Goal: Use online tool/utility: Utilize a website feature to perform a specific function

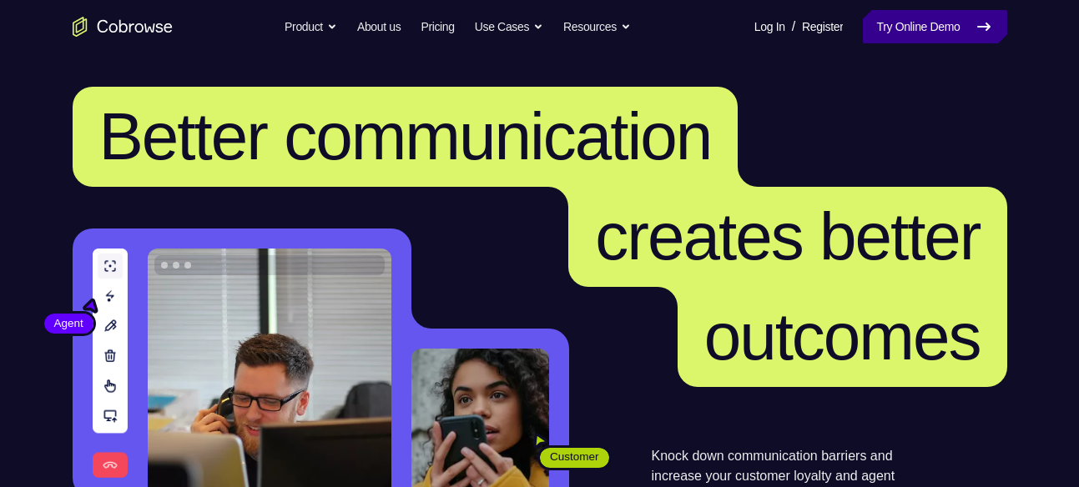
click at [886, 29] on link "Try Online Demo" at bounding box center [934, 26] width 143 height 33
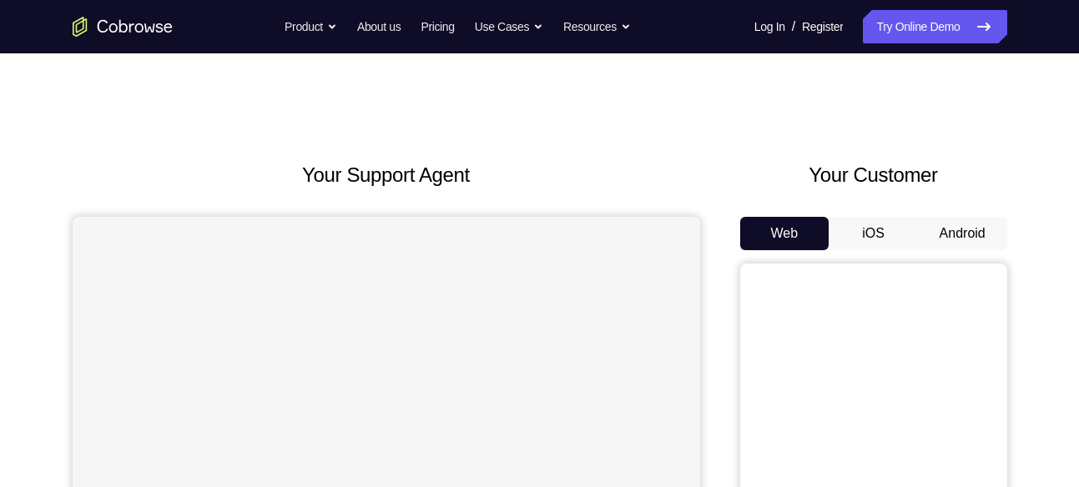
click at [967, 225] on button "Android" at bounding box center [962, 233] width 89 height 33
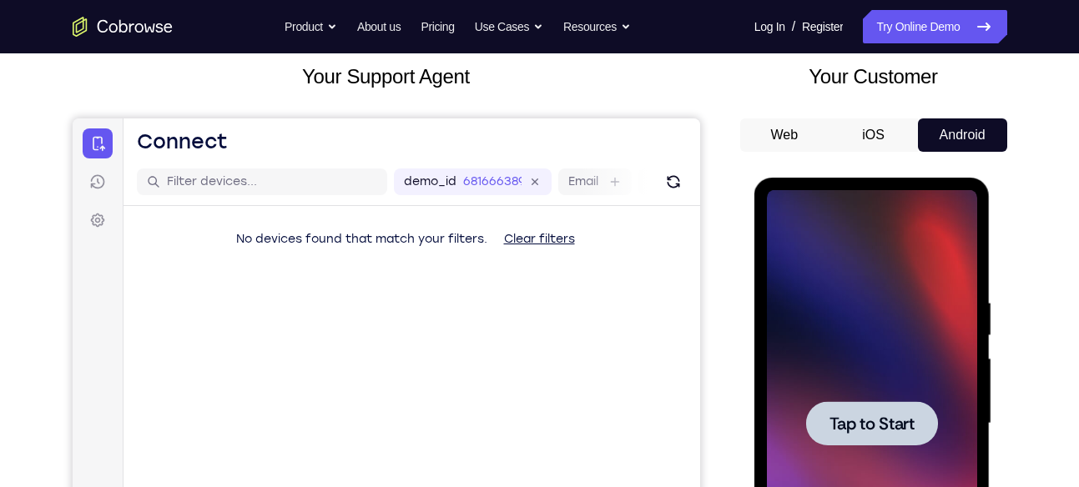
click at [878, 312] on div at bounding box center [872, 423] width 210 height 467
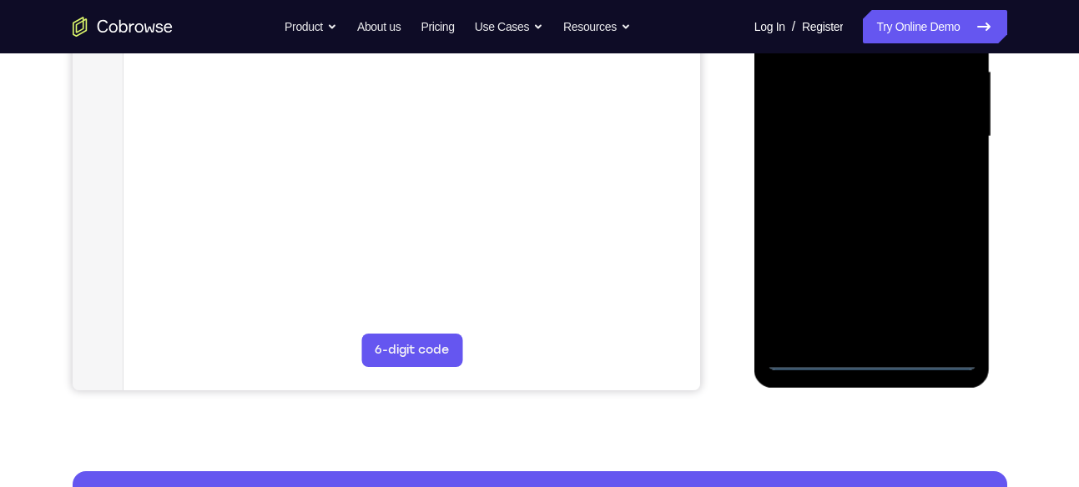
scroll to position [386, 0]
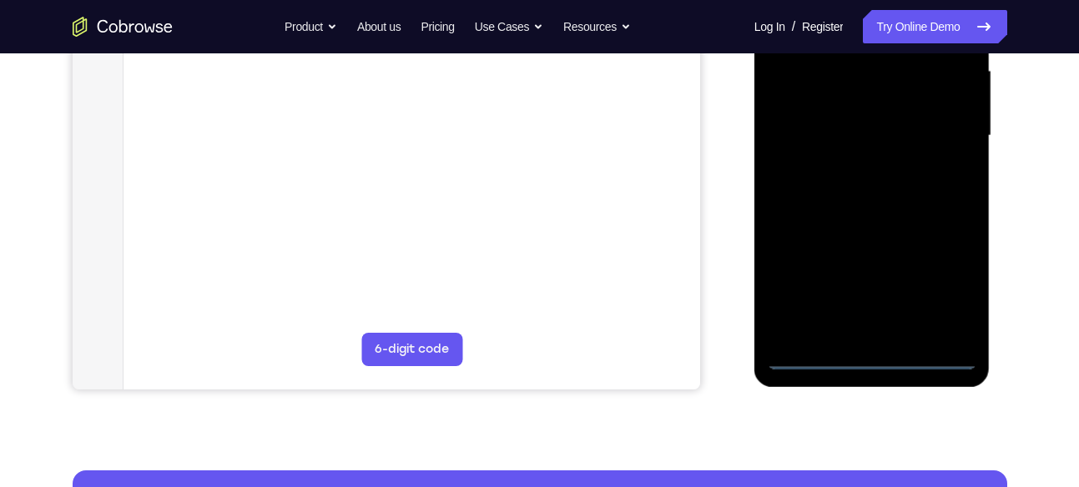
click at [867, 365] on div at bounding box center [872, 135] width 210 height 467
click at [935, 293] on div at bounding box center [872, 135] width 210 height 467
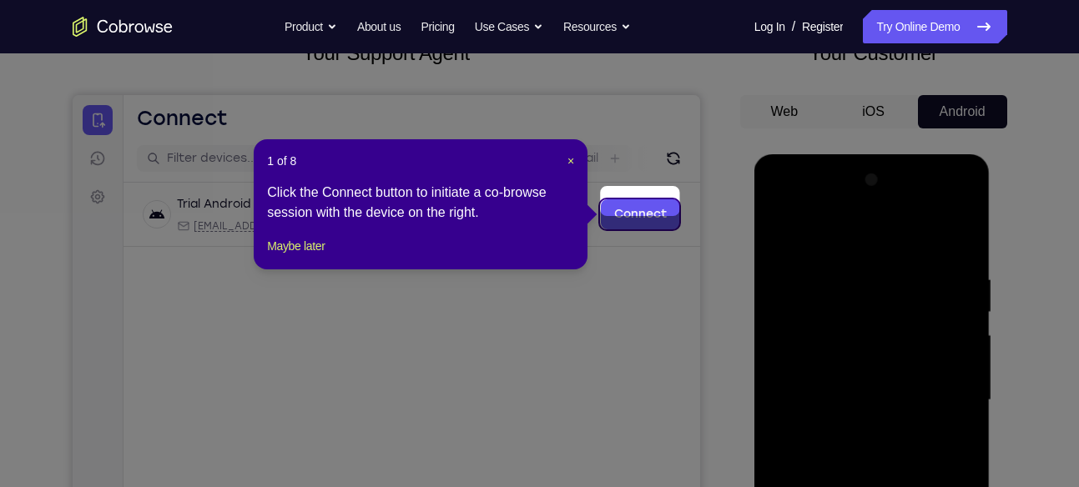
scroll to position [121, 0]
click at [567, 160] on span "×" at bounding box center [570, 161] width 7 height 13
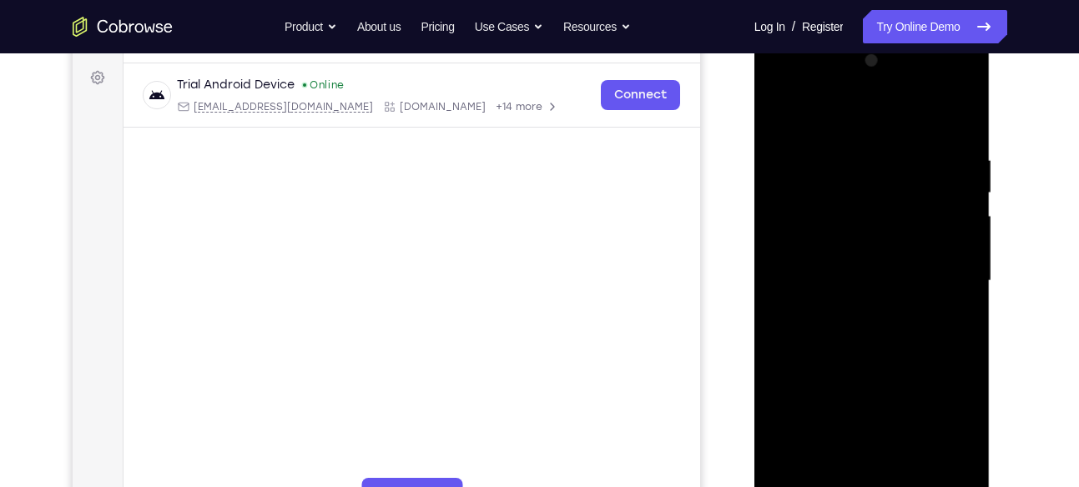
scroll to position [242, 0]
click at [779, 84] on div at bounding box center [872, 280] width 210 height 467
click at [933, 274] on div at bounding box center [872, 280] width 210 height 467
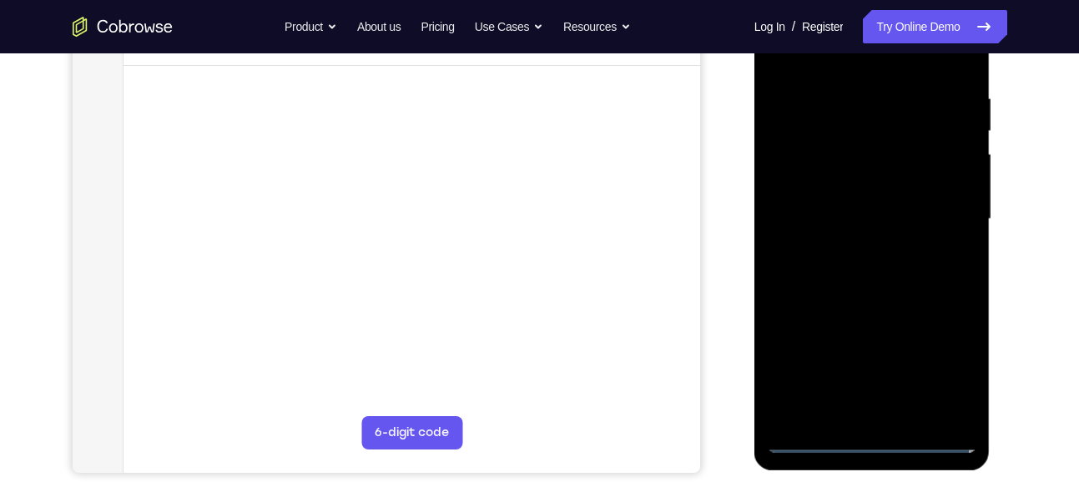
click at [859, 249] on div at bounding box center [872, 219] width 210 height 467
click at [849, 200] on div at bounding box center [872, 219] width 210 height 467
click at [832, 184] on div at bounding box center [872, 219] width 210 height 467
click at [824, 213] on div at bounding box center [872, 219] width 210 height 467
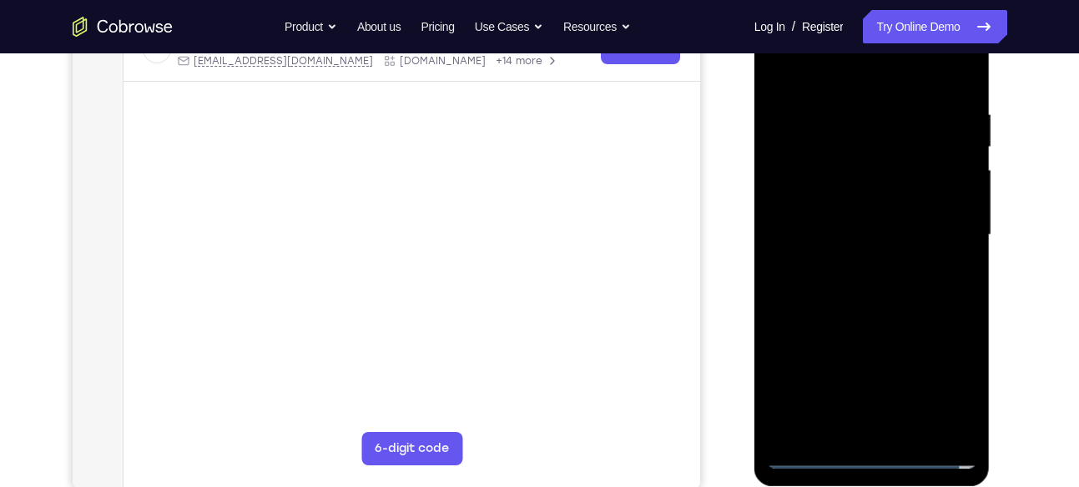
scroll to position [290, 0]
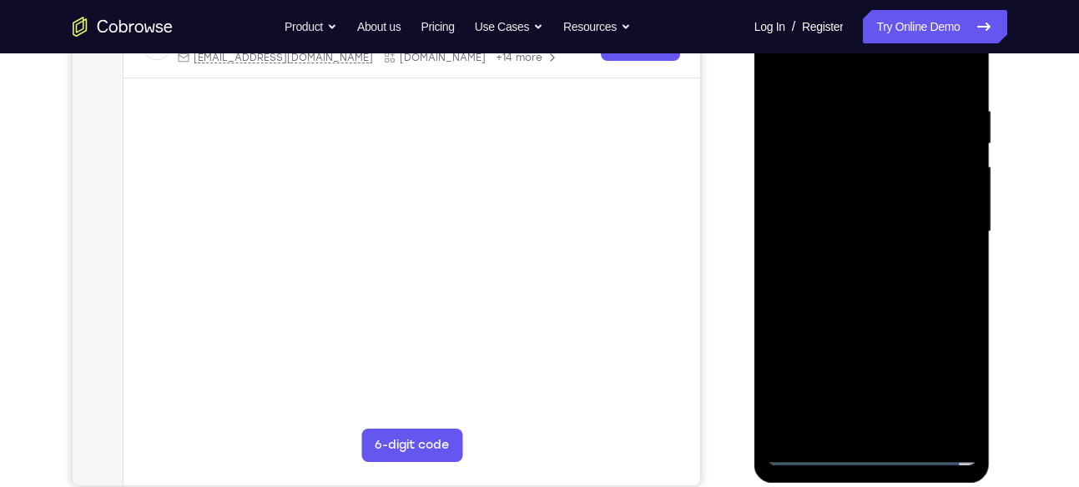
click at [880, 278] on div at bounding box center [872, 231] width 210 height 467
click at [871, 284] on div at bounding box center [872, 231] width 210 height 467
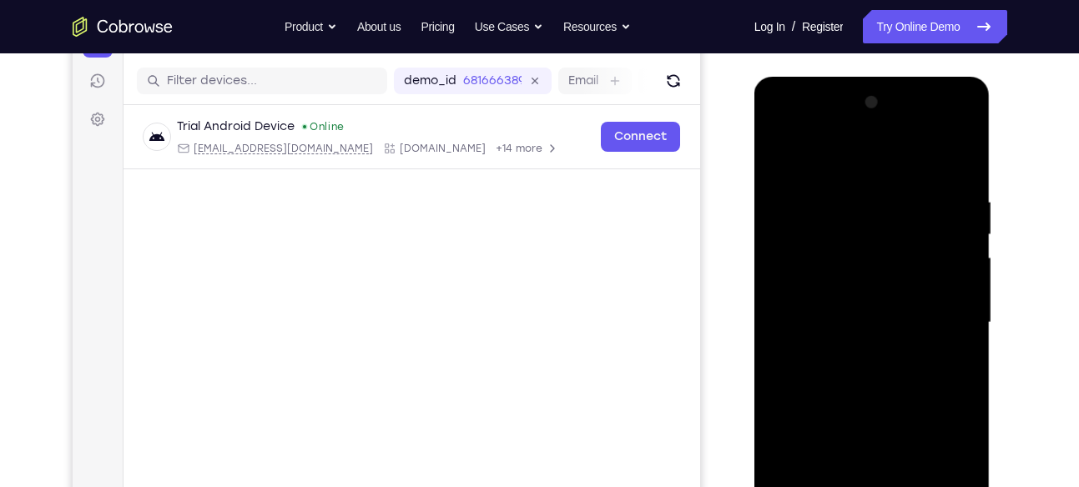
scroll to position [194, 0]
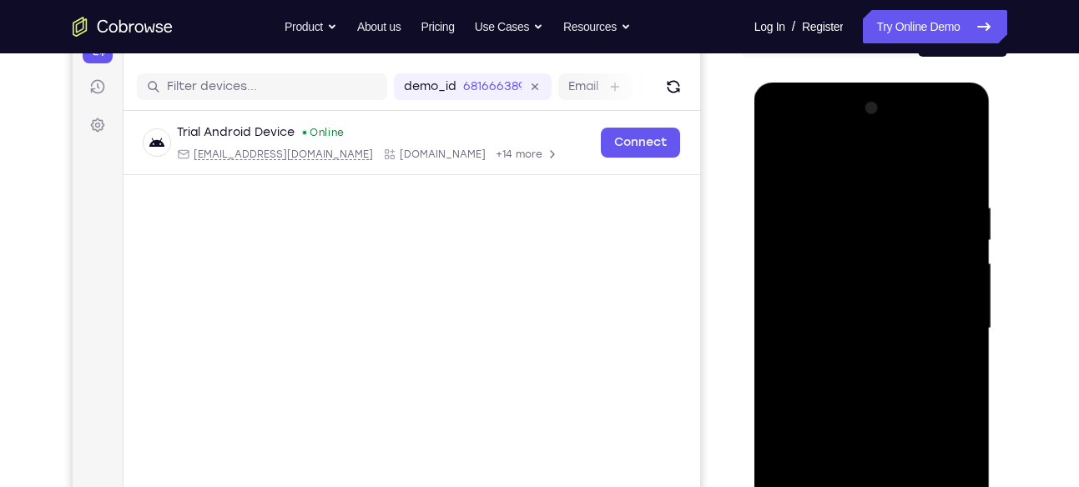
click at [955, 180] on div at bounding box center [872, 328] width 210 height 467
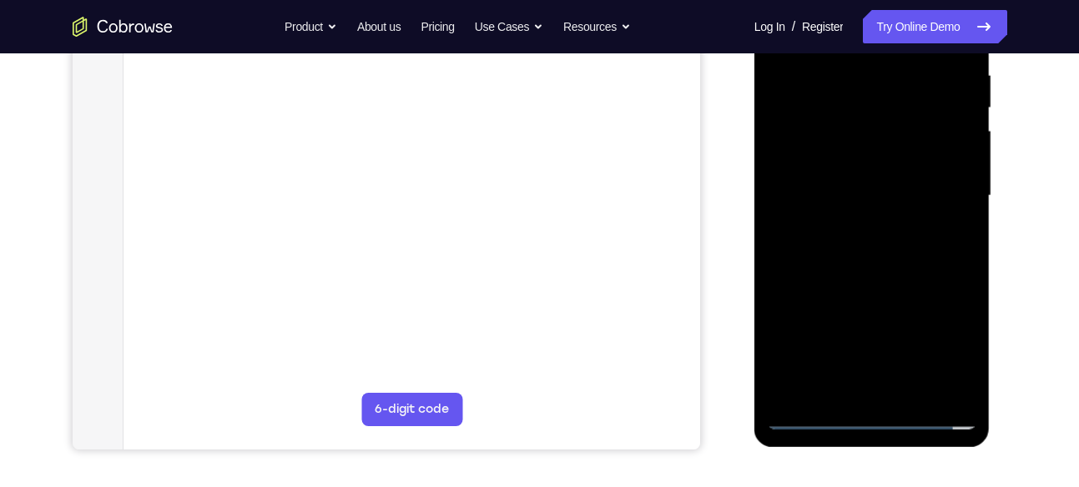
scroll to position [387, 0]
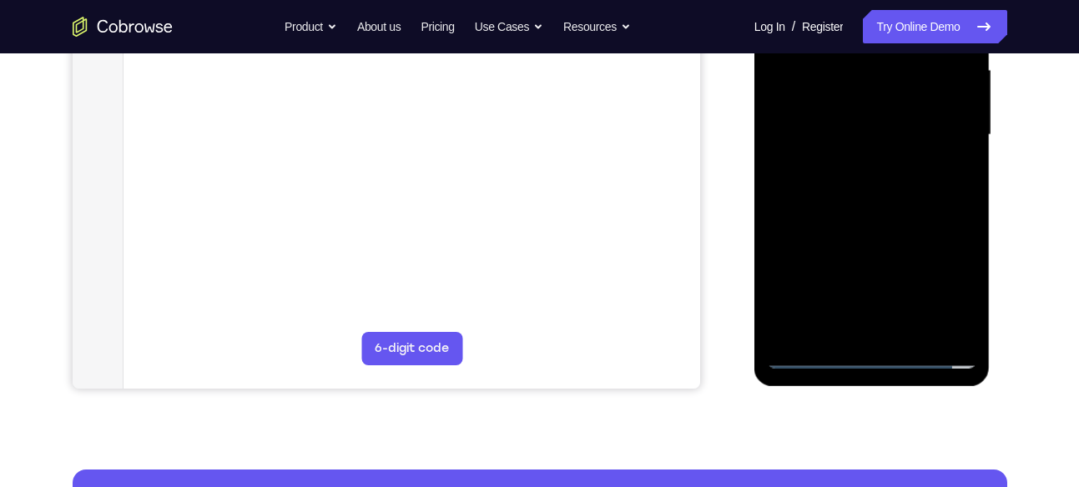
click at [969, 311] on div at bounding box center [872, 135] width 210 height 467
click at [911, 324] on div at bounding box center [872, 135] width 210 height 467
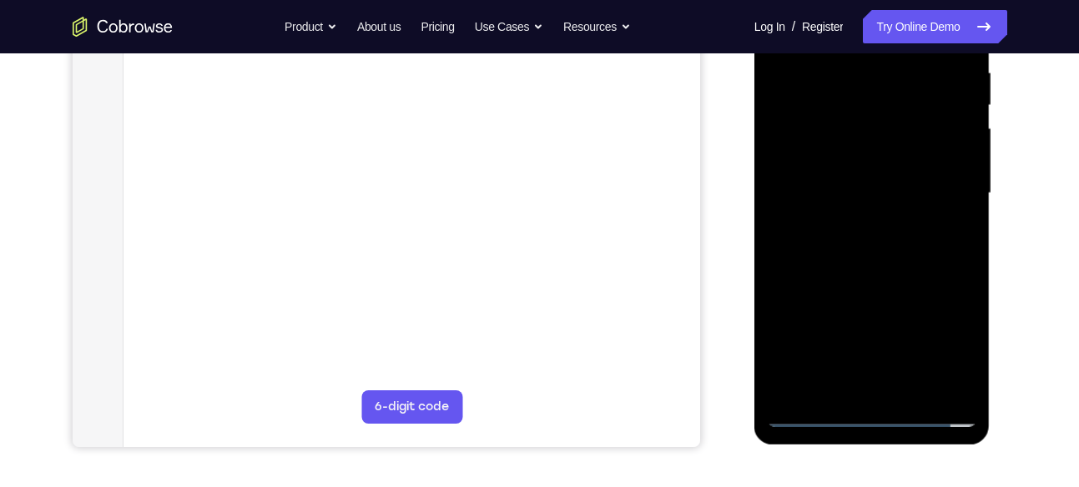
scroll to position [326, 0]
click at [939, 279] on div at bounding box center [872, 195] width 210 height 467
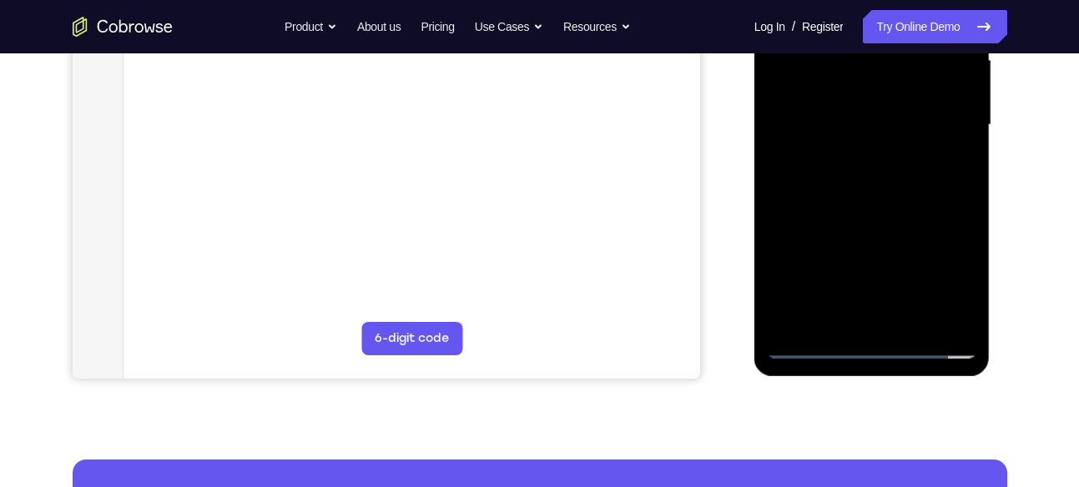
scroll to position [398, 0]
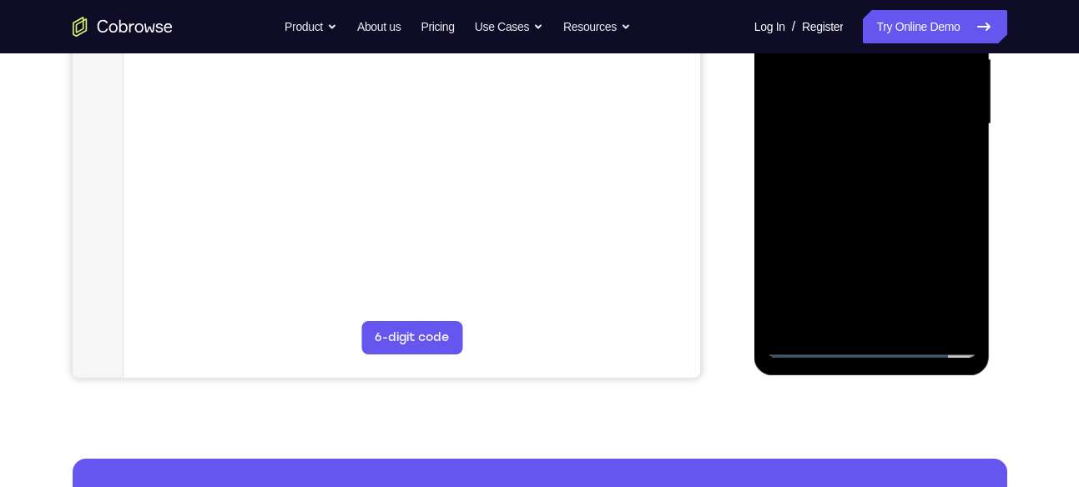
click at [820, 343] on div at bounding box center [872, 124] width 210 height 467
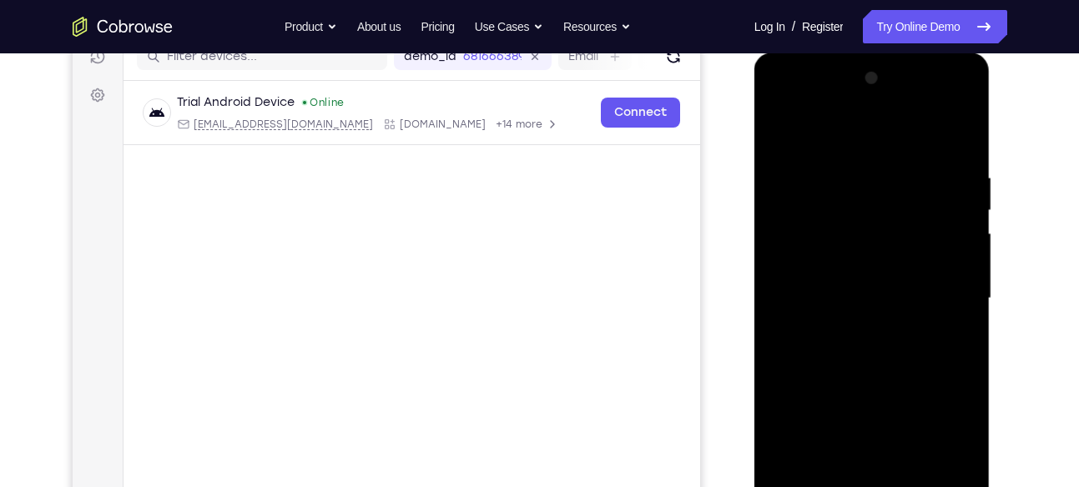
scroll to position [221, 0]
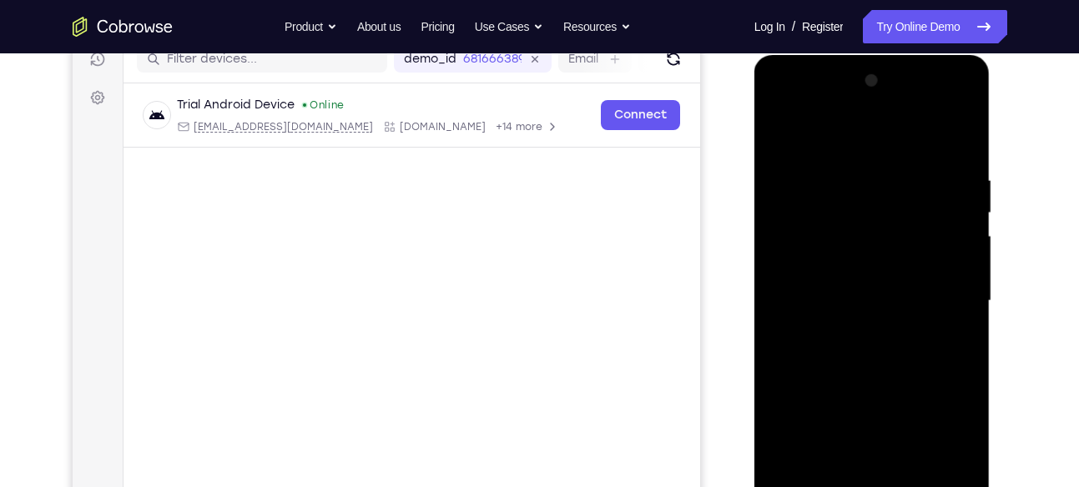
drag, startPoint x: 934, startPoint y: 177, endPoint x: 842, endPoint y: 186, distance: 93.1
click at [842, 186] on div at bounding box center [872, 301] width 210 height 467
drag, startPoint x: 917, startPoint y: 170, endPoint x: 815, endPoint y: 187, distance: 103.1
click at [815, 187] on div at bounding box center [872, 301] width 210 height 467
drag, startPoint x: 911, startPoint y: 164, endPoint x: 813, endPoint y: 158, distance: 98.6
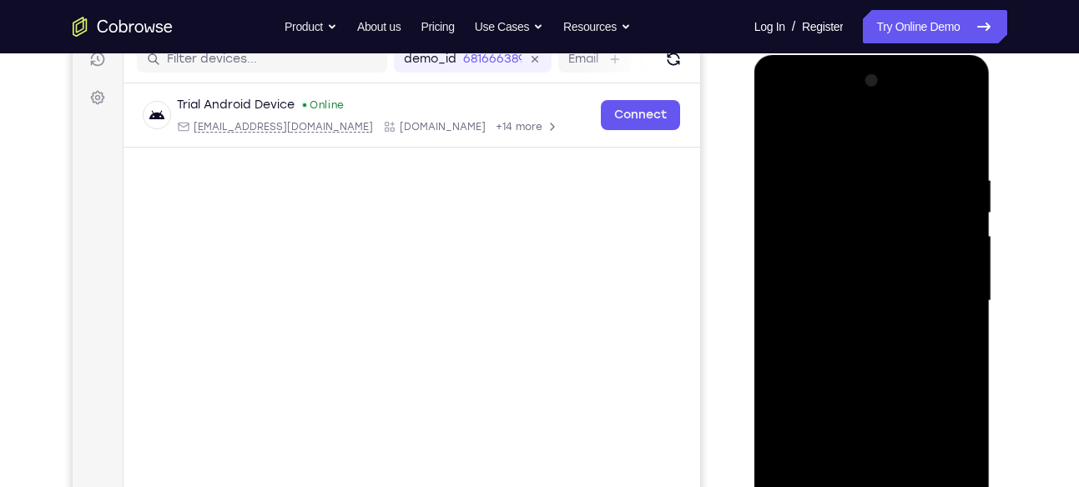
click at [813, 158] on div at bounding box center [872, 301] width 210 height 467
click at [859, 162] on div at bounding box center [872, 301] width 210 height 467
click at [953, 168] on div at bounding box center [872, 301] width 210 height 467
click at [961, 144] on div at bounding box center [872, 301] width 210 height 467
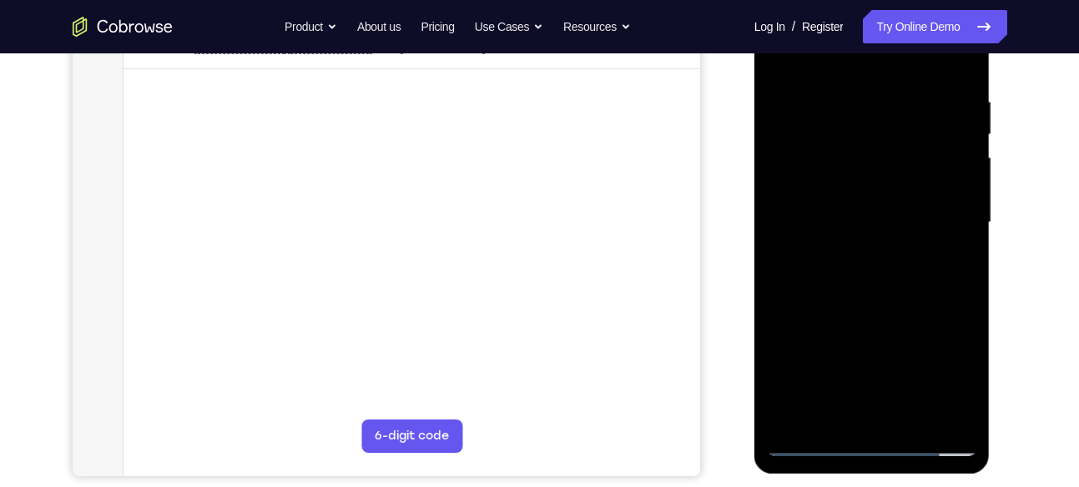
click at [868, 100] on div at bounding box center [872, 222] width 210 height 467
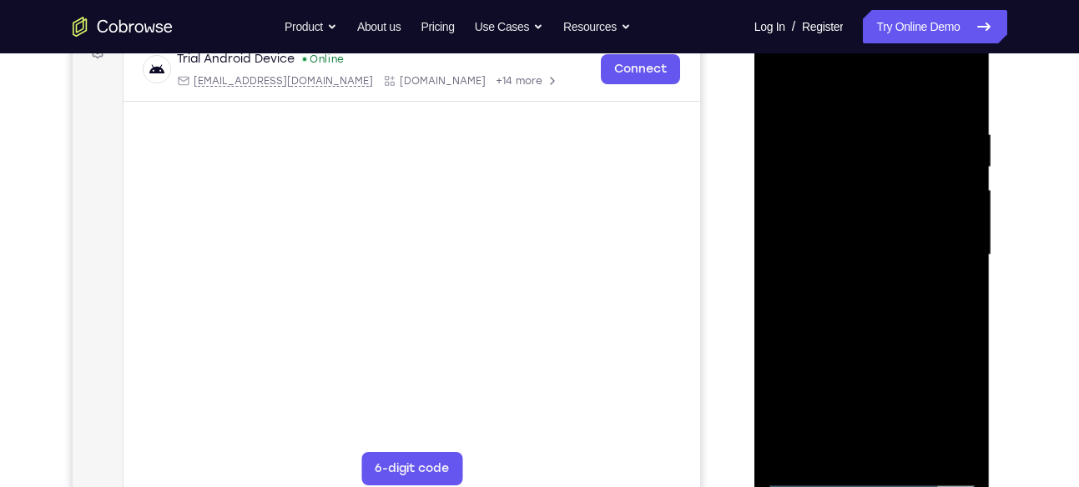
scroll to position [263, 0]
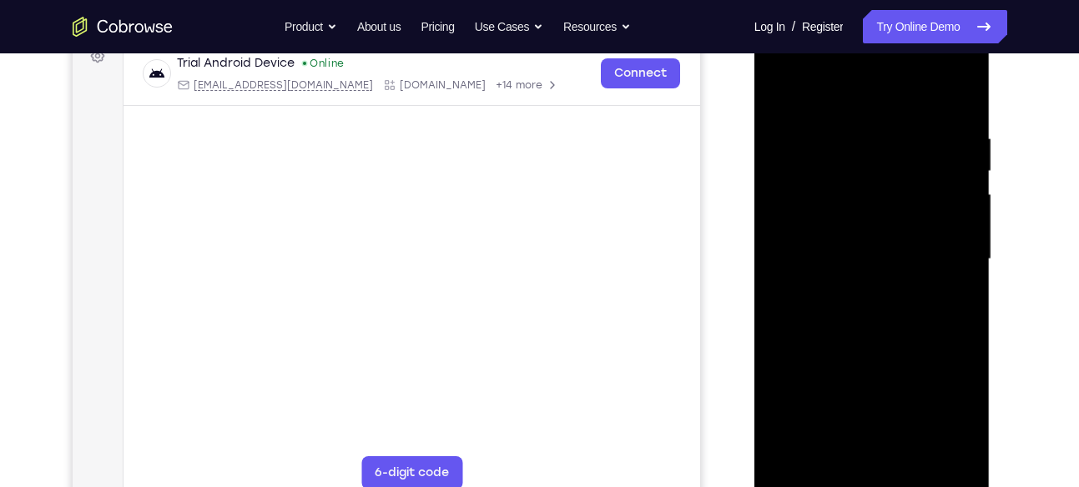
click at [958, 98] on div at bounding box center [872, 259] width 210 height 467
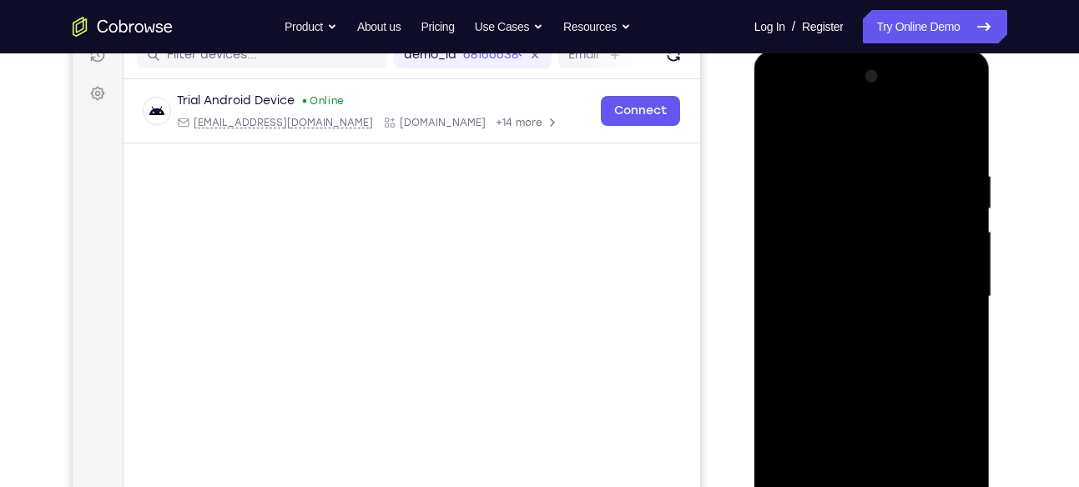
scroll to position [218, 0]
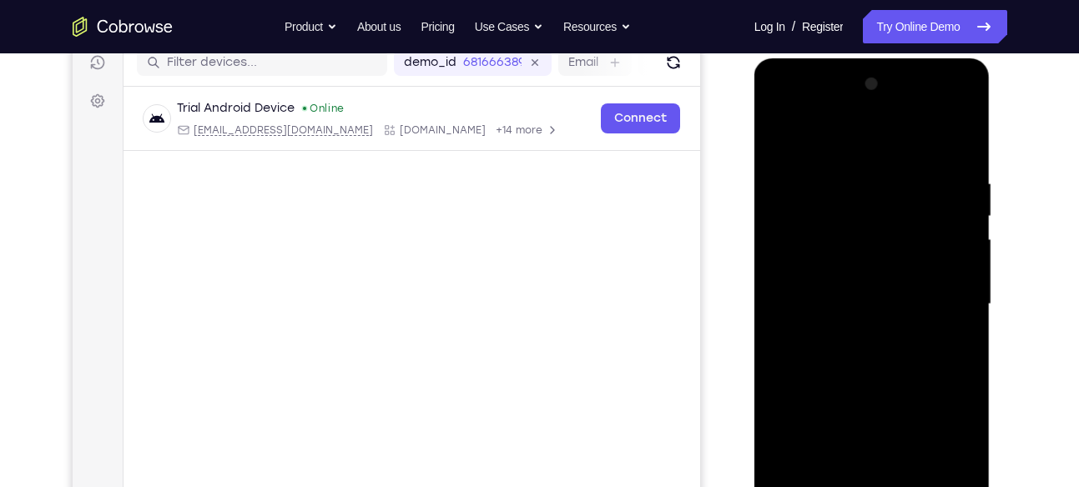
drag, startPoint x: 953, startPoint y: 164, endPoint x: 856, endPoint y: 174, distance: 97.3
click at [856, 174] on div at bounding box center [872, 304] width 210 height 467
click at [835, 178] on div at bounding box center [872, 304] width 210 height 467
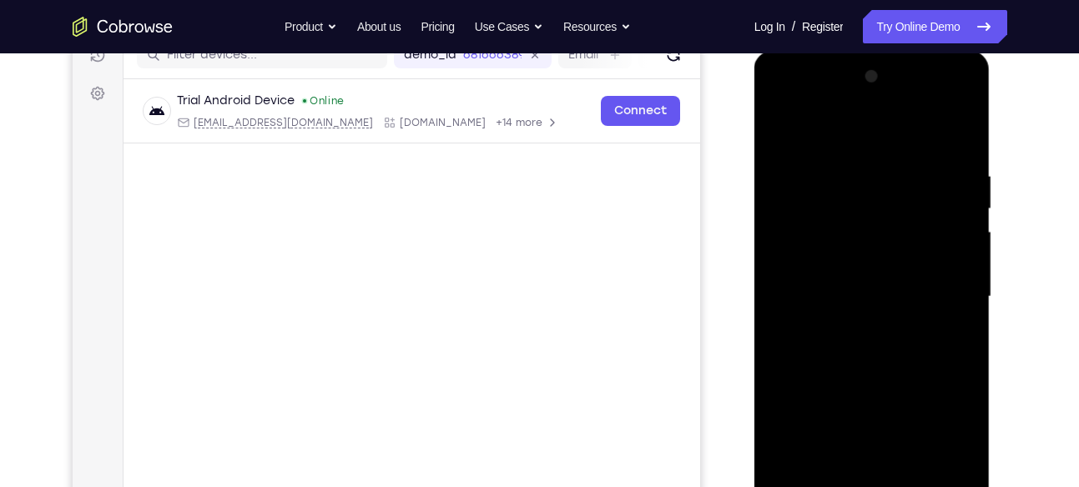
click at [954, 141] on div at bounding box center [872, 296] width 210 height 467
drag, startPoint x: 944, startPoint y: 170, endPoint x: 839, endPoint y: 174, distance: 105.2
click at [839, 174] on div at bounding box center [872, 296] width 210 height 467
click at [783, 173] on div at bounding box center [872, 296] width 210 height 467
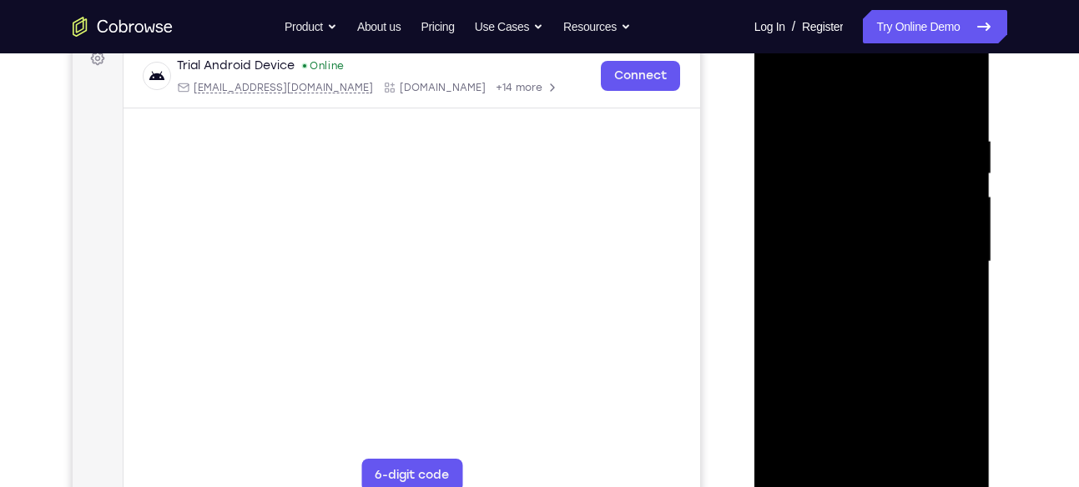
click at [957, 239] on div at bounding box center [872, 261] width 210 height 467
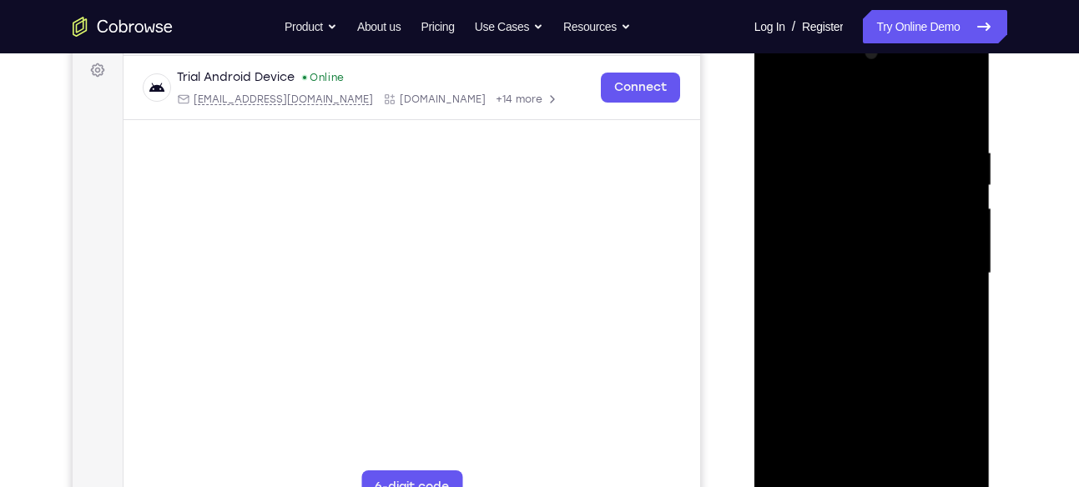
scroll to position [248, 0]
click at [964, 242] on div at bounding box center [872, 274] width 210 height 467
click at [958, 226] on div at bounding box center [872, 274] width 210 height 467
click at [957, 224] on div at bounding box center [872, 274] width 210 height 467
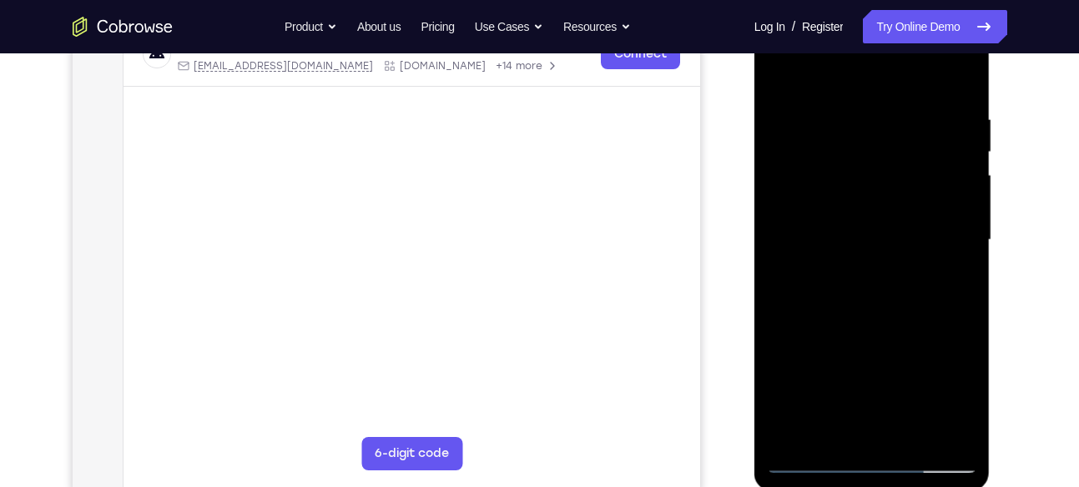
scroll to position [281, 0]
click at [954, 224] on div at bounding box center [872, 241] width 210 height 467
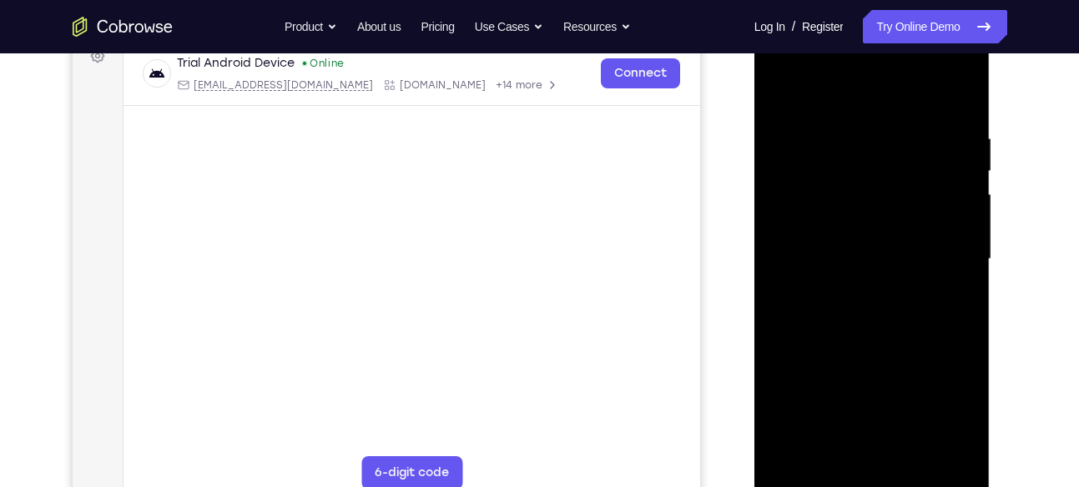
click at [954, 181] on div at bounding box center [872, 259] width 210 height 467
click at [954, 104] on div at bounding box center [872, 261] width 210 height 467
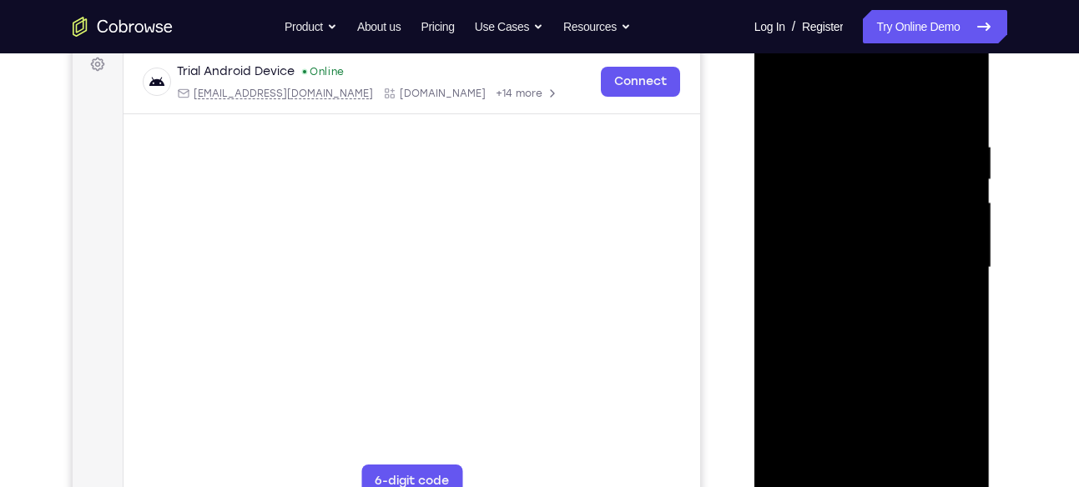
scroll to position [250, 0]
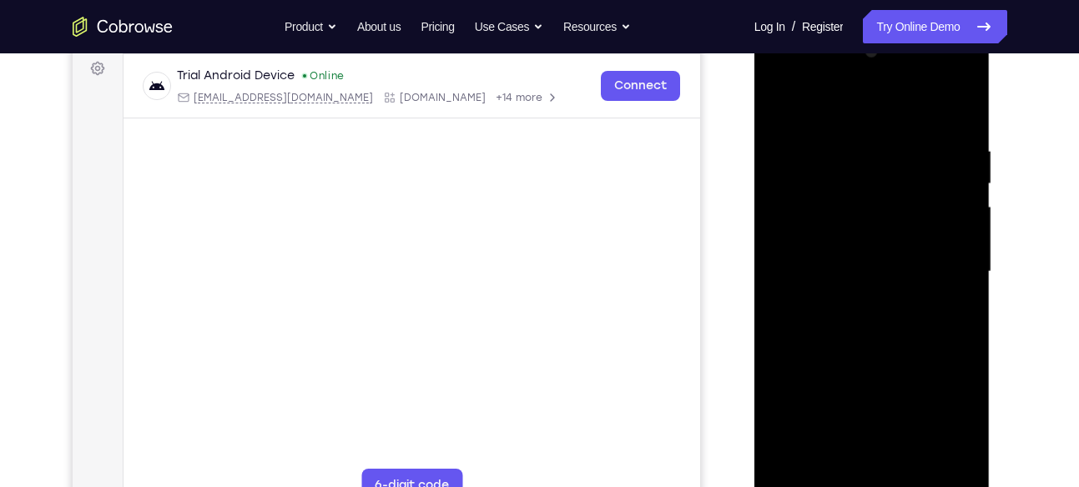
drag, startPoint x: 942, startPoint y: 151, endPoint x: 870, endPoint y: 159, distance: 72.1
click at [870, 159] on div at bounding box center [872, 271] width 210 height 467
click at [808, 149] on div at bounding box center [872, 271] width 210 height 467
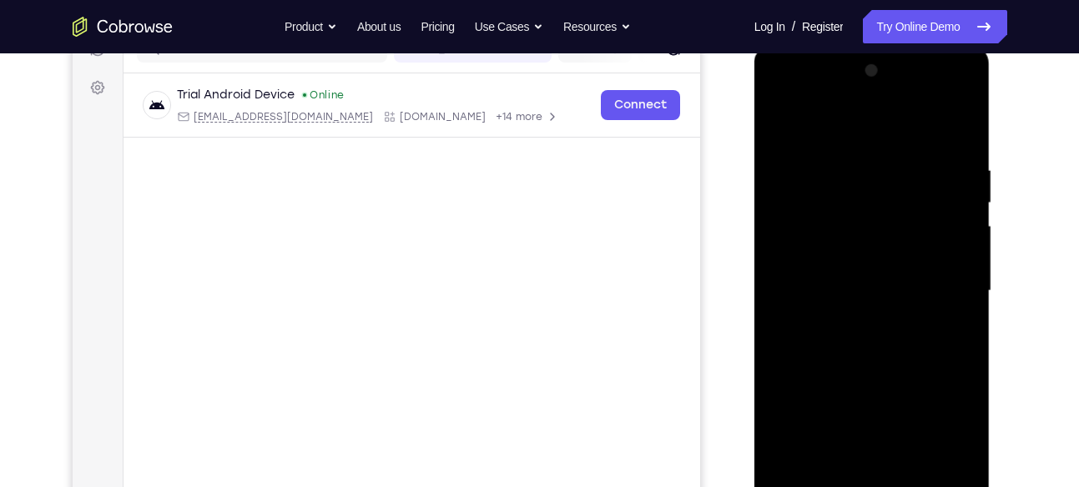
scroll to position [235, 0]
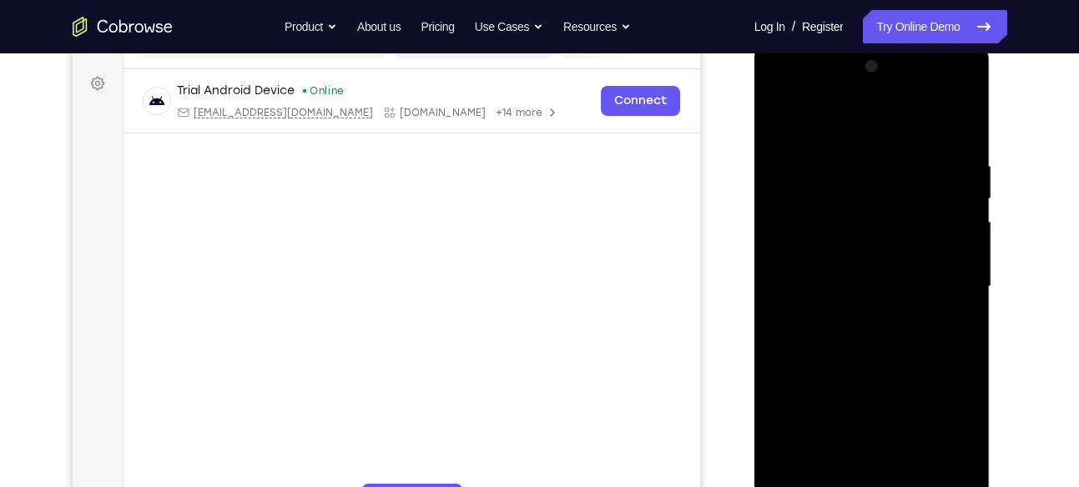
click at [948, 176] on div at bounding box center [872, 286] width 210 height 467
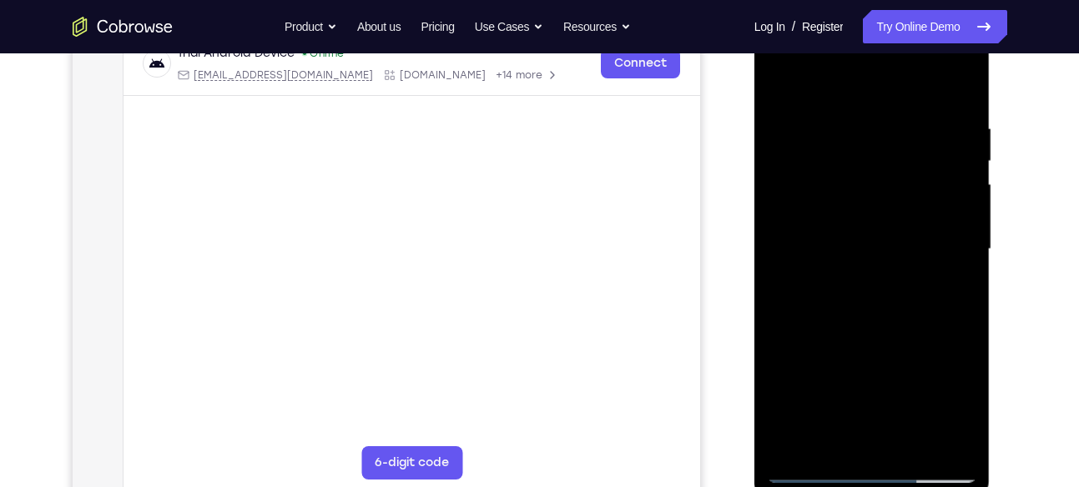
scroll to position [288, 0]
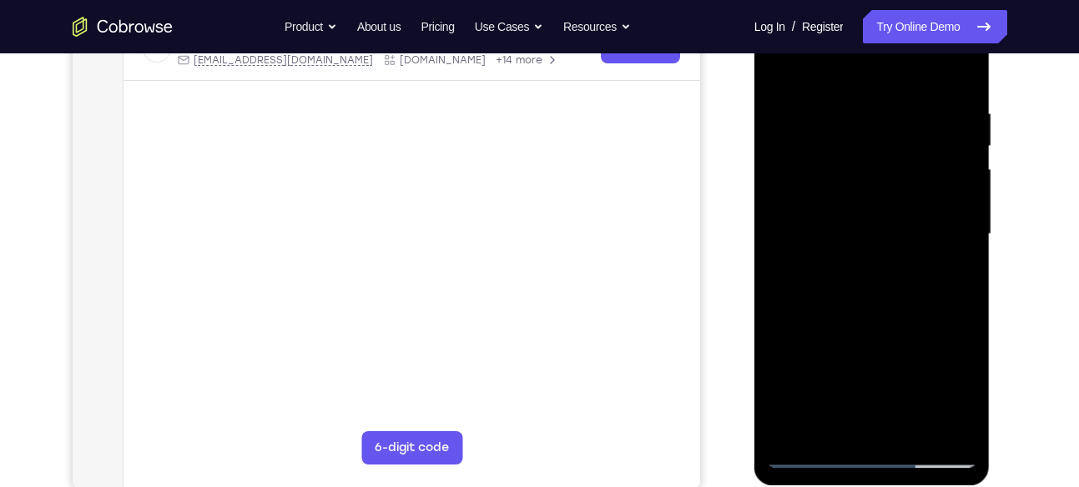
click at [782, 233] on div at bounding box center [872, 234] width 210 height 467
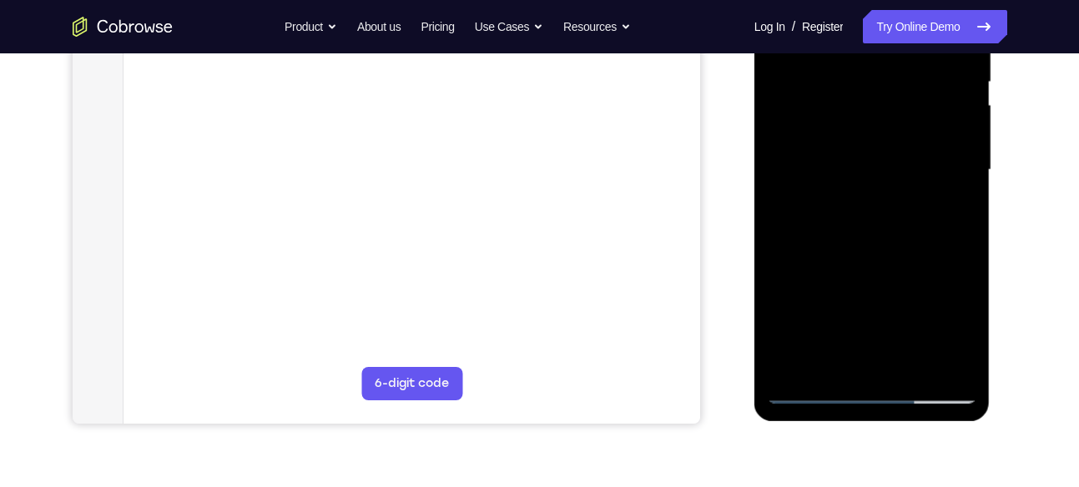
scroll to position [360, 0]
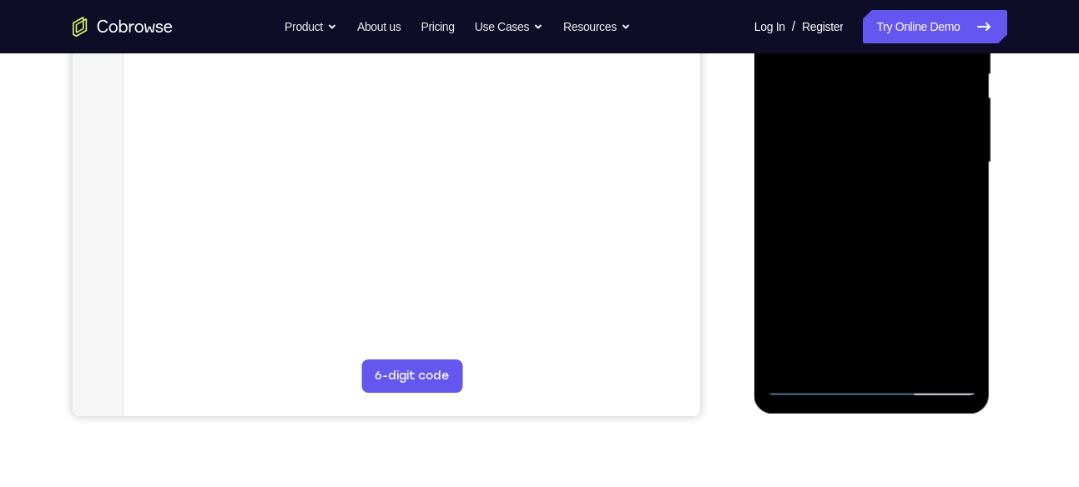
click at [839, 350] on div at bounding box center [872, 162] width 210 height 467
click at [918, 176] on div at bounding box center [872, 162] width 210 height 467
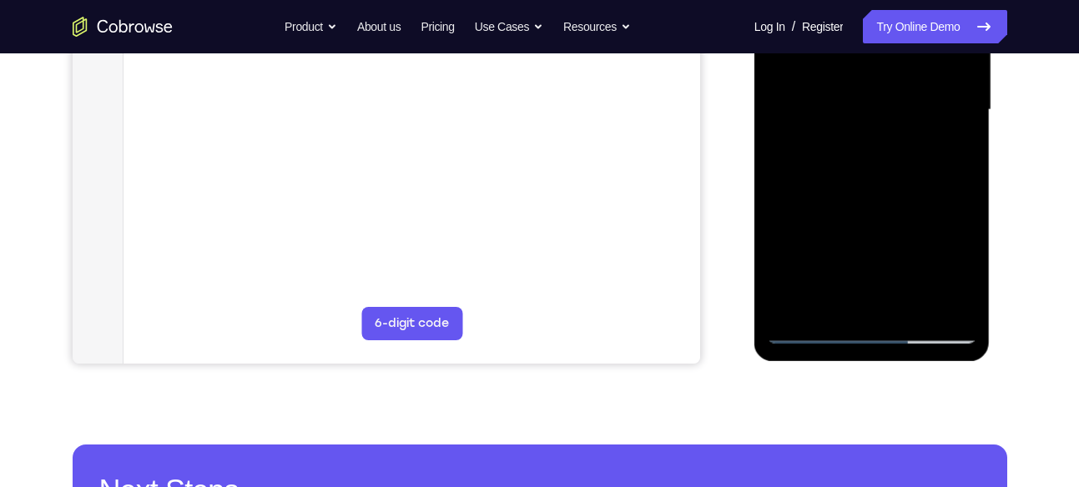
scroll to position [420, 0]
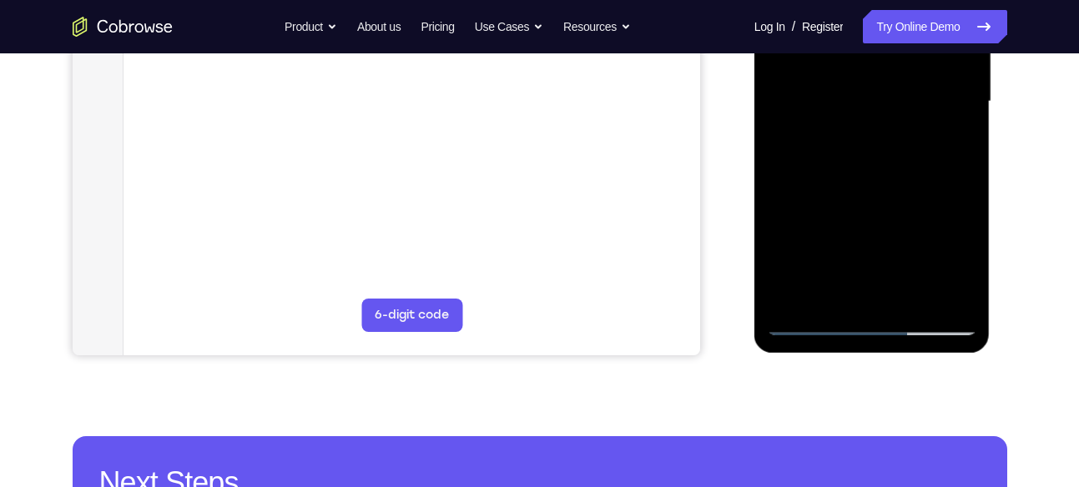
click at [885, 293] on div at bounding box center [872, 101] width 210 height 467
click at [832, 290] on div at bounding box center [872, 101] width 210 height 467
click at [873, 225] on div at bounding box center [872, 101] width 210 height 467
click at [899, 133] on div at bounding box center [872, 101] width 210 height 467
click at [904, 293] on div at bounding box center [872, 101] width 210 height 467
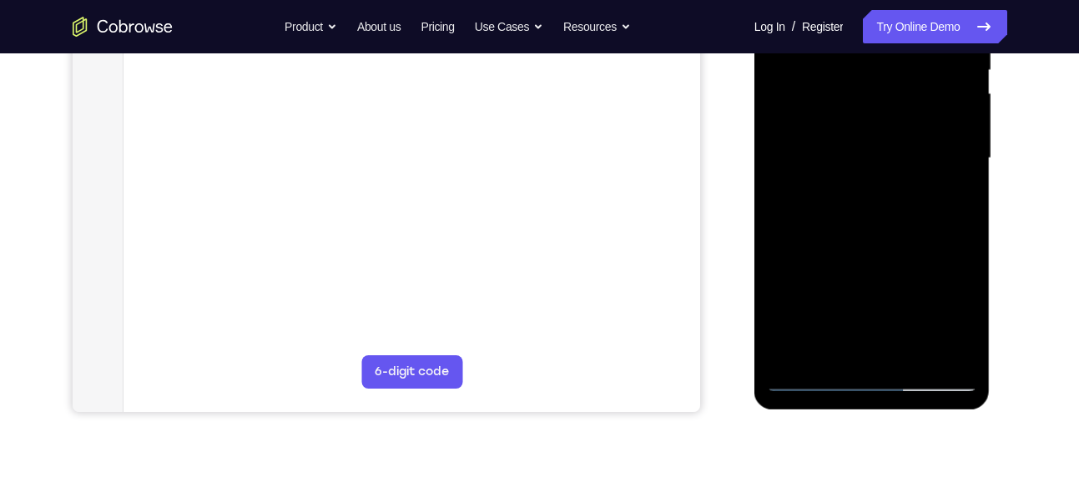
scroll to position [380, 0]
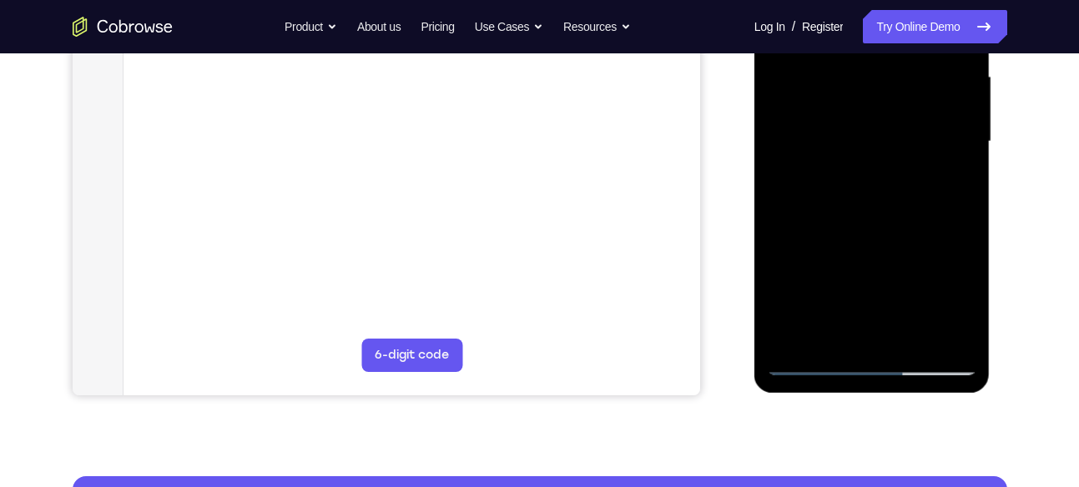
click at [945, 330] on div at bounding box center [872, 141] width 210 height 467
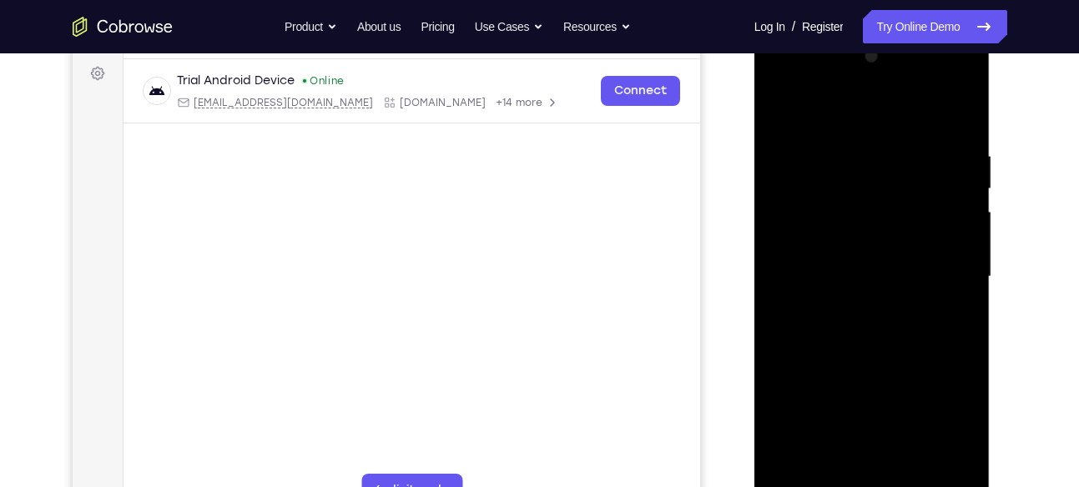
scroll to position [241, 0]
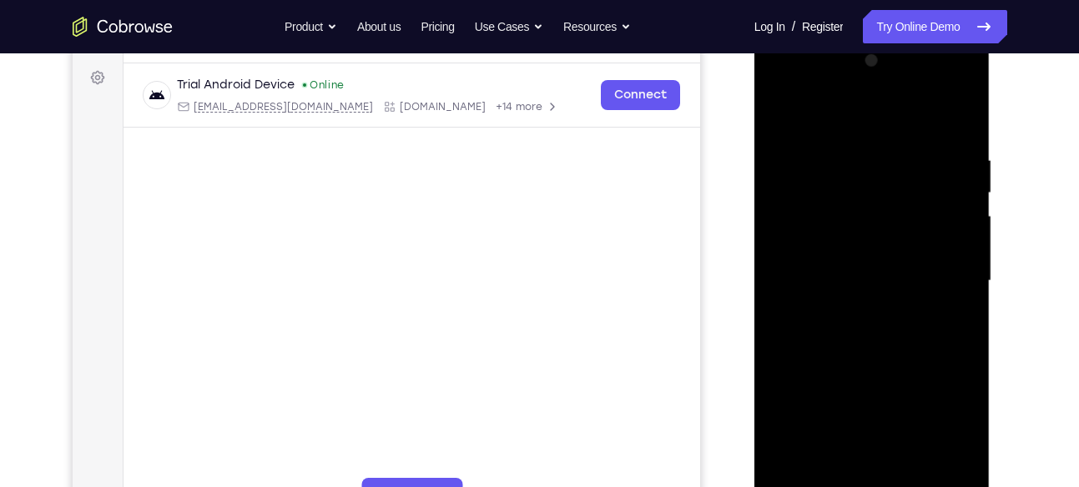
click at [947, 154] on div at bounding box center [872, 281] width 210 height 467
click at [953, 118] on div at bounding box center [872, 281] width 210 height 467
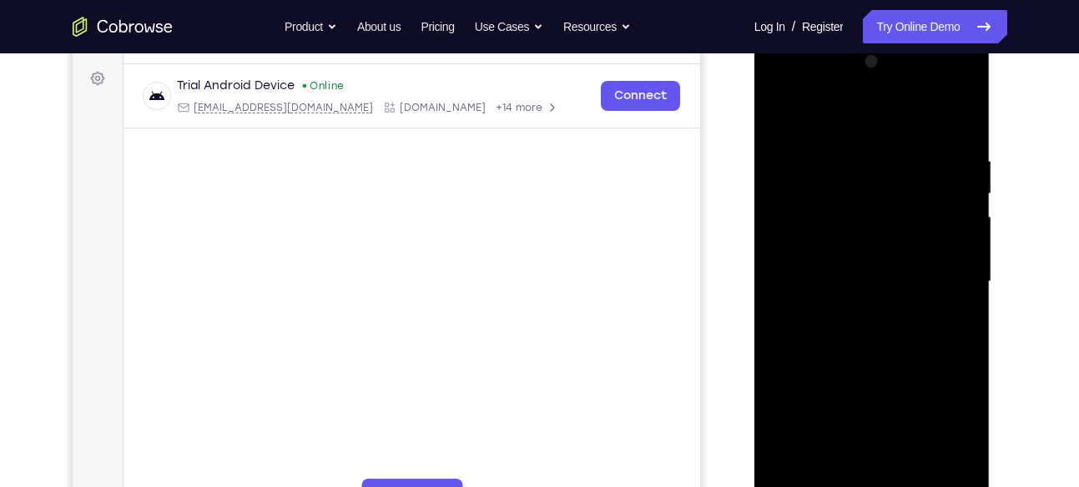
drag, startPoint x: 907, startPoint y: 144, endPoint x: 798, endPoint y: 142, distance: 108.5
click at [798, 142] on div at bounding box center [872, 281] width 210 height 467
drag, startPoint x: 930, startPoint y: 151, endPoint x: 873, endPoint y: 147, distance: 57.7
click at [873, 147] on div at bounding box center [872, 281] width 210 height 467
click at [794, 151] on div at bounding box center [872, 281] width 210 height 467
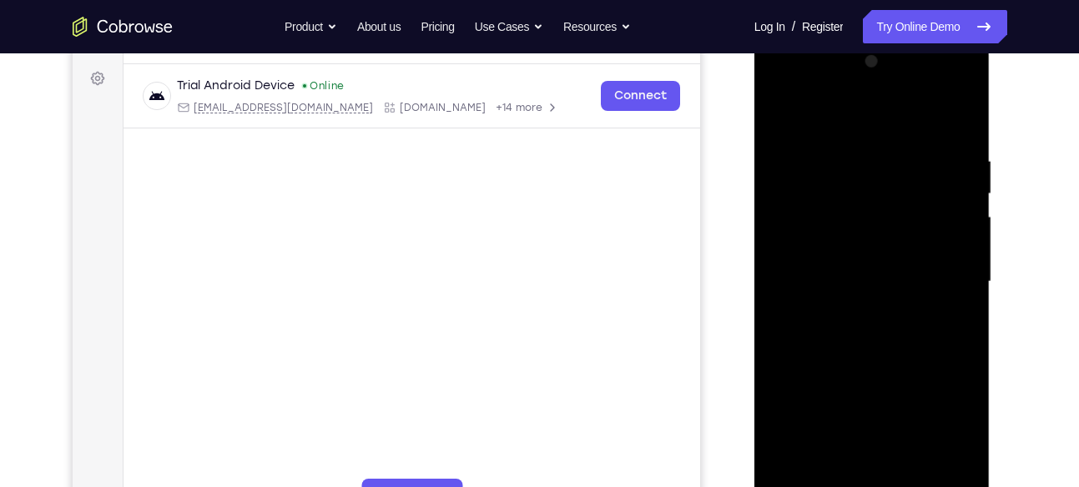
click at [944, 179] on div at bounding box center [872, 281] width 210 height 467
click at [788, 184] on div at bounding box center [872, 281] width 210 height 467
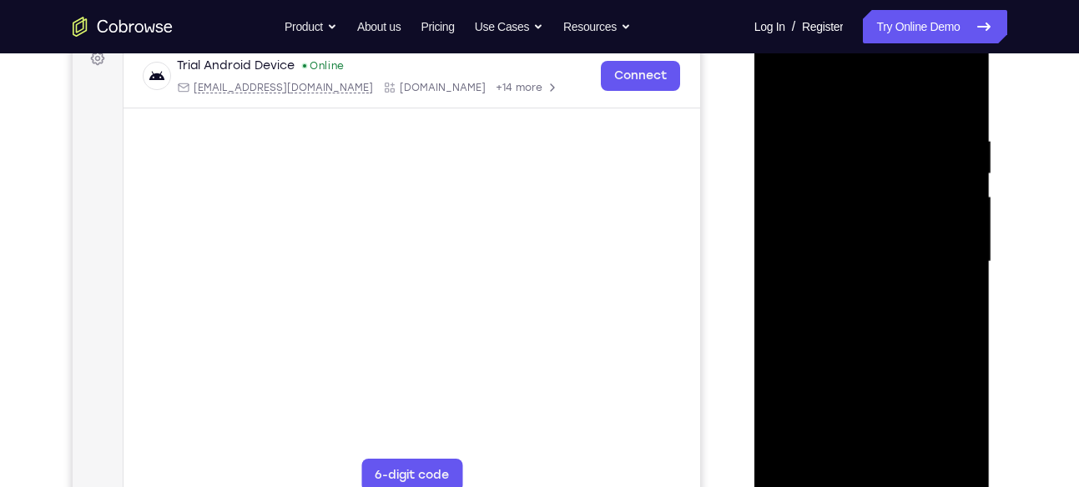
scroll to position [261, 0]
click at [931, 179] on div at bounding box center [872, 261] width 210 height 467
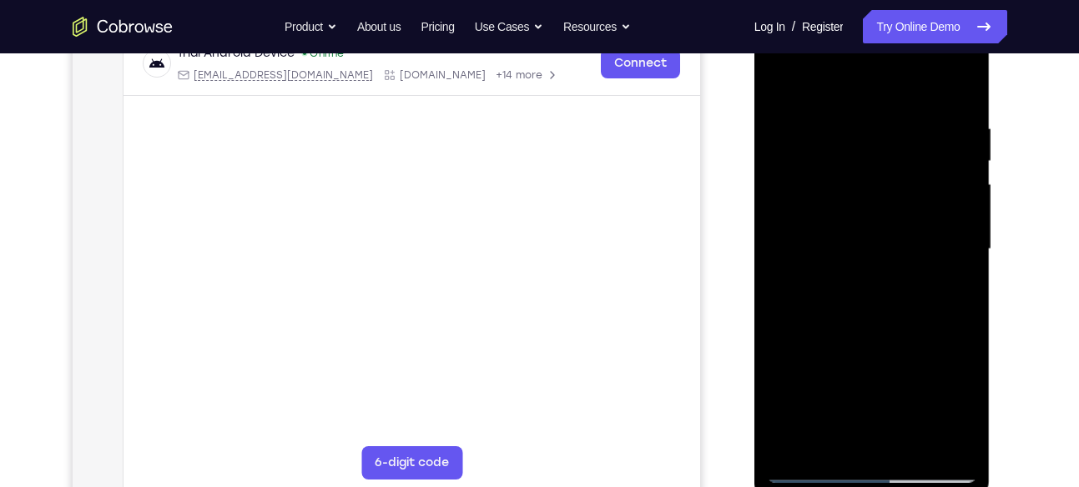
scroll to position [273, 0]
click at [802, 164] on div at bounding box center [872, 249] width 210 height 467
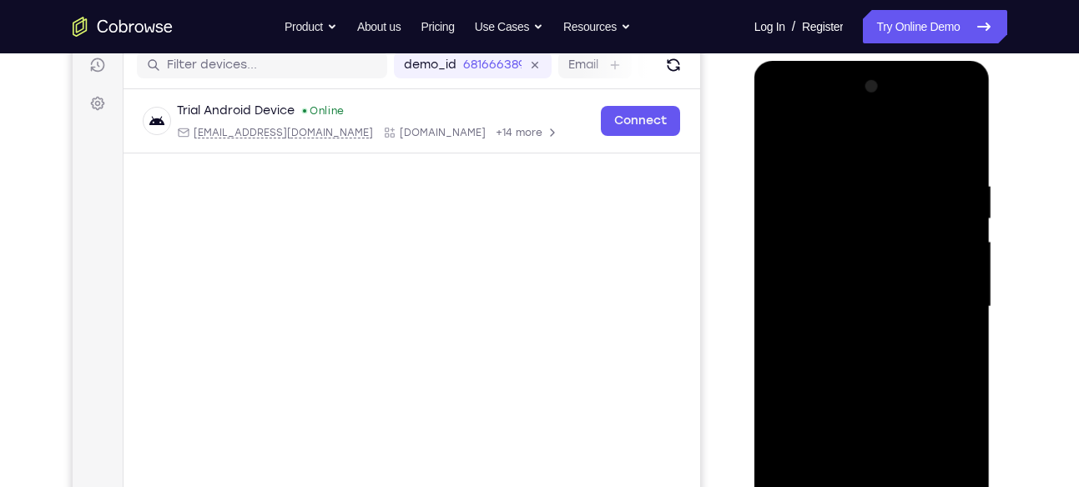
scroll to position [214, 0]
click at [788, 147] on div at bounding box center [872, 308] width 210 height 467
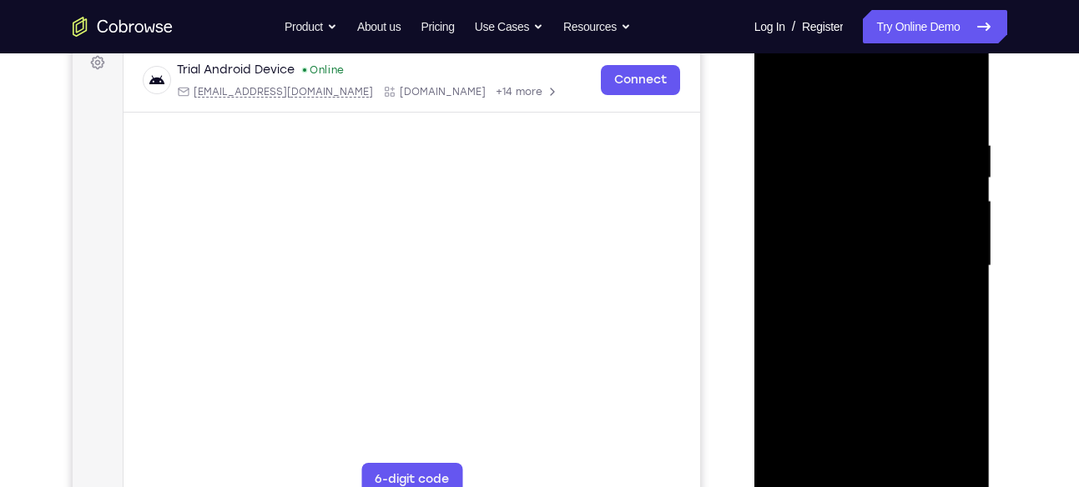
scroll to position [260, 0]
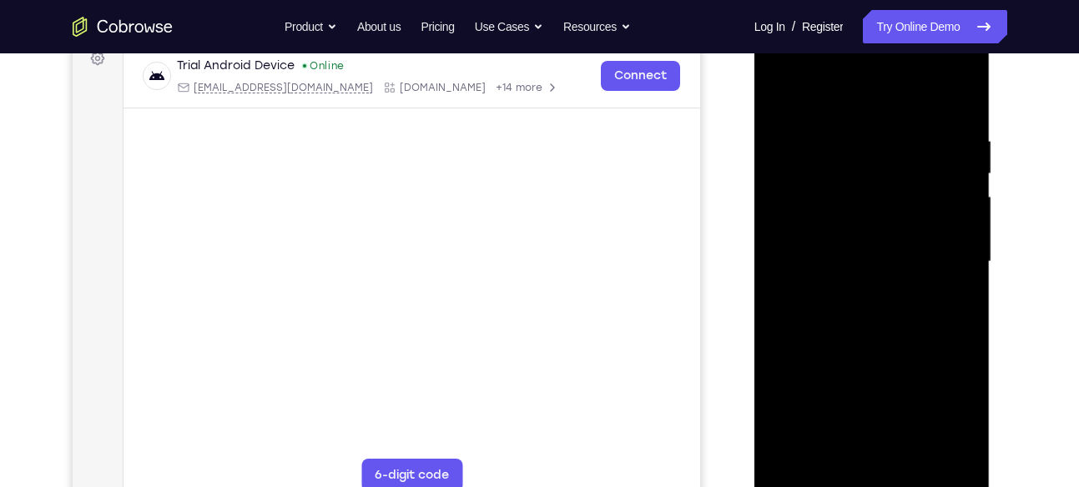
click at [787, 259] on div at bounding box center [872, 261] width 210 height 467
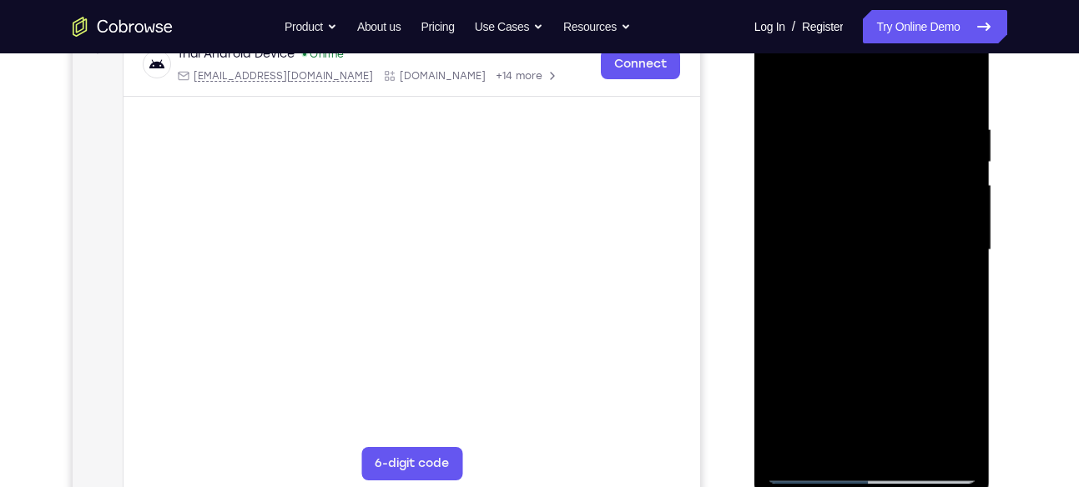
scroll to position [273, 0]
click at [894, 249] on div at bounding box center [872, 249] width 210 height 467
click at [919, 229] on div at bounding box center [872, 249] width 210 height 467
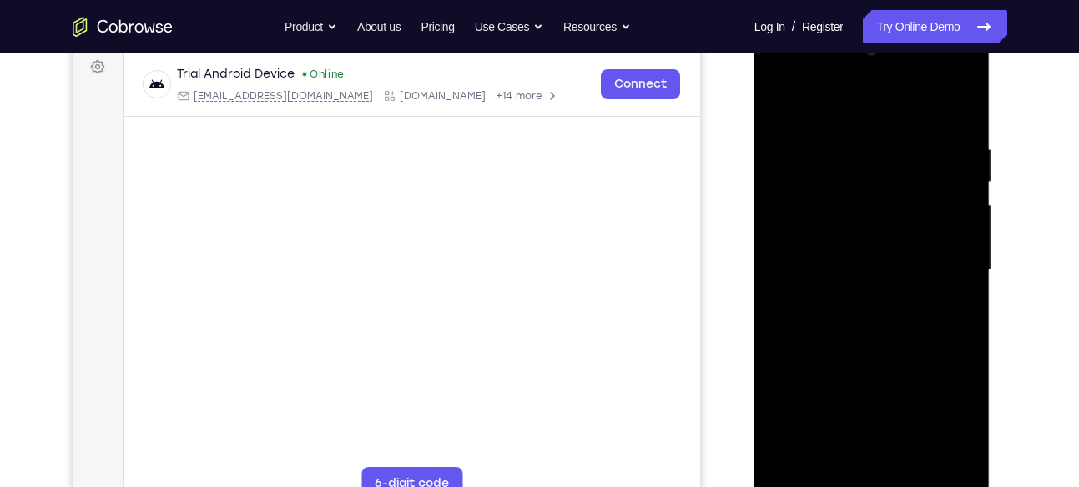
scroll to position [295, 0]
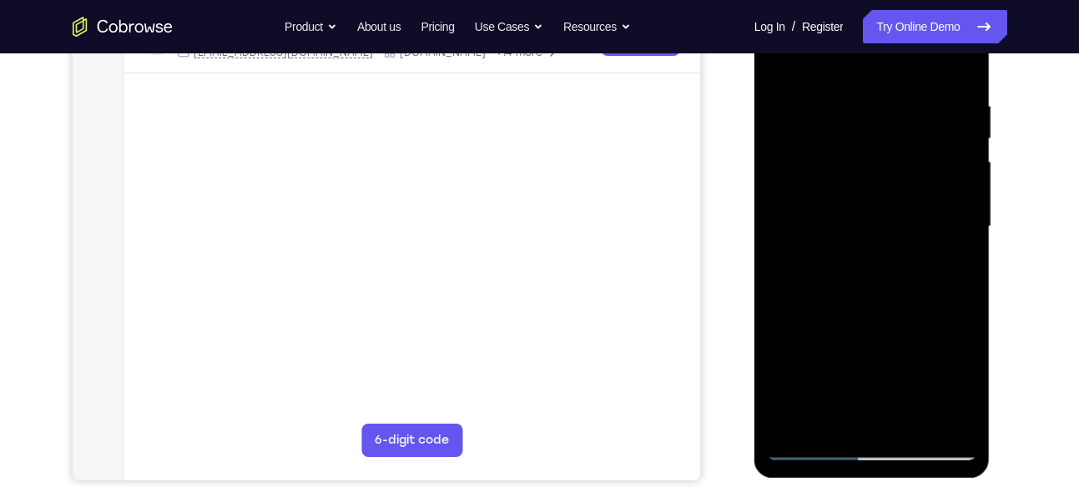
click at [783, 241] on div at bounding box center [872, 226] width 210 height 467
click at [828, 141] on div at bounding box center [872, 226] width 210 height 467
drag, startPoint x: 828, startPoint y: 141, endPoint x: 852, endPoint y: 141, distance: 23.4
click at [852, 141] on div at bounding box center [872, 226] width 210 height 467
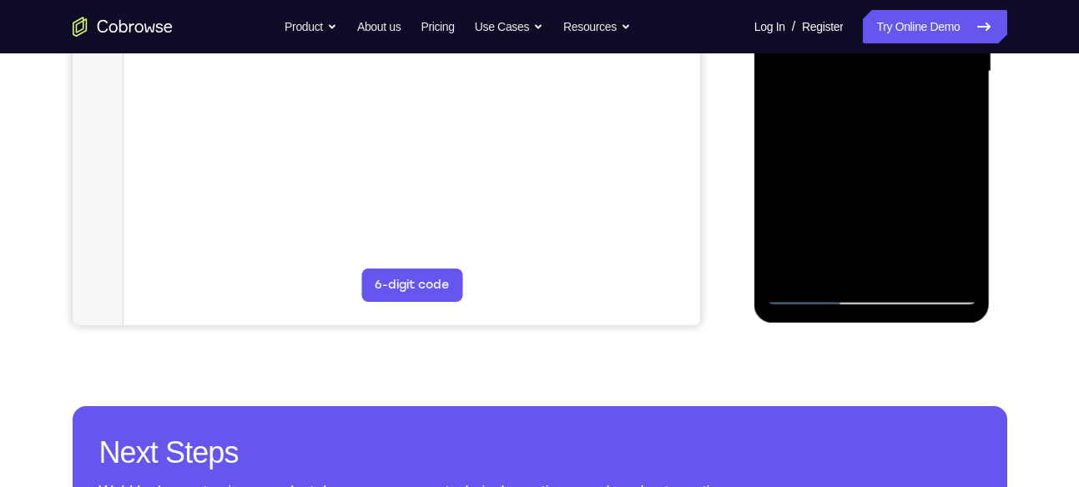
click at [812, 290] on div at bounding box center [872, 71] width 210 height 467
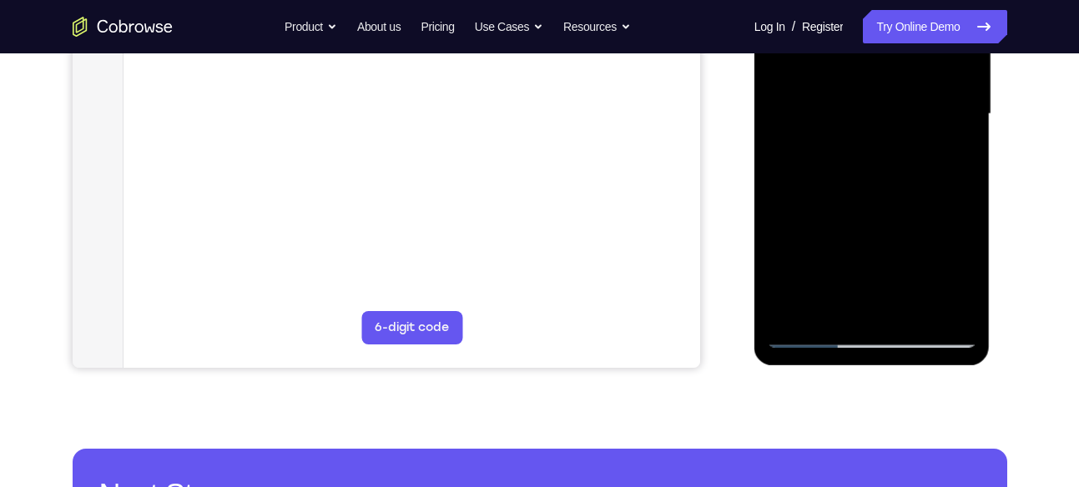
scroll to position [421, 0]
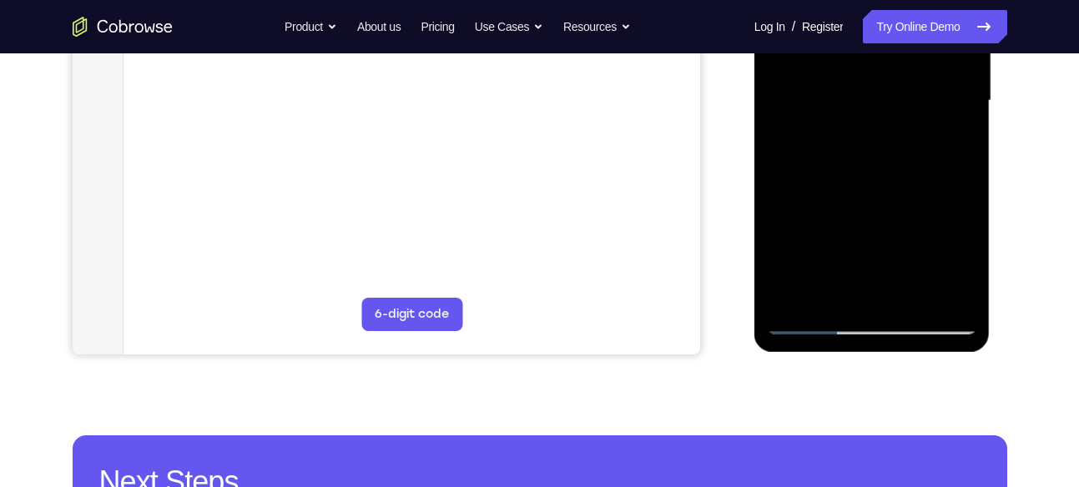
click at [813, 320] on div at bounding box center [872, 100] width 210 height 467
click at [971, 257] on div at bounding box center [872, 100] width 210 height 467
click at [951, 258] on div at bounding box center [872, 100] width 210 height 467
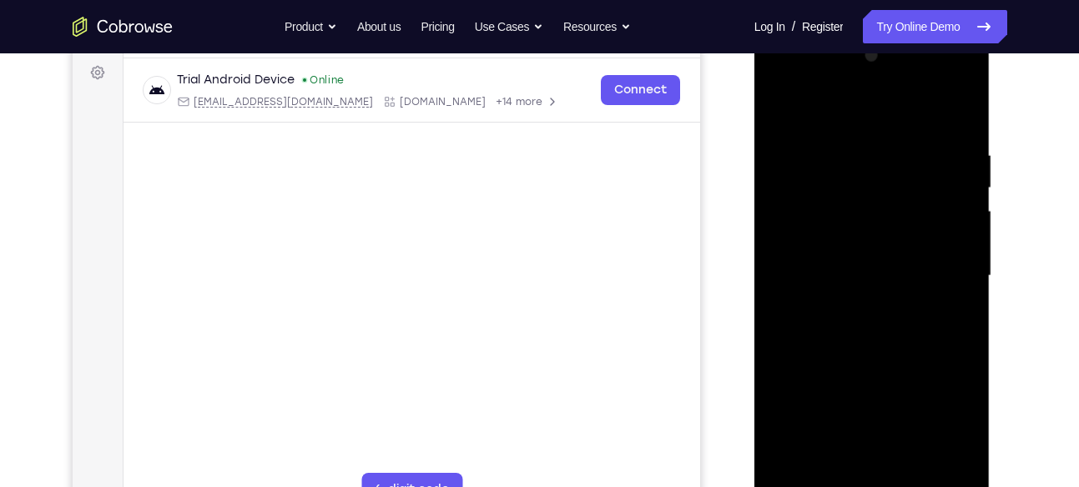
scroll to position [214, 0]
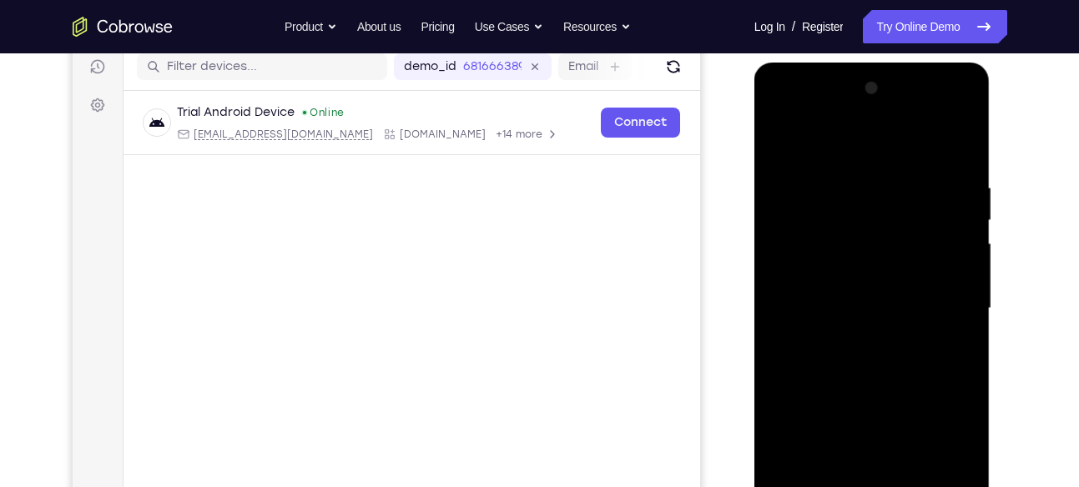
click at [938, 114] on div at bounding box center [872, 308] width 210 height 467
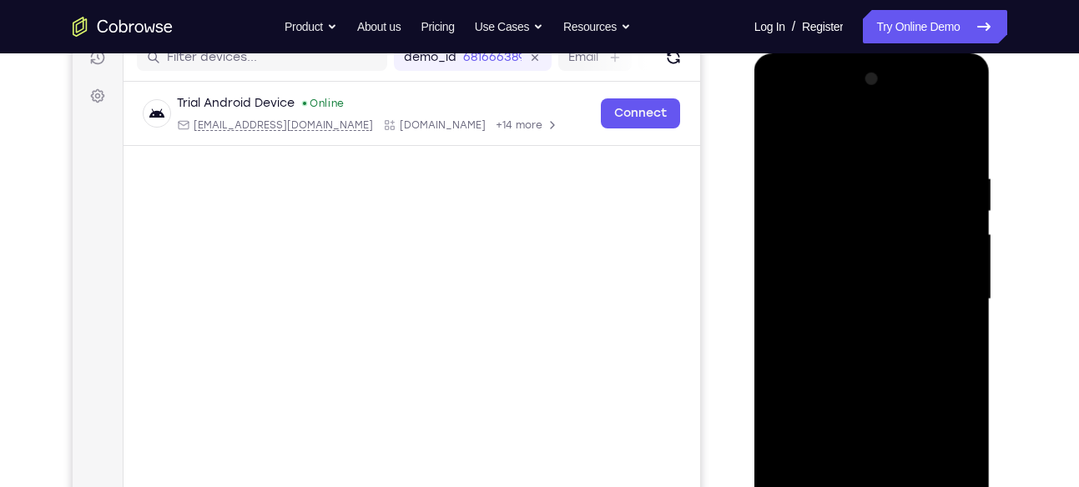
scroll to position [224, 0]
click at [878, 173] on div at bounding box center [872, 298] width 210 height 467
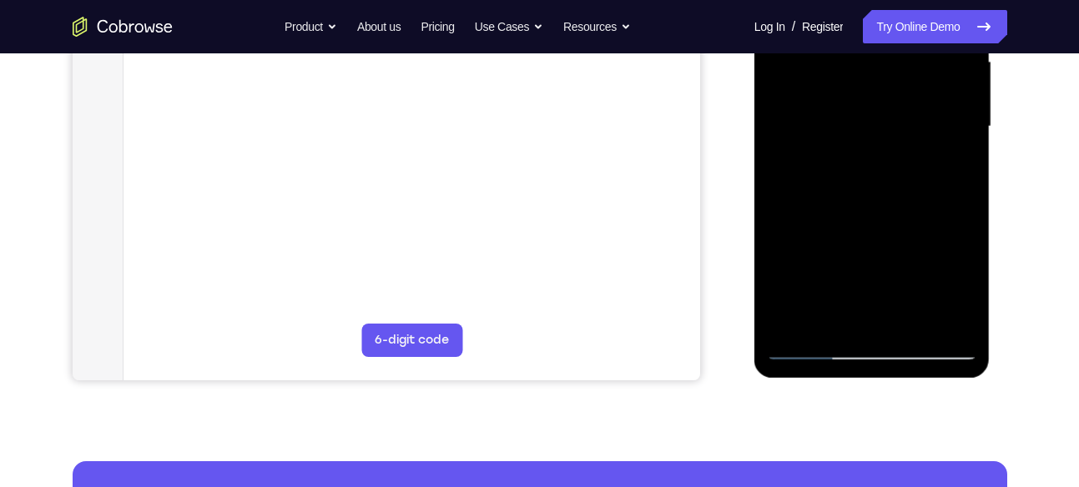
scroll to position [431, 0]
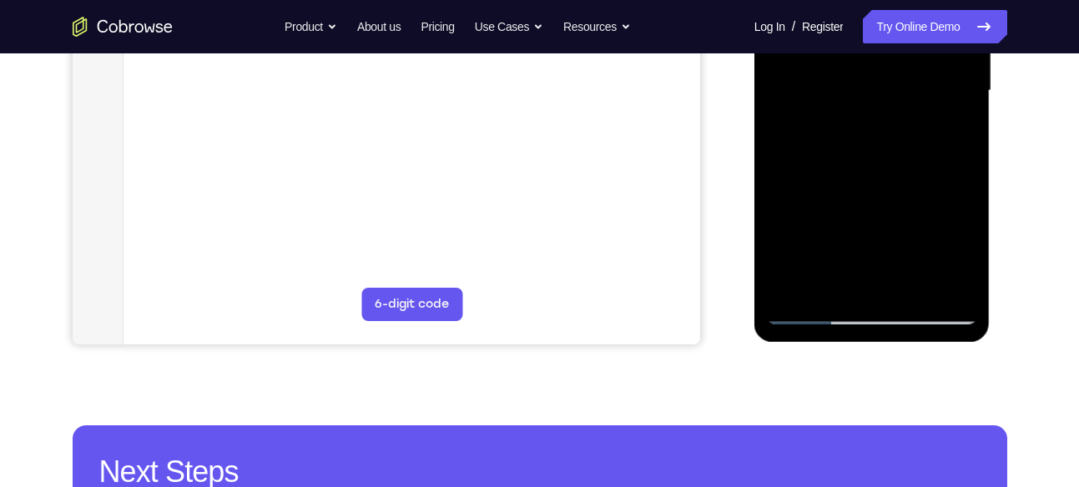
click at [801, 280] on div at bounding box center [872, 90] width 210 height 467
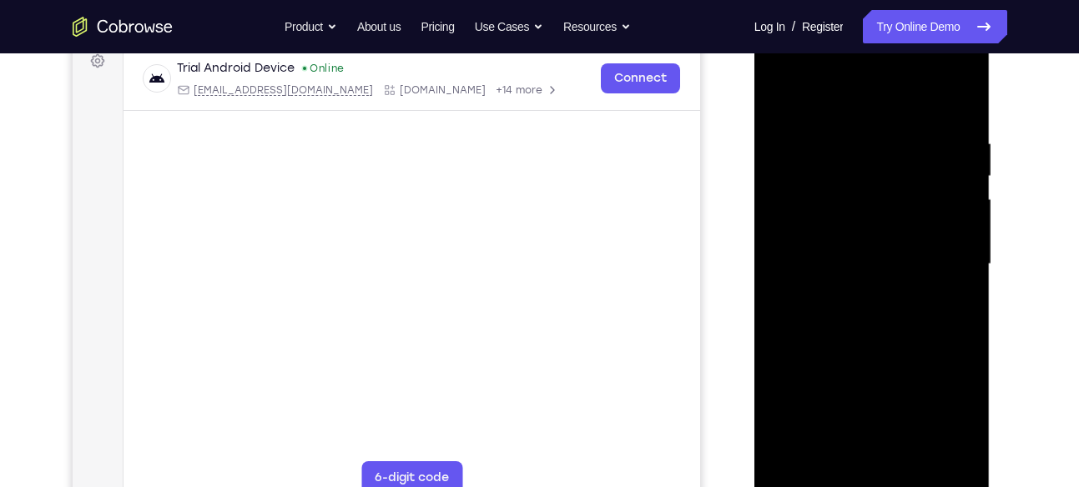
scroll to position [247, 0]
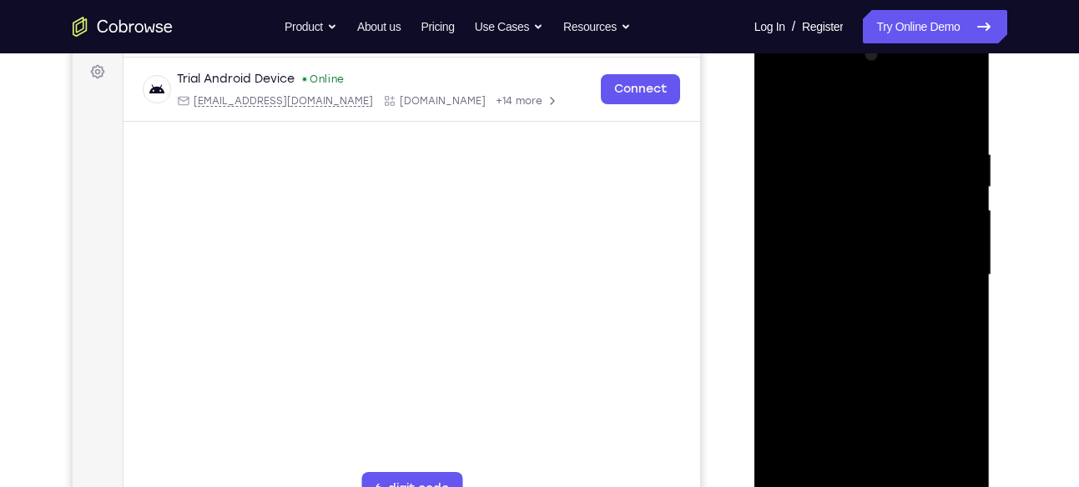
click at [848, 158] on div at bounding box center [872, 275] width 210 height 467
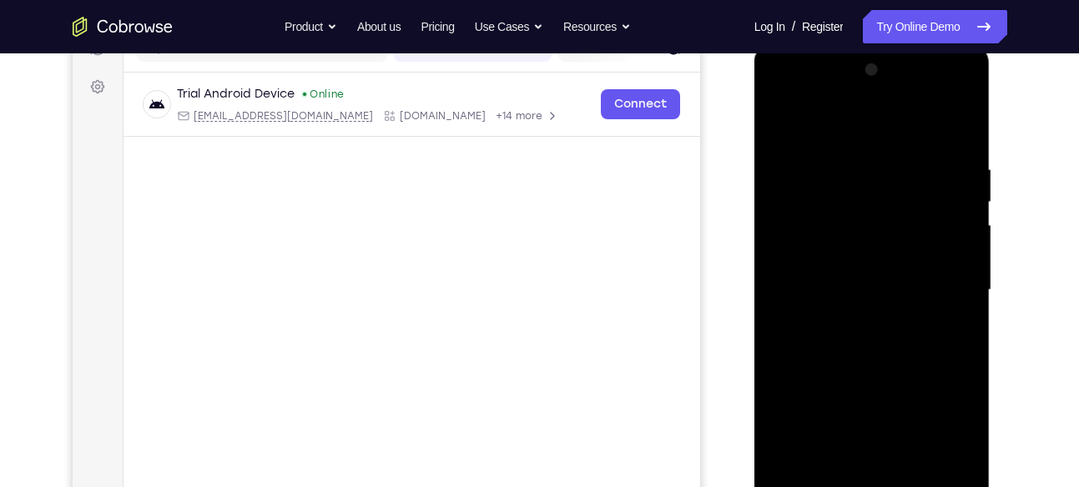
scroll to position [256, 0]
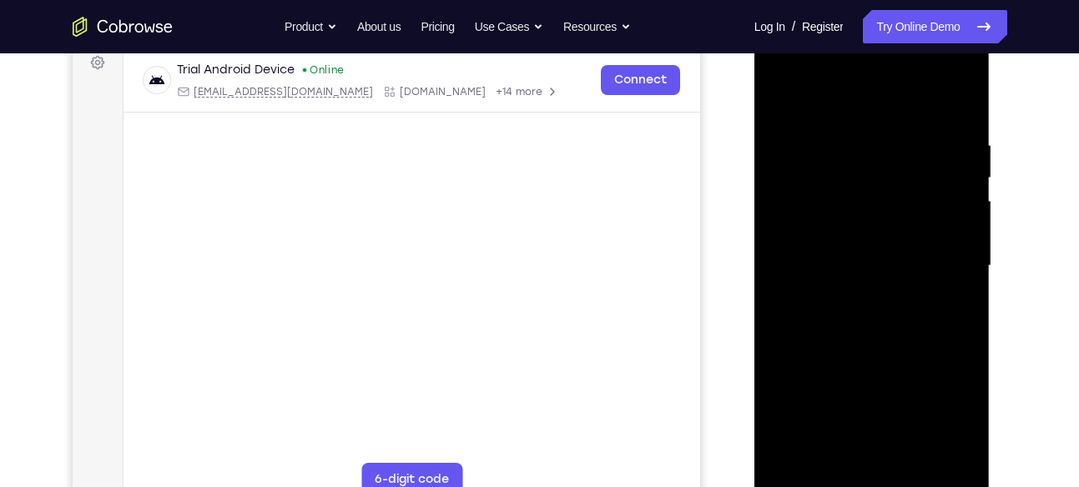
click at [943, 184] on div at bounding box center [872, 266] width 210 height 467
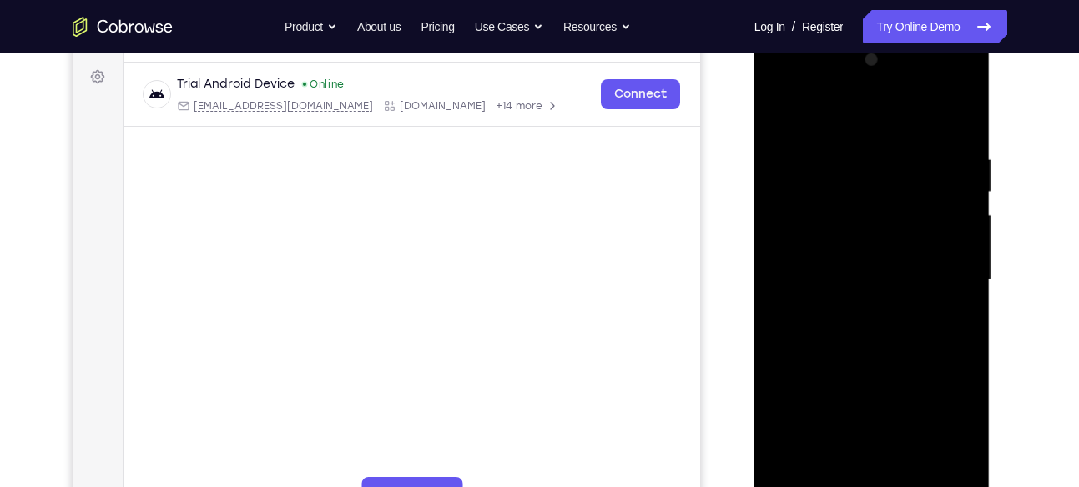
scroll to position [241, 0]
click at [794, 122] on div at bounding box center [872, 281] width 210 height 467
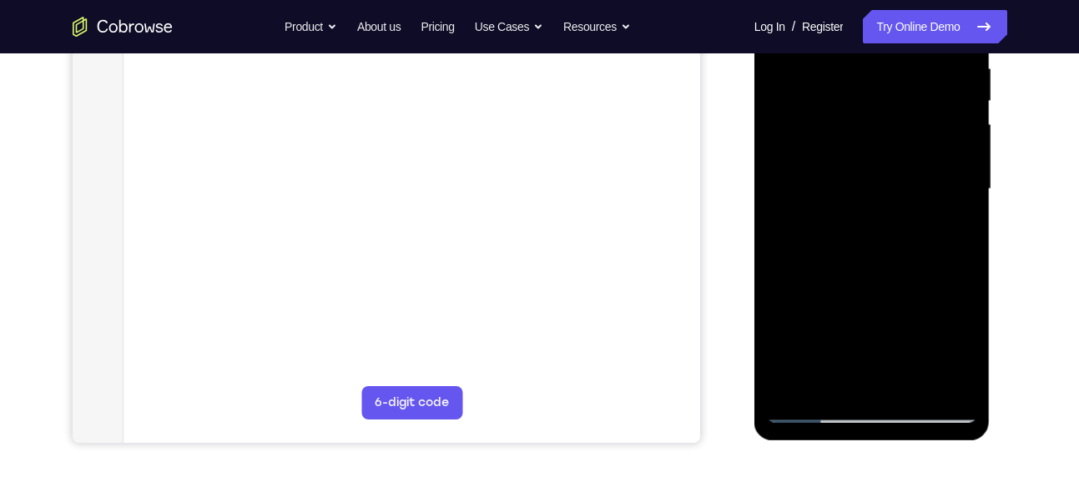
scroll to position [420, 0]
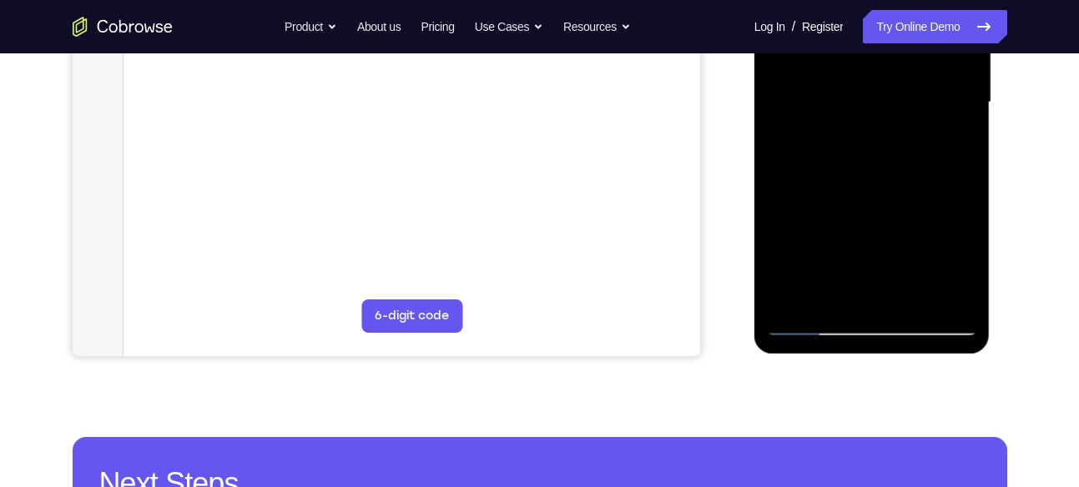
drag, startPoint x: 899, startPoint y: 239, endPoint x: 897, endPoint y: 177, distance: 62.6
click at [897, 177] on div at bounding box center [872, 102] width 210 height 467
drag, startPoint x: 904, startPoint y: 219, endPoint x: 898, endPoint y: 164, distance: 56.2
click at [898, 164] on div at bounding box center [872, 102] width 210 height 467
drag, startPoint x: 905, startPoint y: 178, endPoint x: 893, endPoint y: 260, distance: 83.5
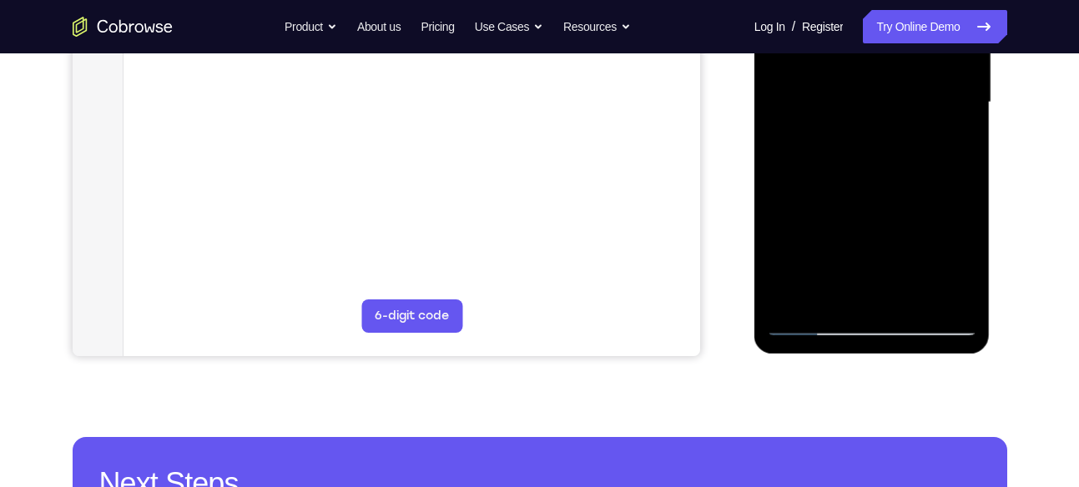
click at [893, 260] on div at bounding box center [872, 102] width 210 height 467
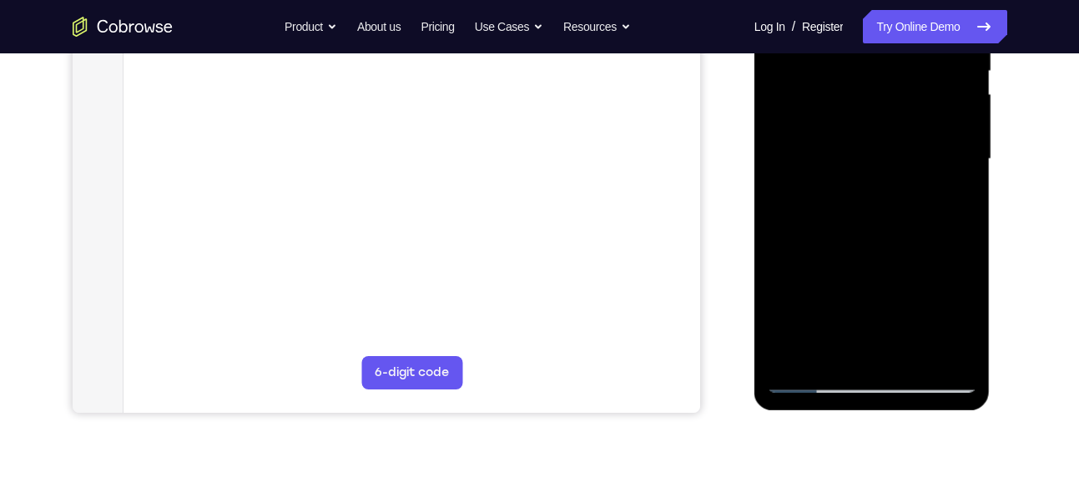
scroll to position [362, 0]
click at [938, 131] on div at bounding box center [872, 160] width 210 height 467
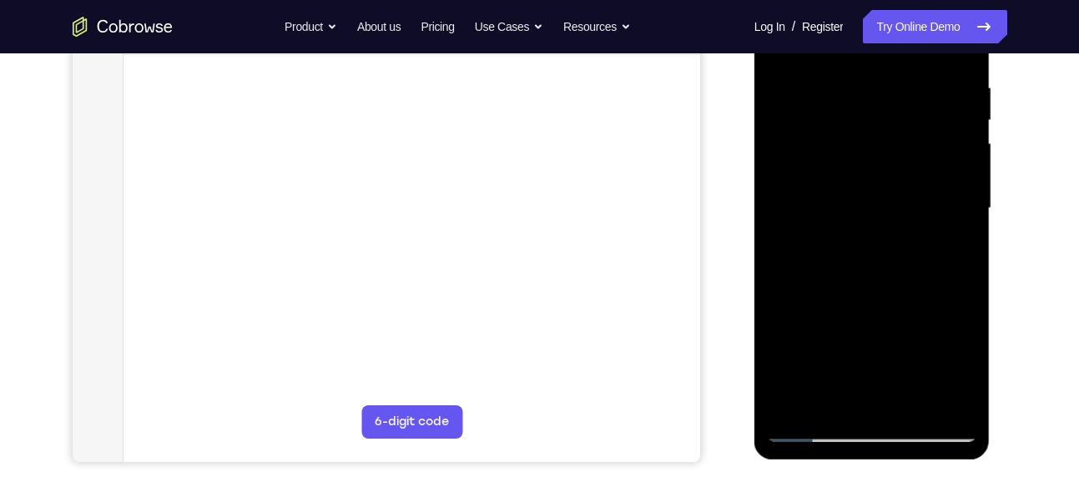
scroll to position [325, 0]
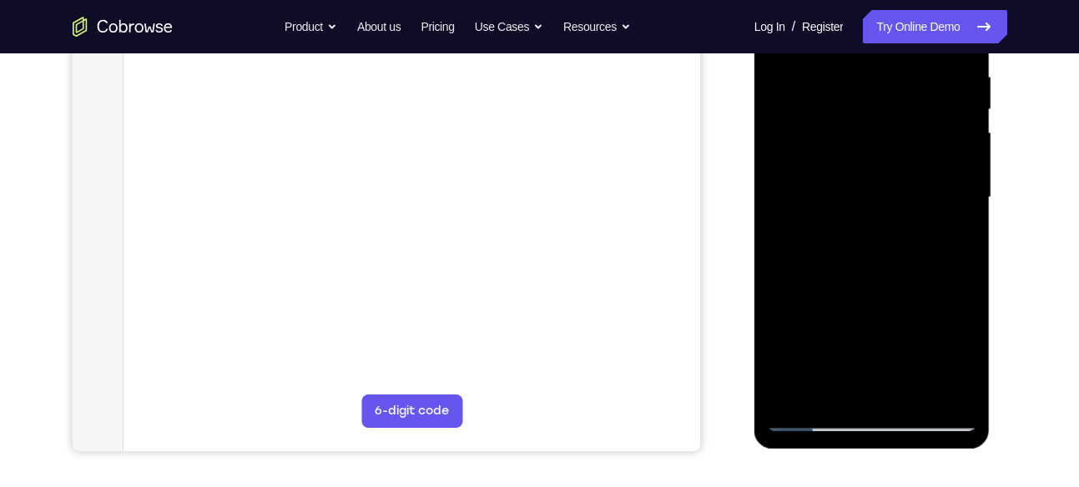
drag, startPoint x: 870, startPoint y: 251, endPoint x: 870, endPoint y: 185, distance: 65.9
click at [870, 185] on div at bounding box center [872, 197] width 210 height 467
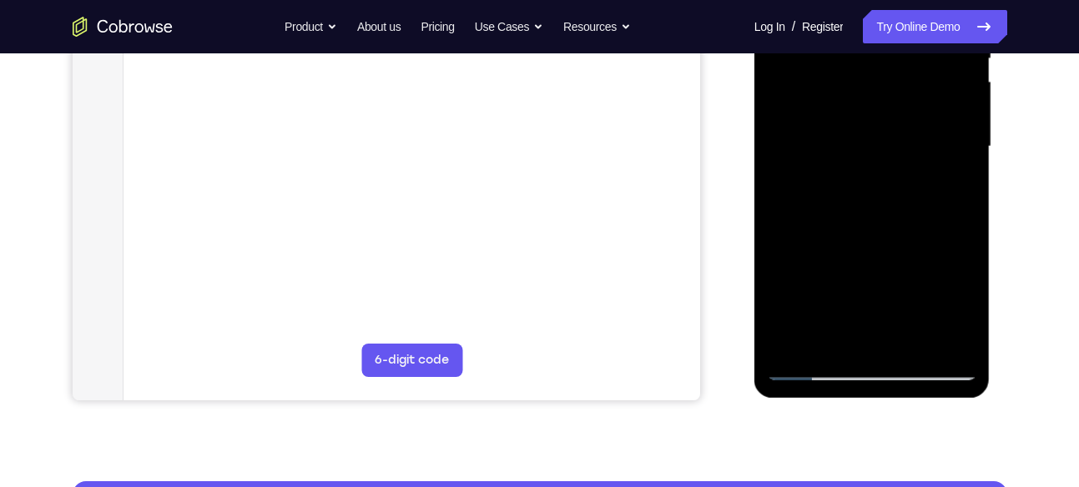
scroll to position [377, 0]
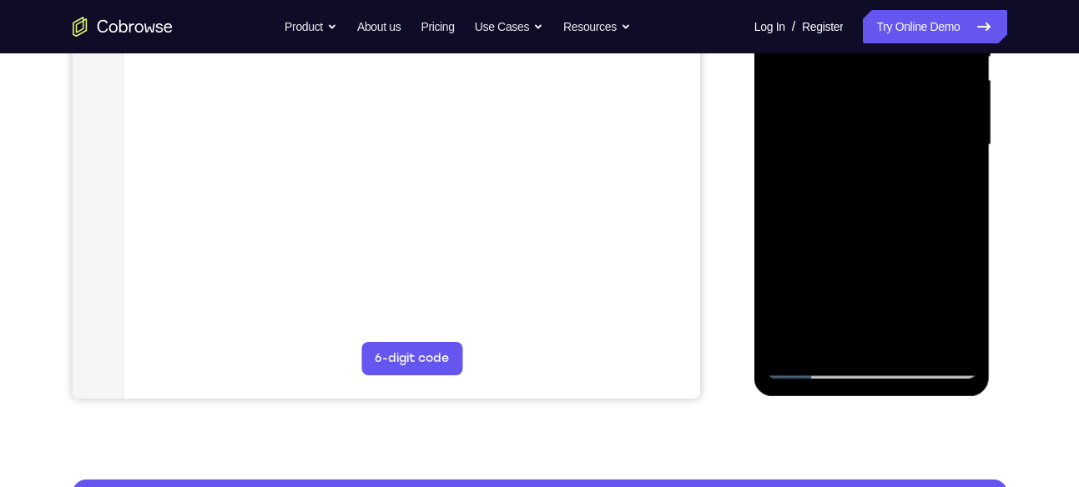
drag, startPoint x: 868, startPoint y: 274, endPoint x: 874, endPoint y: 192, distance: 82.9
click at [874, 192] on div at bounding box center [872, 145] width 210 height 467
drag, startPoint x: 865, startPoint y: 281, endPoint x: 872, endPoint y: 214, distance: 67.9
click at [872, 214] on div at bounding box center [872, 145] width 210 height 467
drag, startPoint x: 862, startPoint y: 283, endPoint x: 863, endPoint y: 233, distance: 50.1
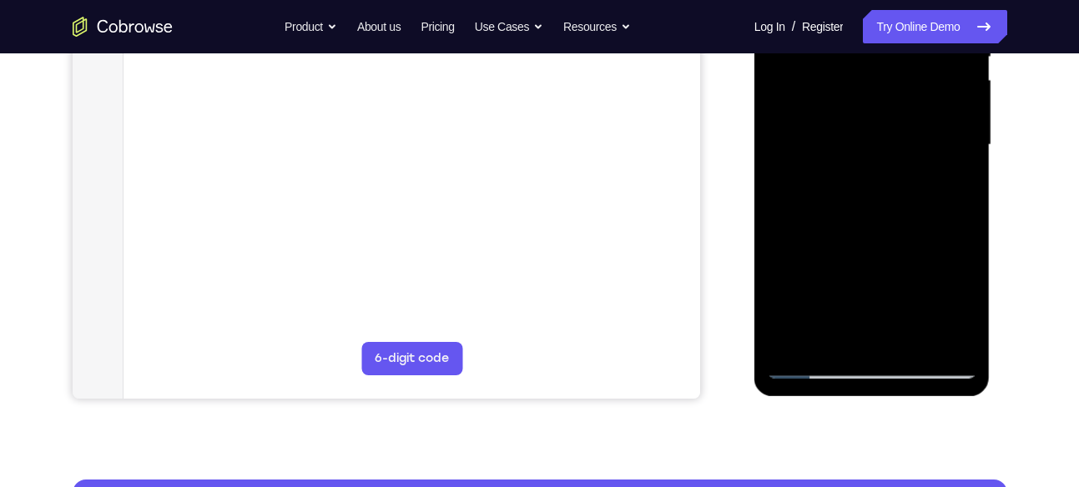
click at [863, 233] on div at bounding box center [872, 145] width 210 height 467
drag, startPoint x: 878, startPoint y: 284, endPoint x: 865, endPoint y: 188, distance: 97.6
click at [865, 188] on div at bounding box center [872, 145] width 210 height 467
drag, startPoint x: 870, startPoint y: 284, endPoint x: 855, endPoint y: 190, distance: 95.5
click at [855, 190] on div at bounding box center [872, 145] width 210 height 467
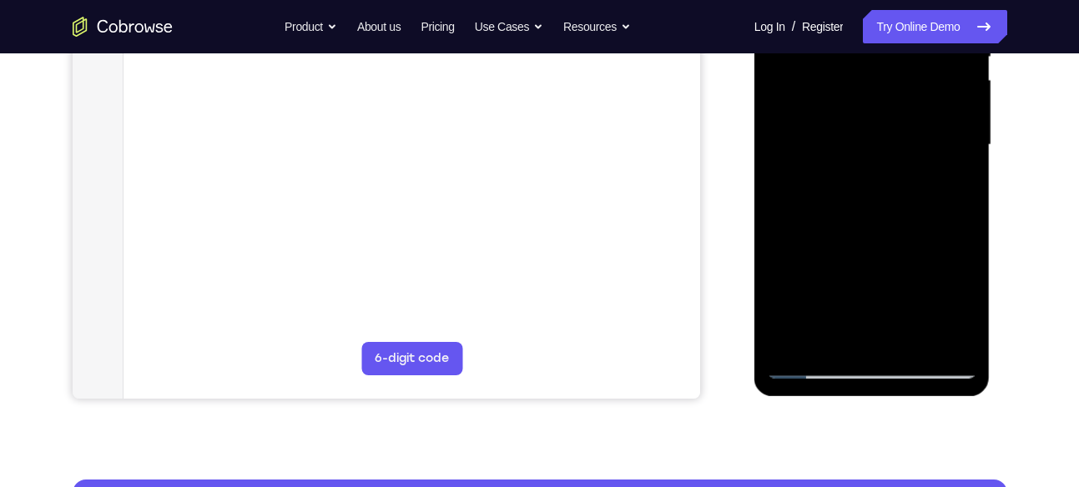
drag, startPoint x: 876, startPoint y: 265, endPoint x: 868, endPoint y: 189, distance: 77.2
click at [868, 189] on div at bounding box center [872, 145] width 210 height 467
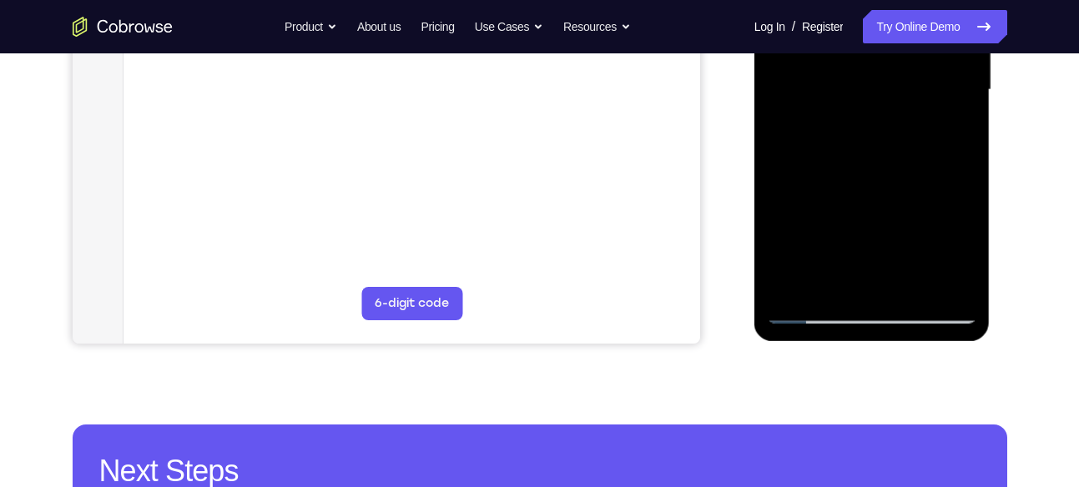
scroll to position [434, 0]
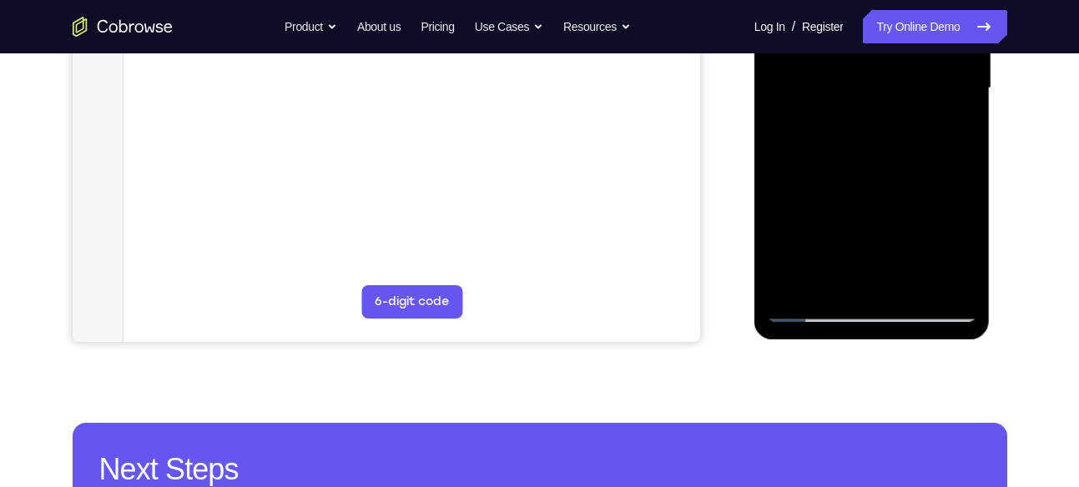
drag, startPoint x: 863, startPoint y: 246, endPoint x: 859, endPoint y: 158, distance: 88.5
click at [859, 158] on div at bounding box center [872, 88] width 210 height 467
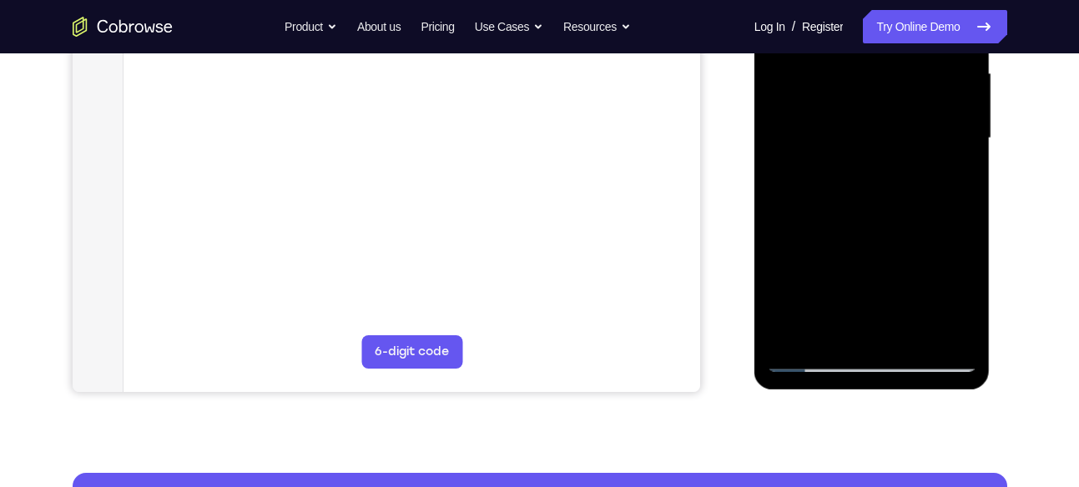
scroll to position [381, 0]
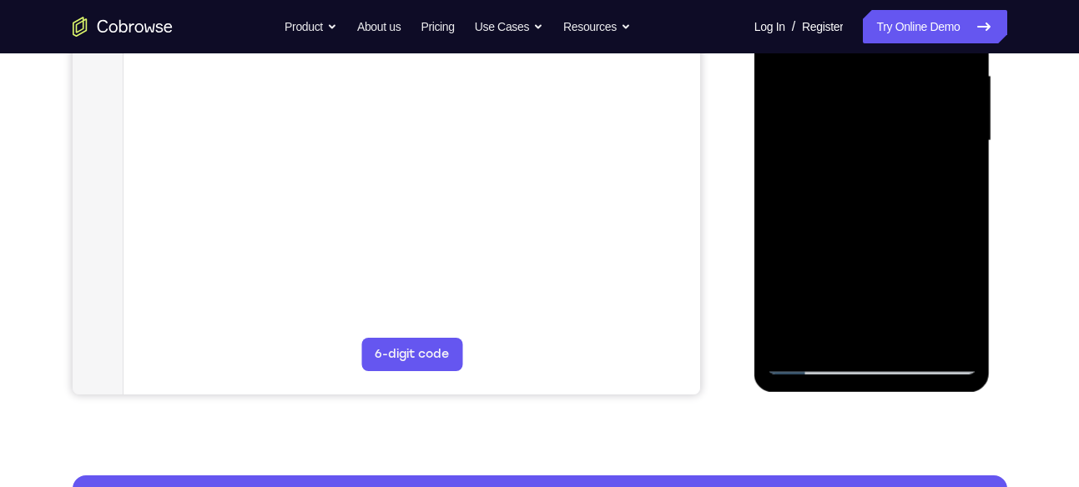
drag, startPoint x: 859, startPoint y: 239, endPoint x: 850, endPoint y: 167, distance: 73.2
click at [850, 167] on div at bounding box center [872, 140] width 210 height 467
drag, startPoint x: 858, startPoint y: 241, endPoint x: 846, endPoint y: 128, distance: 113.3
click at [846, 128] on div at bounding box center [872, 140] width 210 height 467
drag, startPoint x: 857, startPoint y: 262, endPoint x: 858, endPoint y: 189, distance: 72.6
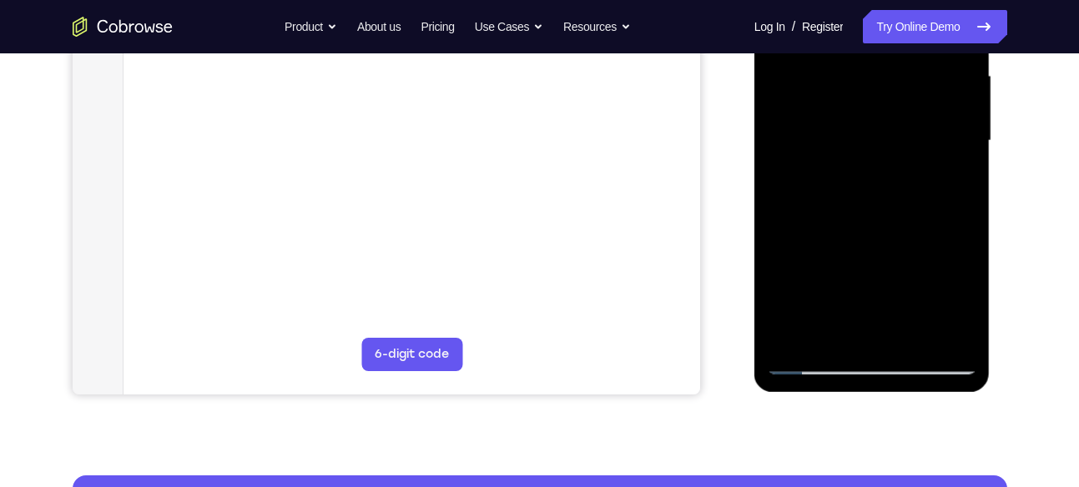
click at [858, 189] on div at bounding box center [872, 140] width 210 height 467
drag, startPoint x: 861, startPoint y: 254, endPoint x: 849, endPoint y: 159, distance: 95.8
click at [849, 159] on div at bounding box center [872, 140] width 210 height 467
drag, startPoint x: 875, startPoint y: 242, endPoint x: 859, endPoint y: 134, distance: 108.8
click at [859, 134] on div at bounding box center [872, 140] width 210 height 467
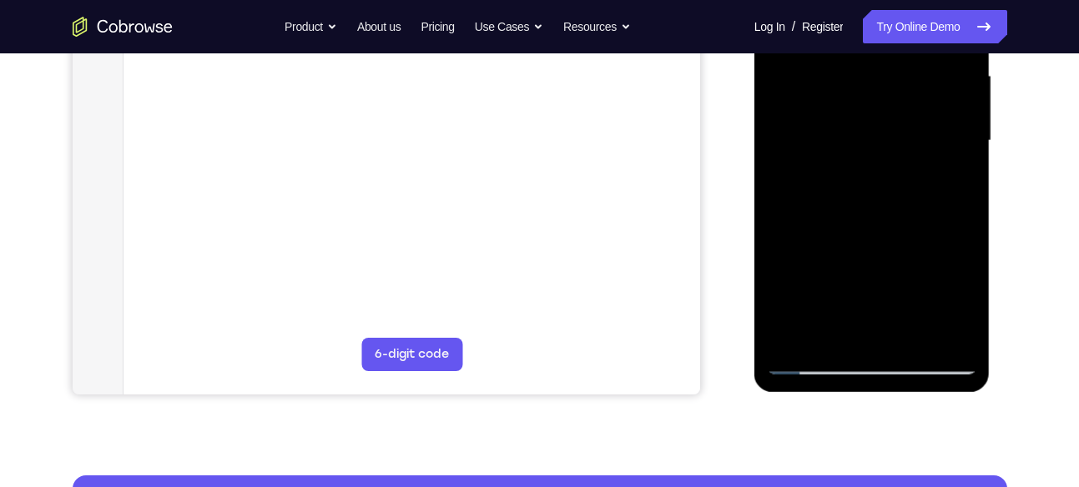
drag, startPoint x: 860, startPoint y: 248, endPoint x: 858, endPoint y: 184, distance: 64.3
click at [858, 184] on div at bounding box center [872, 140] width 210 height 467
drag, startPoint x: 837, startPoint y: 205, endPoint x: 838, endPoint y: 127, distance: 78.4
click at [838, 127] on div at bounding box center [872, 140] width 210 height 467
drag, startPoint x: 862, startPoint y: 283, endPoint x: 861, endPoint y: 214, distance: 68.4
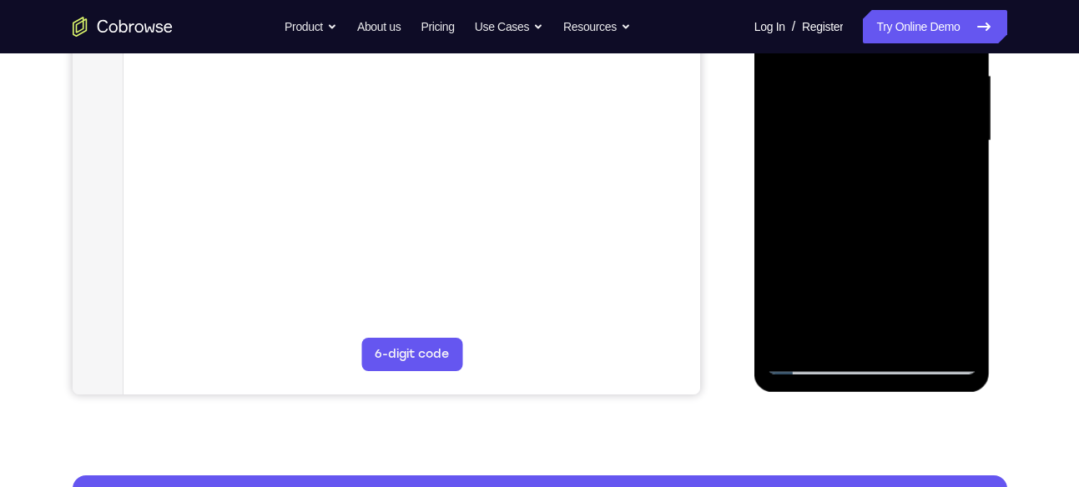
click at [861, 214] on div at bounding box center [872, 140] width 210 height 467
drag, startPoint x: 848, startPoint y: 255, endPoint x: 846, endPoint y: 210, distance: 45.1
click at [846, 210] on div at bounding box center [872, 140] width 210 height 467
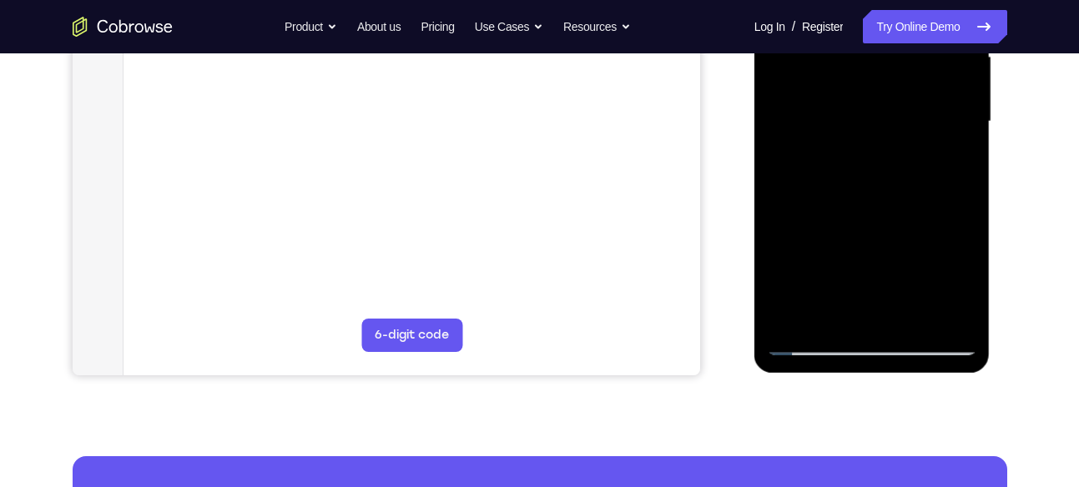
scroll to position [401, 0]
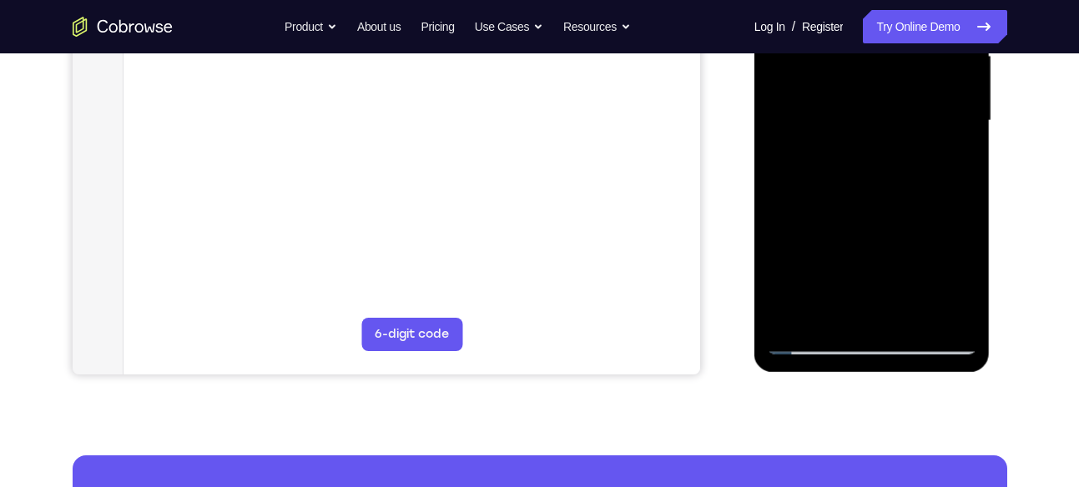
drag, startPoint x: 850, startPoint y: 255, endPoint x: 854, endPoint y: 154, distance: 101.9
click at [854, 154] on div at bounding box center [872, 120] width 210 height 467
drag, startPoint x: 863, startPoint y: 268, endPoint x: 868, endPoint y: 200, distance: 67.8
click at [868, 200] on div at bounding box center [872, 120] width 210 height 467
drag, startPoint x: 853, startPoint y: 233, endPoint x: 853, endPoint y: 173, distance: 60.1
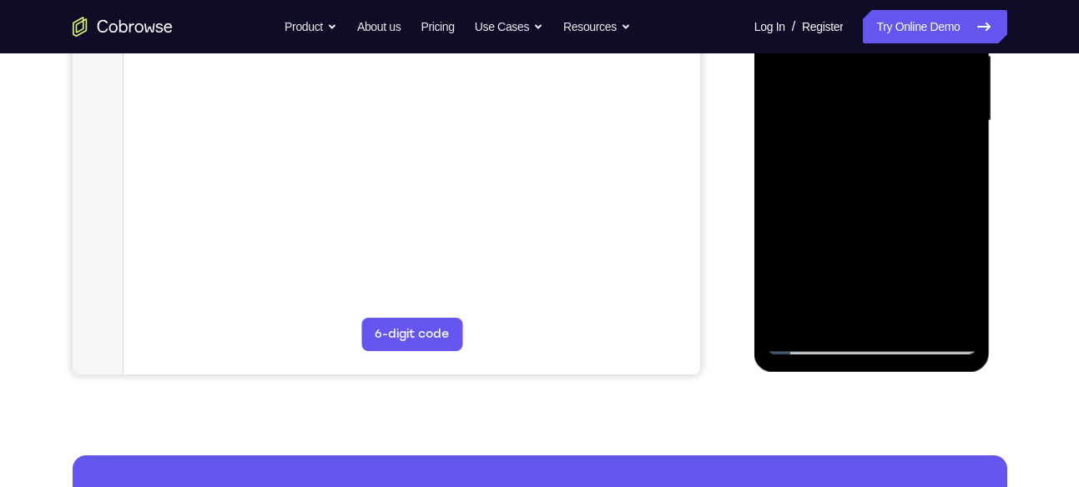
click at [853, 173] on div at bounding box center [872, 120] width 210 height 467
click at [795, 315] on div at bounding box center [872, 120] width 210 height 467
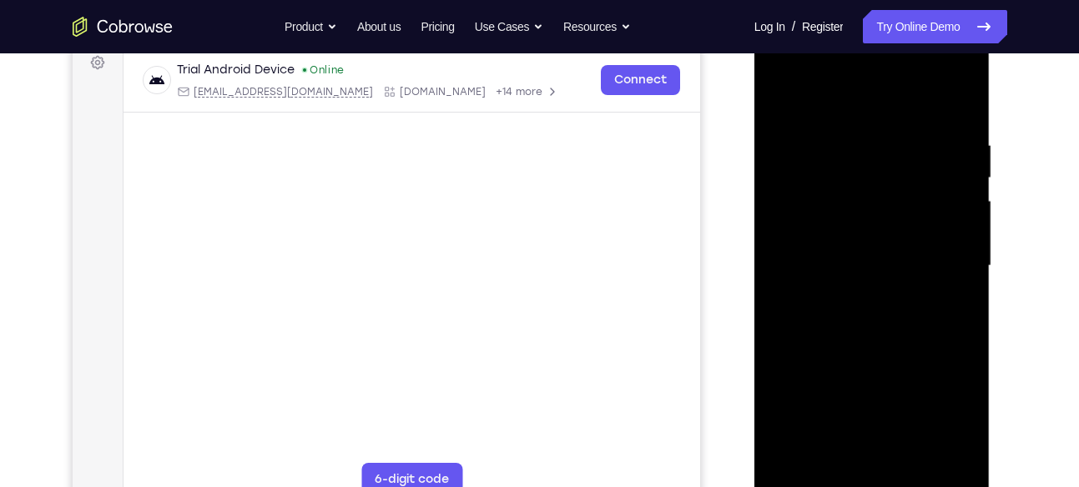
scroll to position [255, 0]
click at [838, 124] on div at bounding box center [872, 266] width 210 height 467
click at [961, 105] on div at bounding box center [872, 266] width 210 height 467
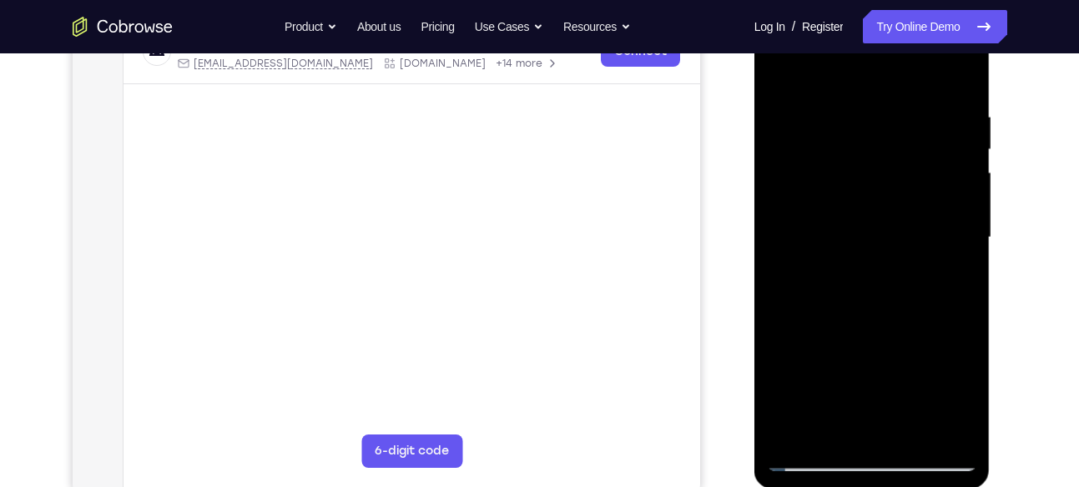
scroll to position [274, 0]
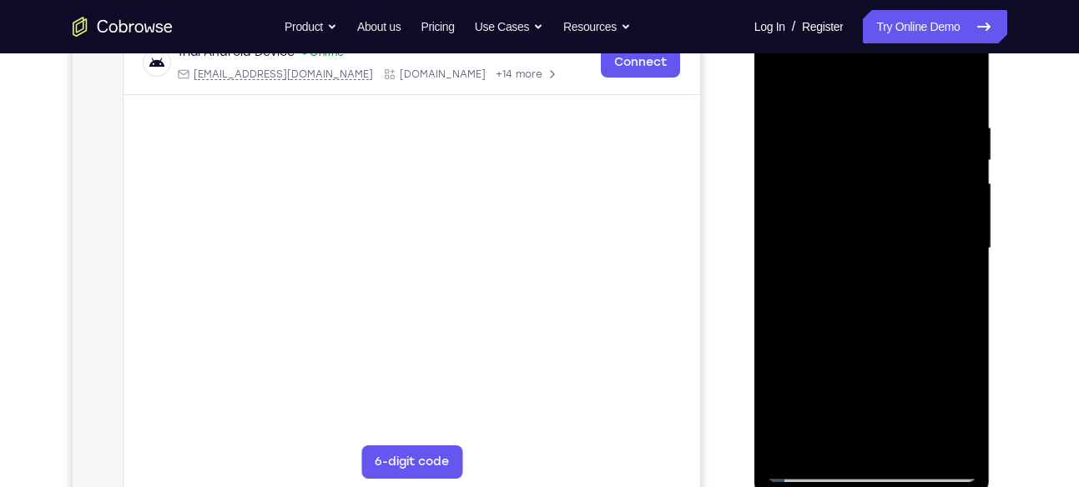
click at [845, 126] on div at bounding box center [872, 248] width 210 height 467
click at [948, 159] on div at bounding box center [872, 248] width 210 height 467
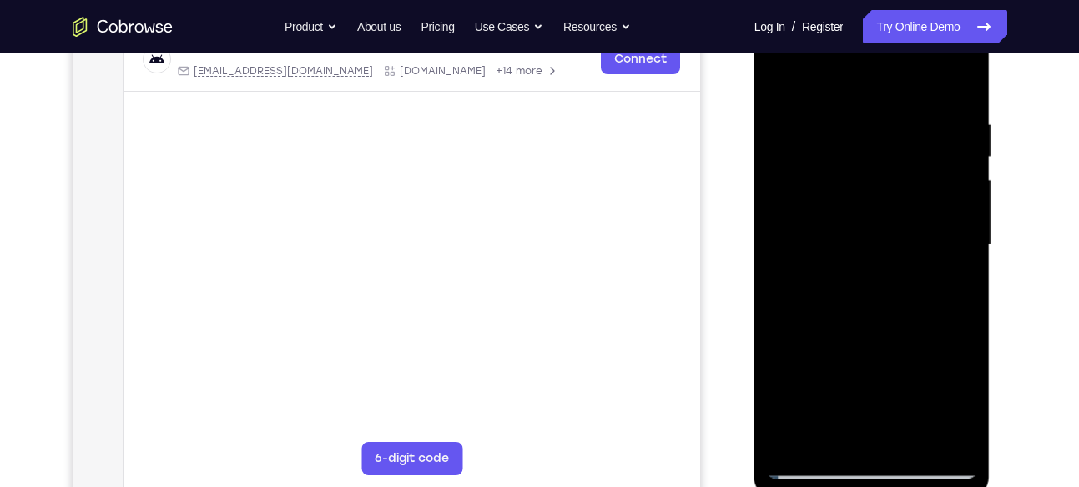
click at [952, 177] on div at bounding box center [872, 245] width 210 height 467
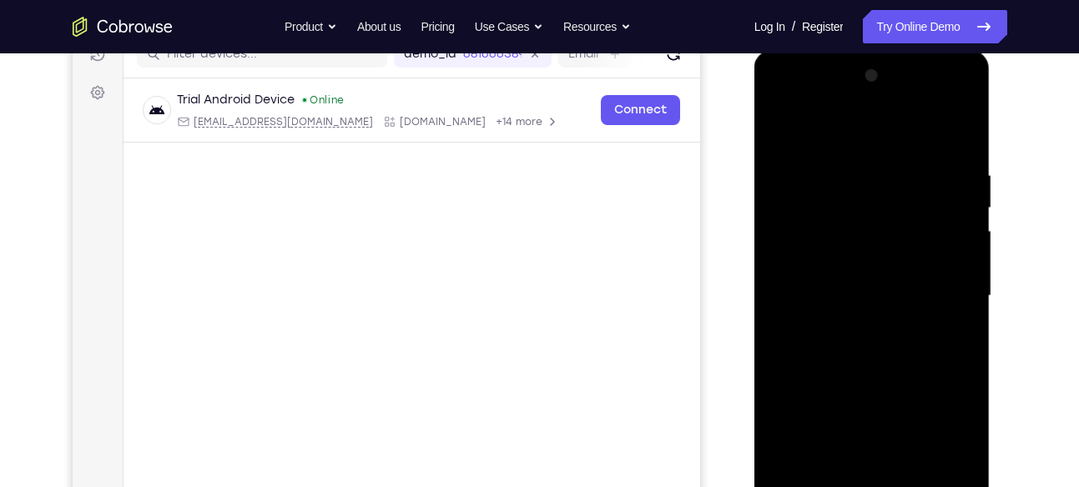
scroll to position [225, 0]
click at [958, 135] on div at bounding box center [872, 296] width 210 height 467
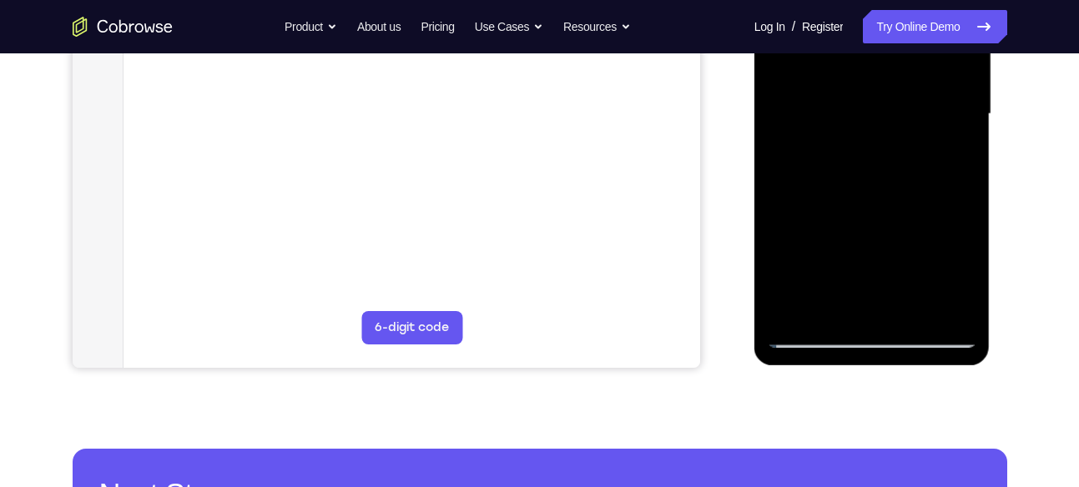
scroll to position [411, 0]
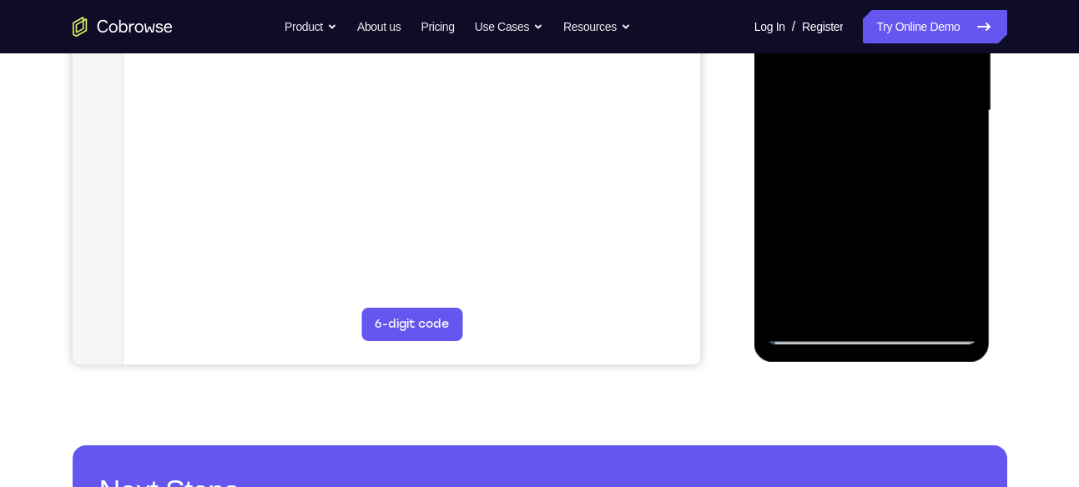
click at [941, 307] on div at bounding box center [872, 110] width 210 height 467
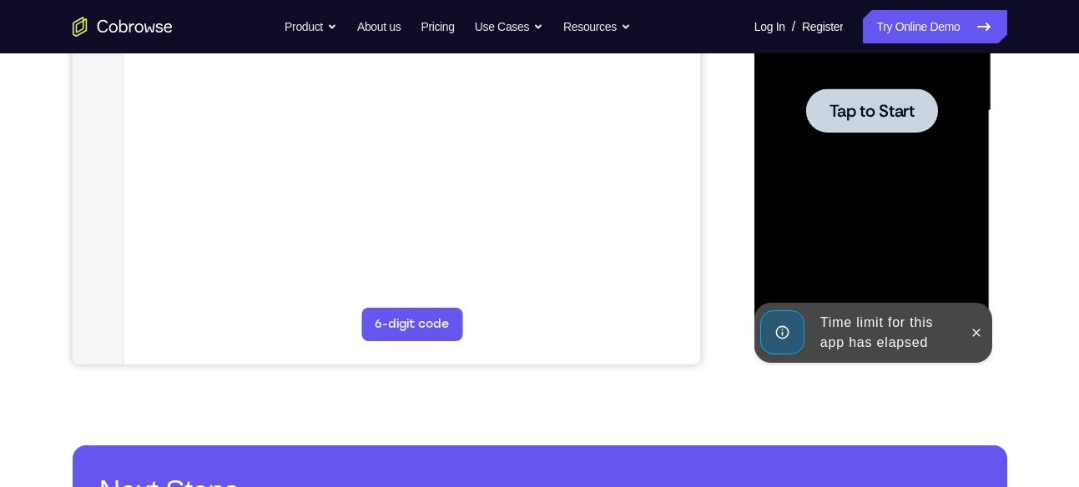
click at [861, 250] on div at bounding box center [872, 110] width 210 height 467
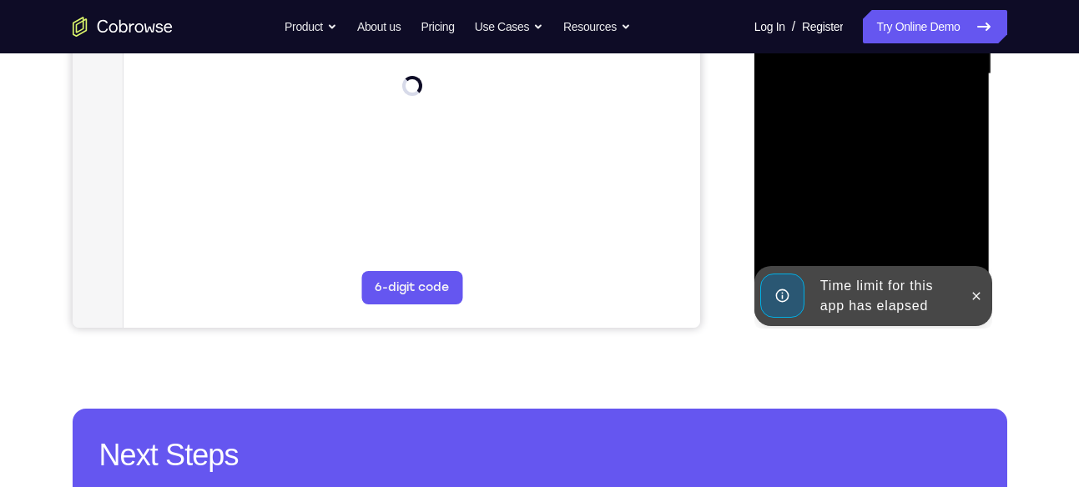
scroll to position [450, 0]
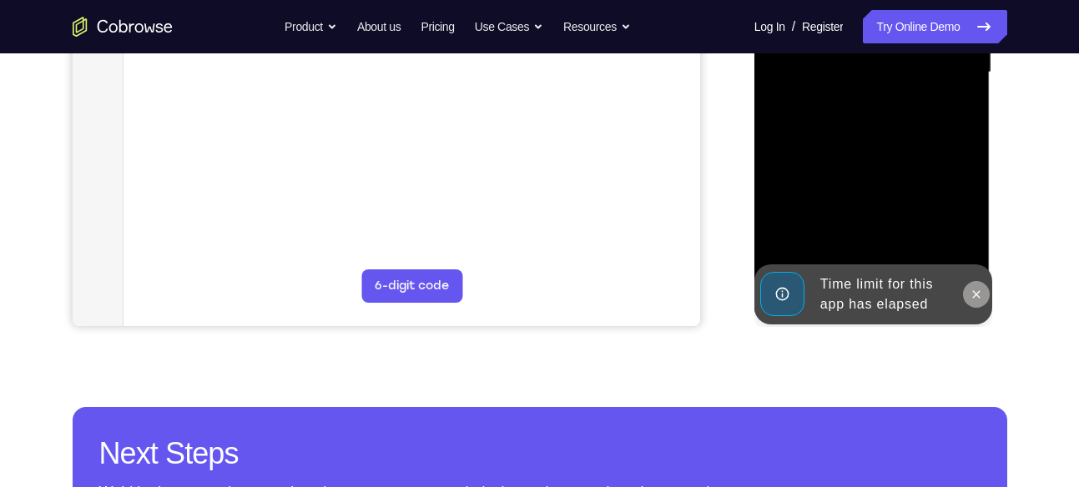
click at [969, 293] on icon at bounding box center [975, 294] width 13 height 13
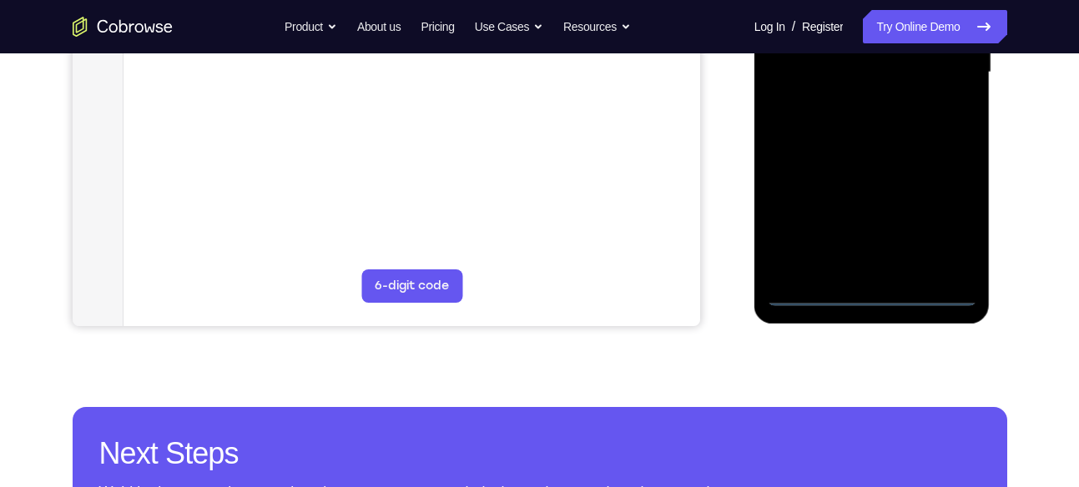
click at [870, 293] on div at bounding box center [872, 72] width 210 height 467
click at [940, 219] on div at bounding box center [872, 72] width 210 height 467
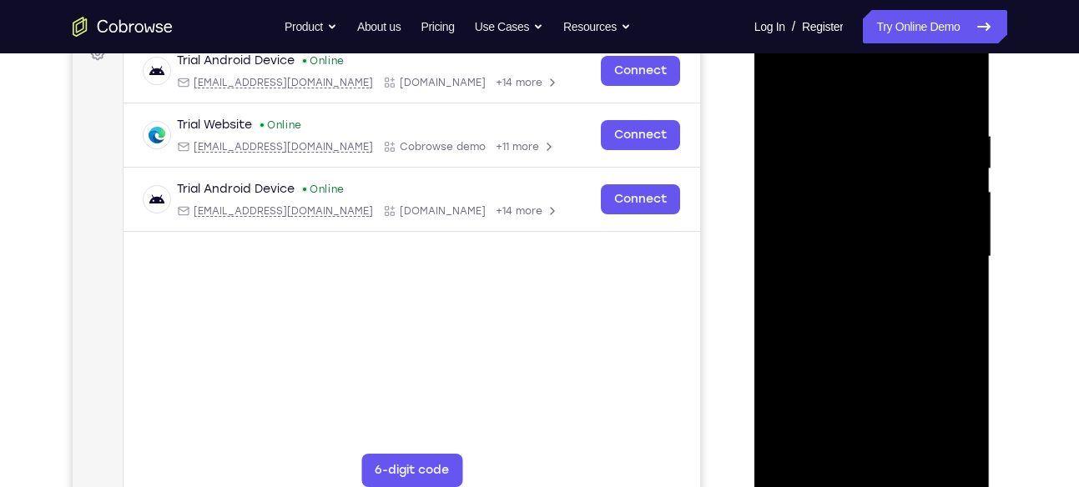
scroll to position [143, 0]
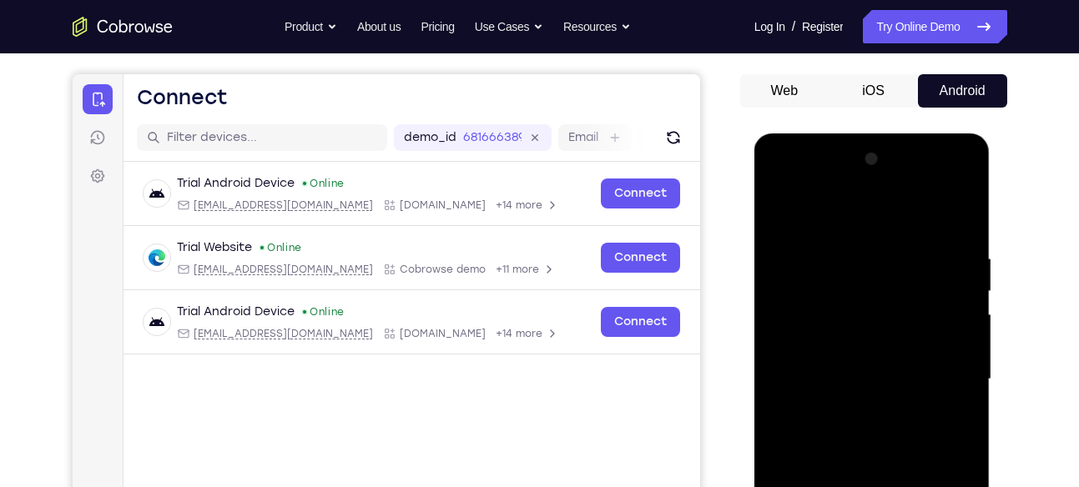
click at [781, 184] on div at bounding box center [872, 379] width 210 height 467
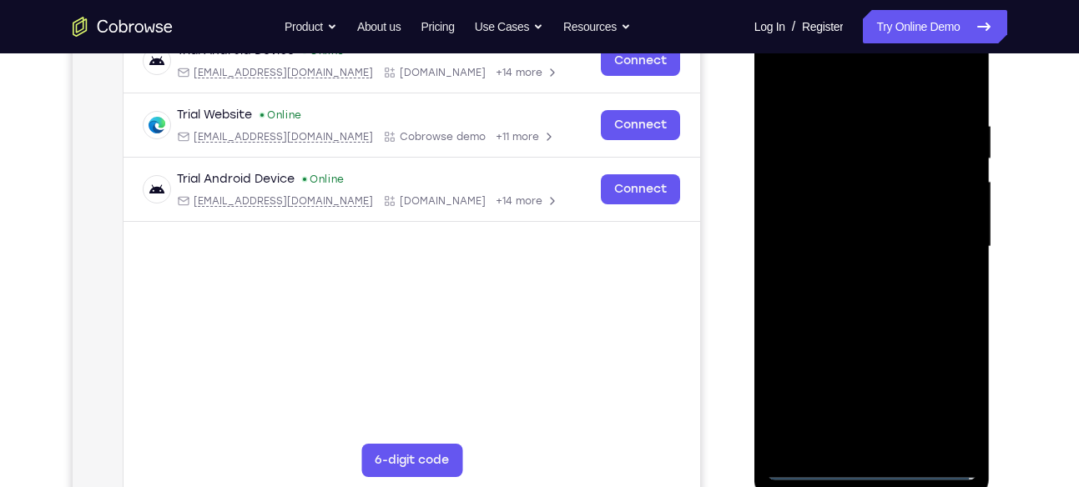
scroll to position [276, 0]
click at [957, 246] on div at bounding box center [872, 246] width 210 height 467
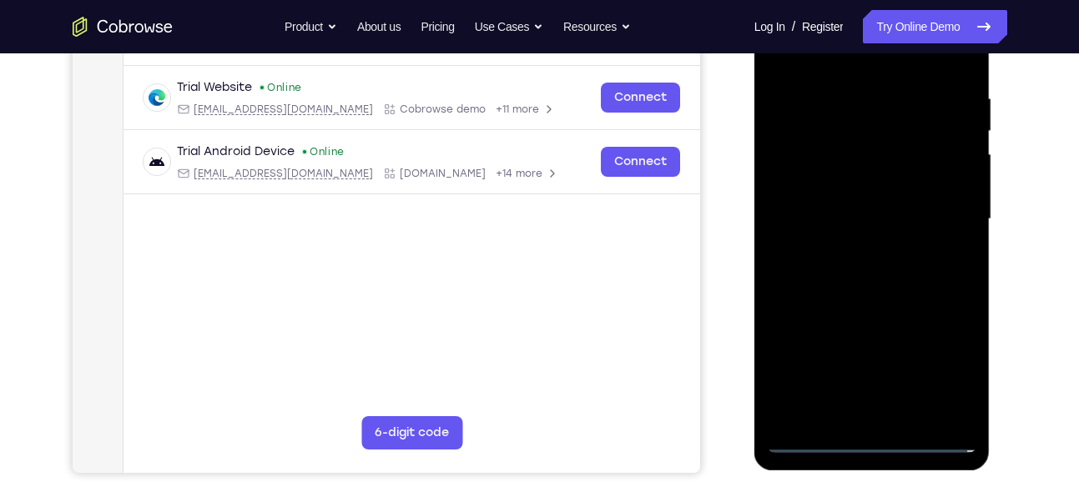
scroll to position [304, 0]
click at [854, 250] on div at bounding box center [872, 218] width 210 height 467
click at [863, 191] on div at bounding box center [872, 218] width 210 height 467
click at [858, 192] on div at bounding box center [872, 218] width 210 height 467
click at [838, 215] on div at bounding box center [872, 218] width 210 height 467
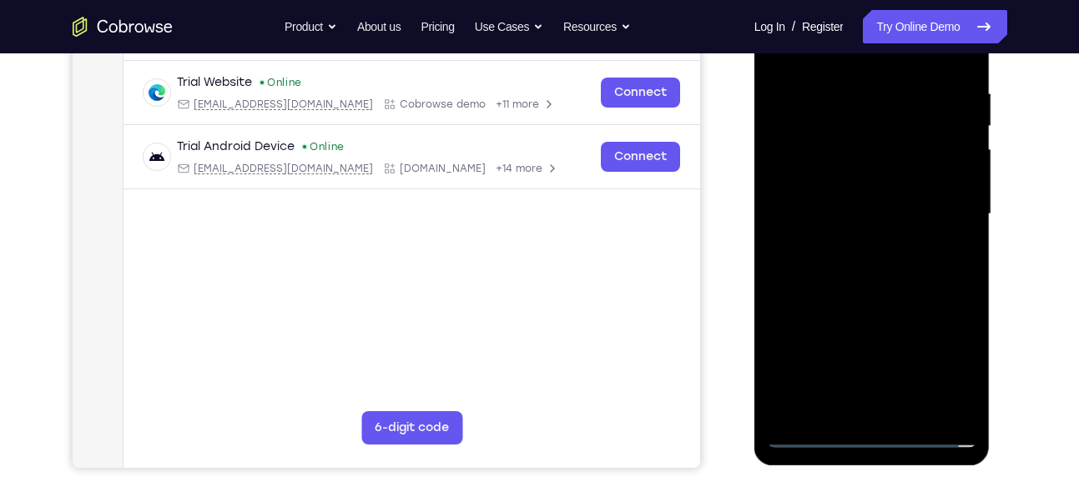
scroll to position [313, 0]
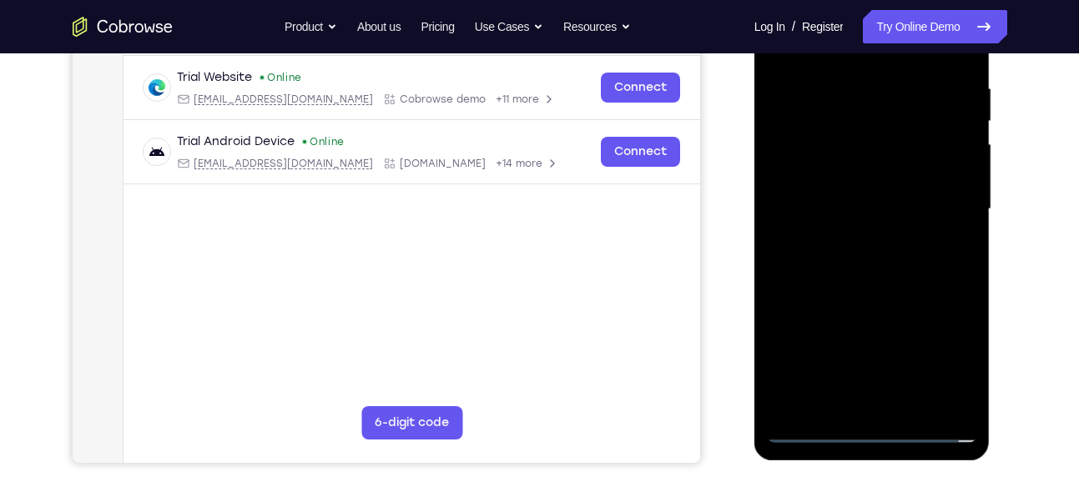
click at [828, 262] on div at bounding box center [872, 209] width 210 height 467
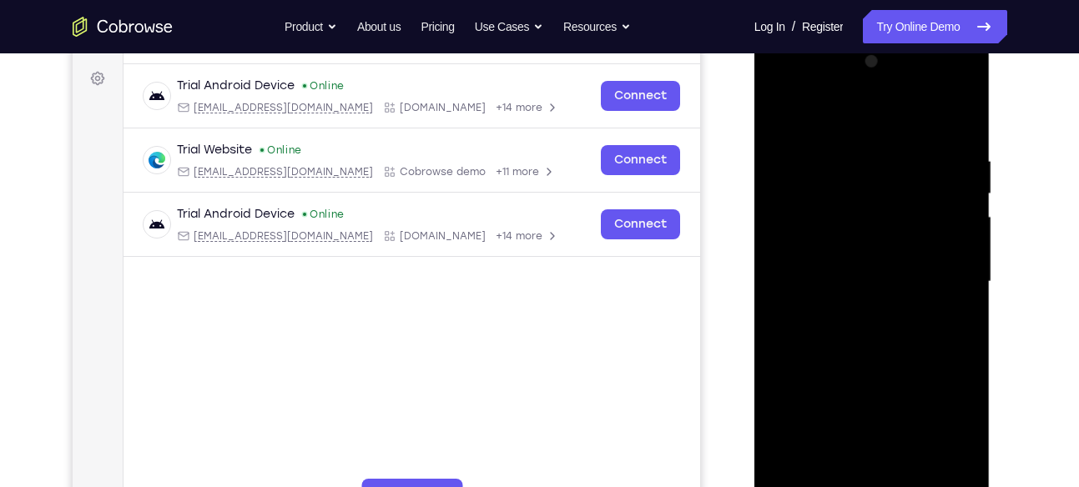
scroll to position [239, 0]
click at [878, 119] on div at bounding box center [872, 282] width 210 height 467
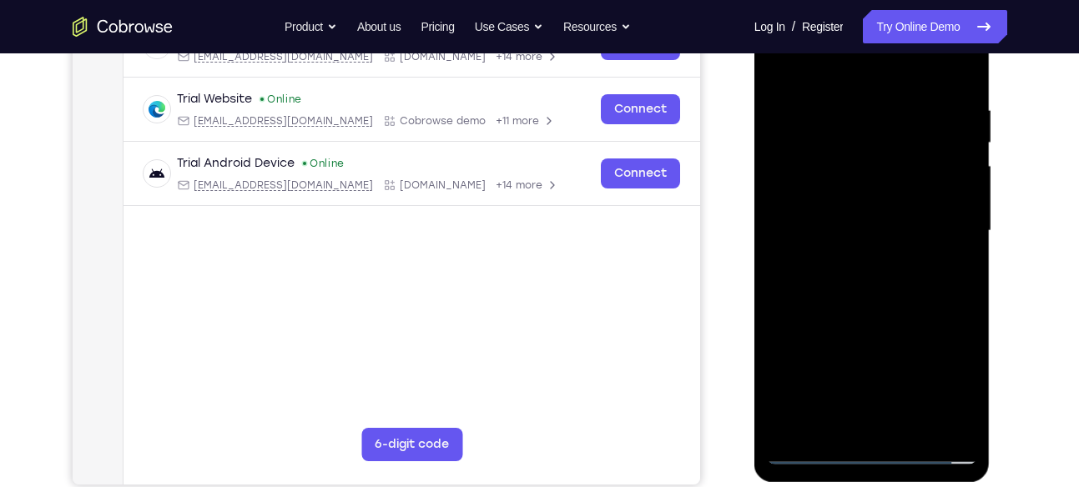
scroll to position [292, 0]
click at [963, 87] on div at bounding box center [872, 230] width 210 height 467
click at [842, 103] on div at bounding box center [872, 230] width 210 height 467
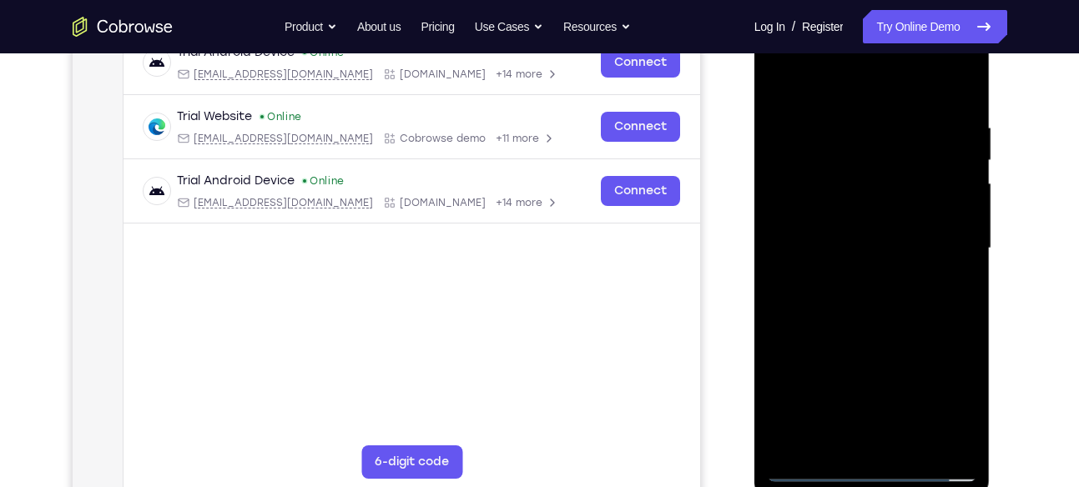
scroll to position [273, 0]
click at [934, 115] on div at bounding box center [872, 249] width 210 height 467
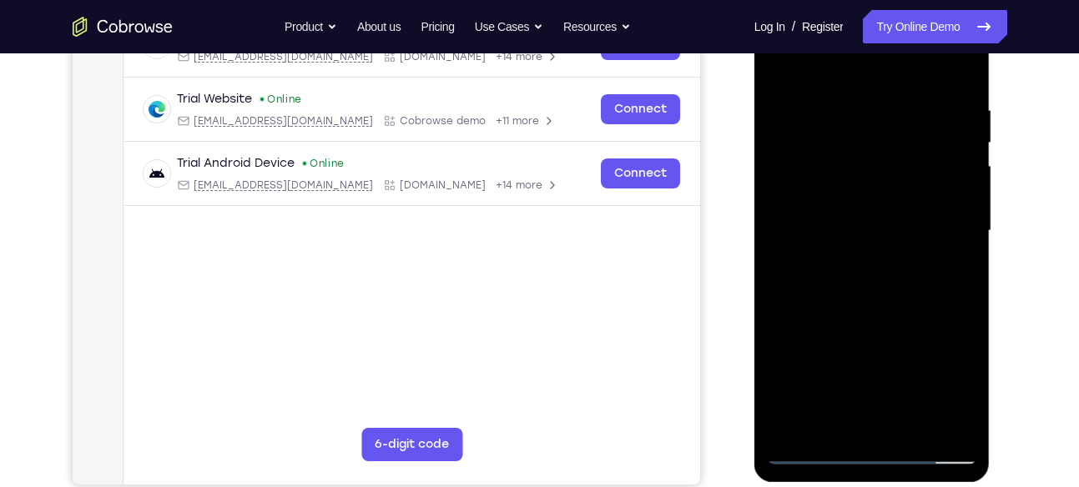
scroll to position [281, 0]
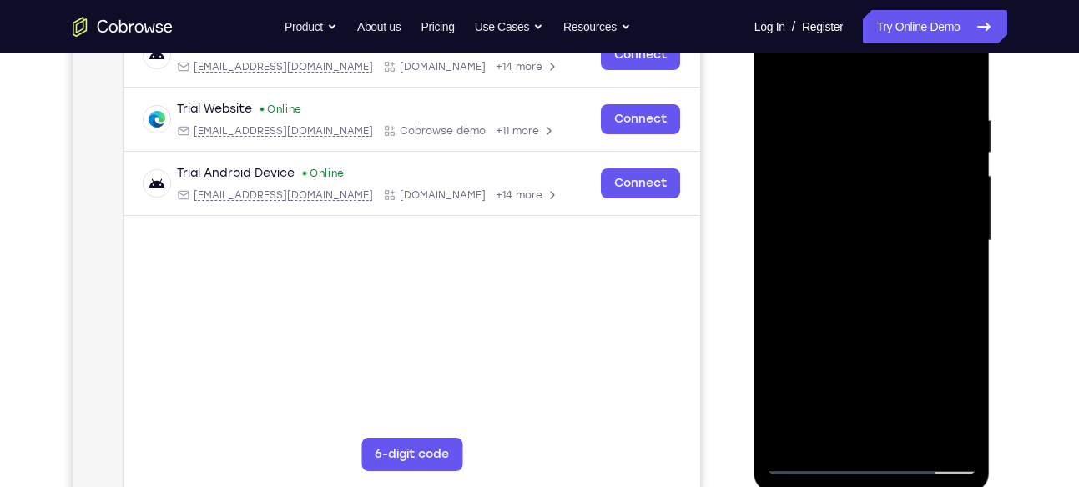
click at [788, 84] on div at bounding box center [872, 241] width 210 height 467
click at [799, 119] on div at bounding box center [872, 241] width 210 height 467
click at [938, 177] on div at bounding box center [872, 241] width 210 height 467
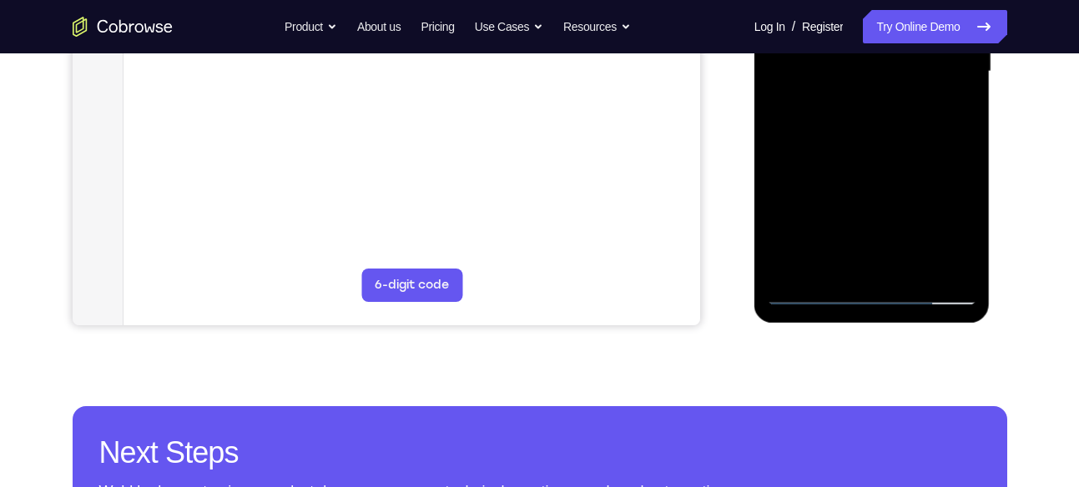
scroll to position [451, 0]
click at [887, 257] on div at bounding box center [872, 70] width 210 height 467
click at [897, 86] on div at bounding box center [872, 70] width 210 height 467
click at [867, 264] on div at bounding box center [872, 70] width 210 height 467
click at [832, 263] on div at bounding box center [872, 70] width 210 height 467
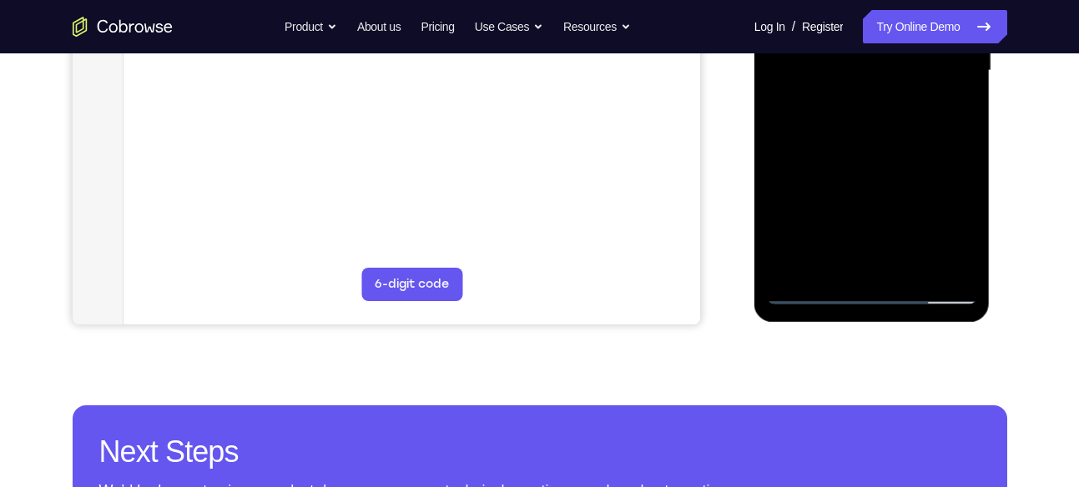
click at [918, 164] on div at bounding box center [872, 70] width 210 height 467
click at [926, 84] on div at bounding box center [872, 70] width 210 height 467
click at [910, 264] on div at bounding box center [872, 70] width 210 height 467
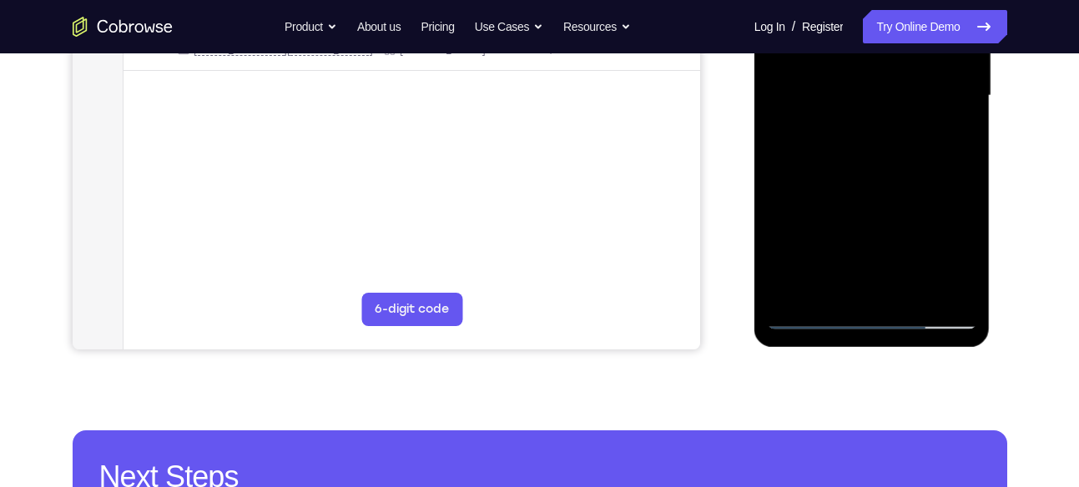
scroll to position [428, 0]
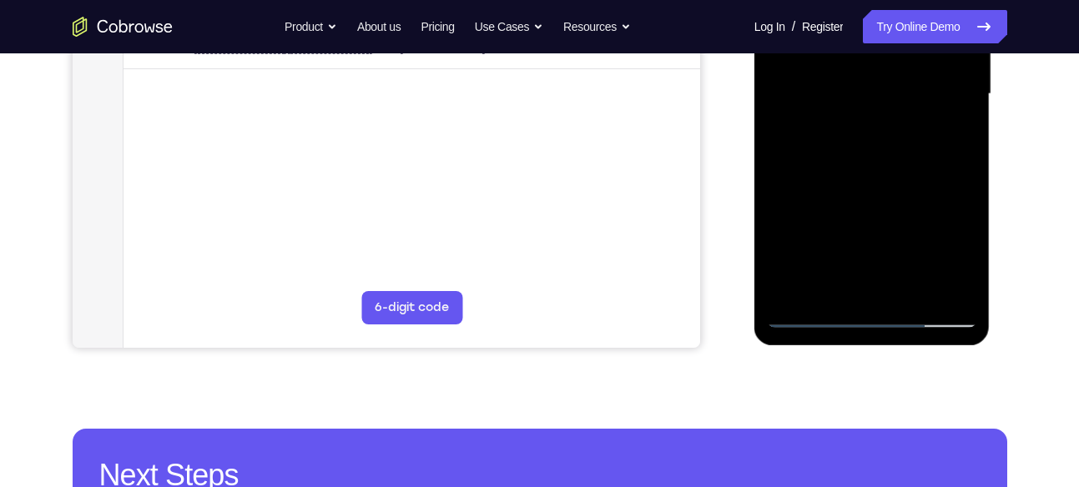
click at [956, 283] on div at bounding box center [872, 94] width 210 height 467
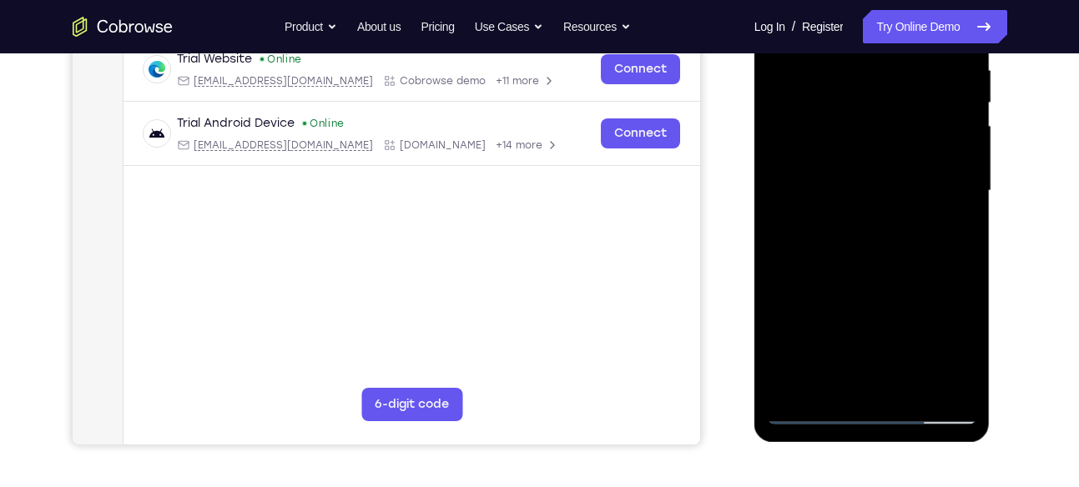
scroll to position [320, 0]
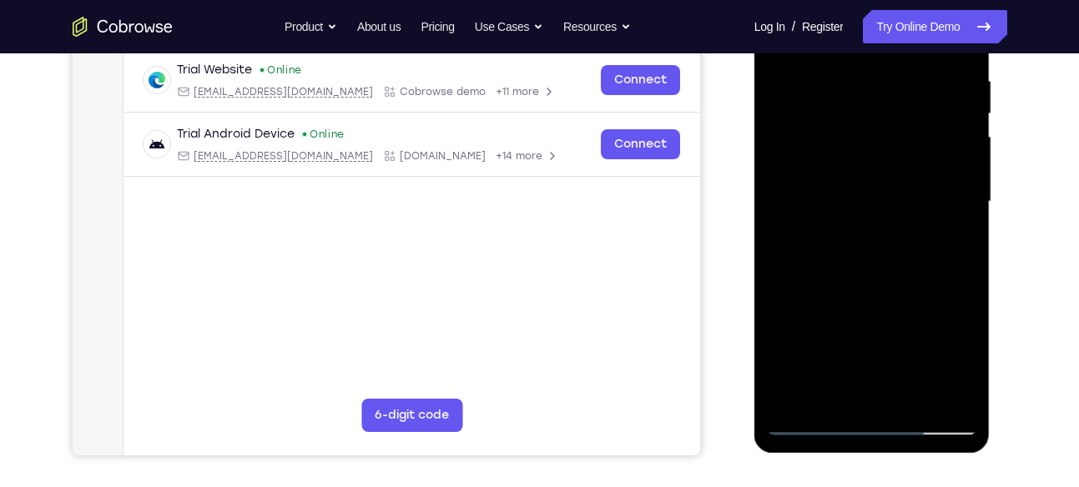
click at [944, 270] on div at bounding box center [872, 201] width 210 height 467
click at [964, 250] on div at bounding box center [872, 201] width 210 height 467
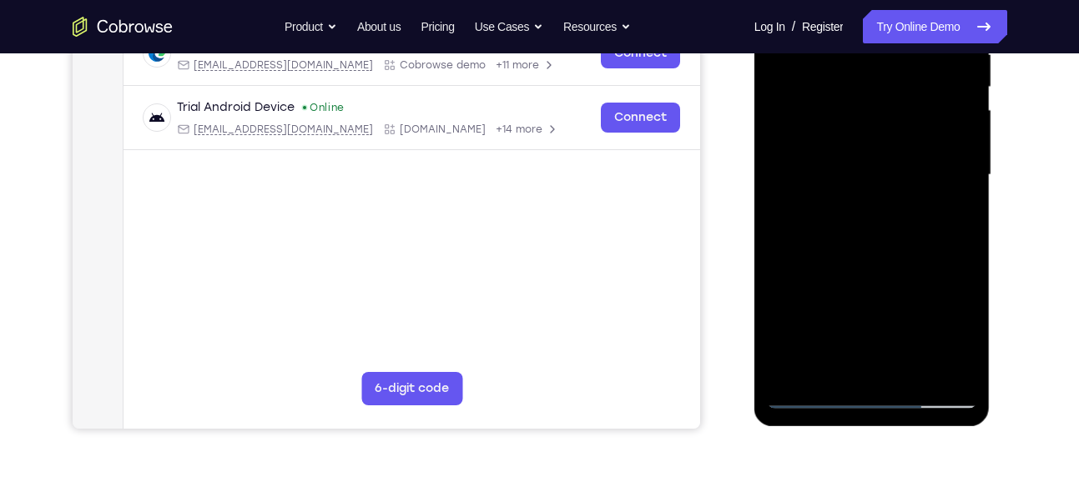
scroll to position [400, 0]
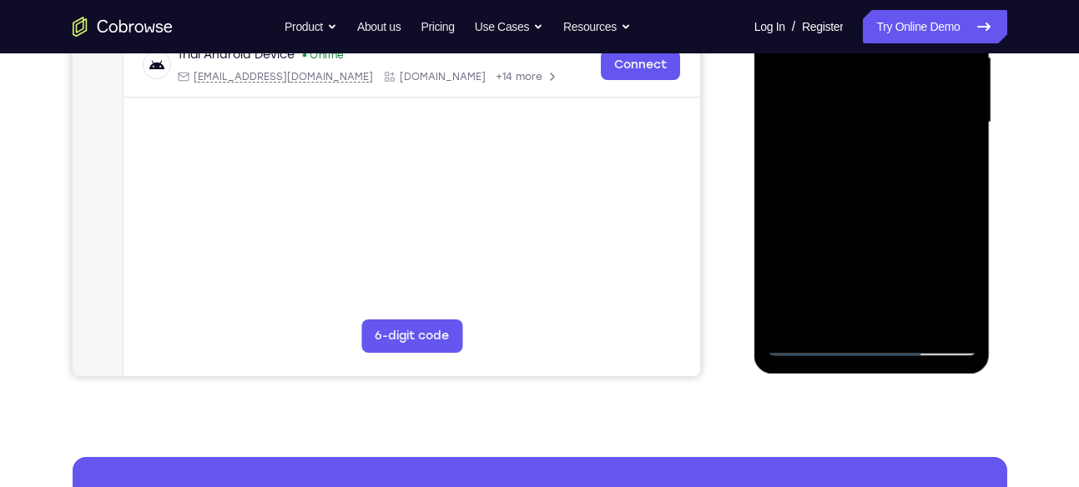
click at [907, 320] on div at bounding box center [872, 122] width 210 height 467
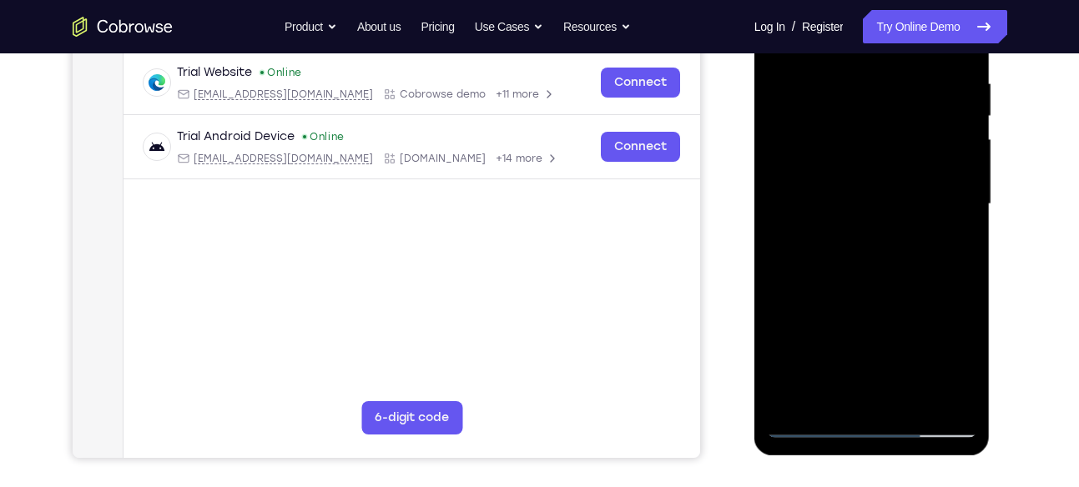
scroll to position [317, 0]
click at [878, 293] on div at bounding box center [872, 205] width 210 height 467
click at [889, 200] on div at bounding box center [872, 205] width 210 height 467
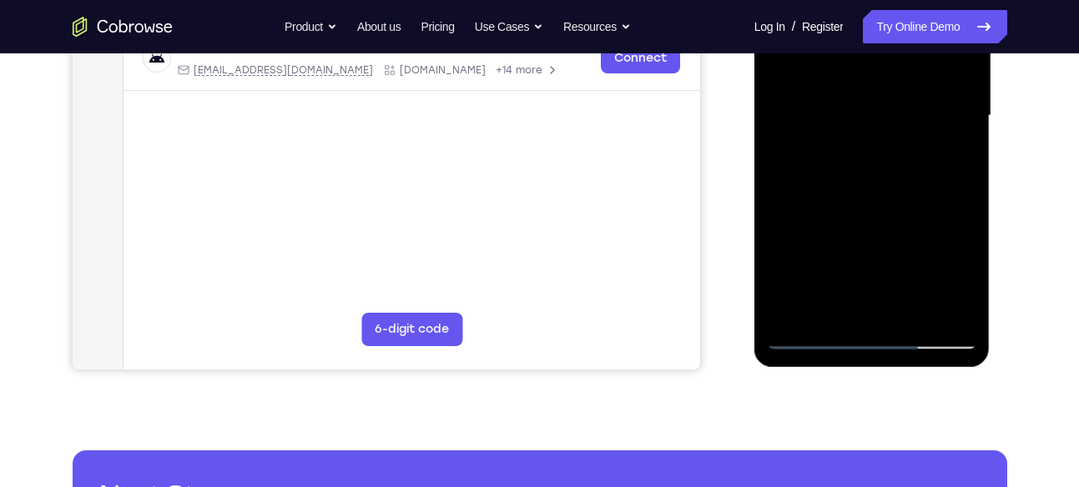
scroll to position [407, 0]
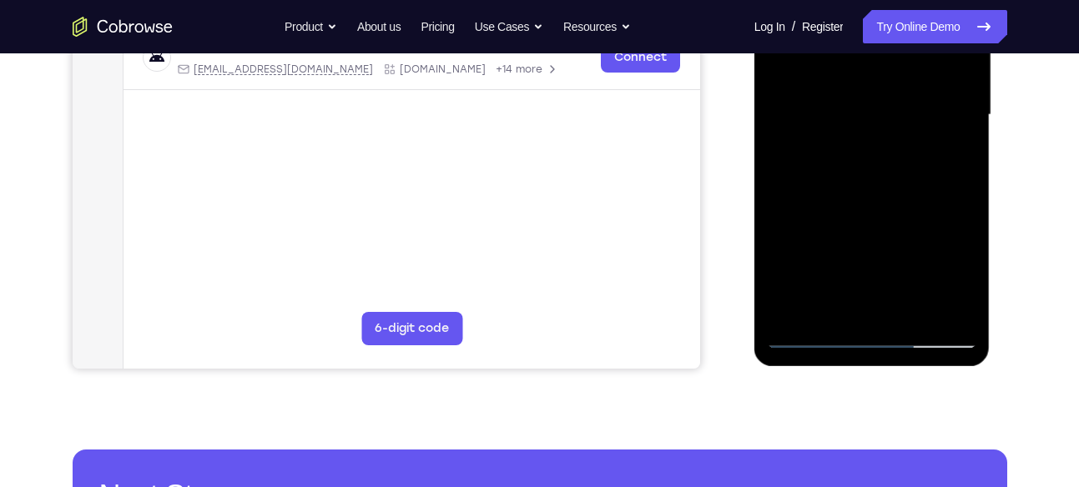
click at [828, 301] on div at bounding box center [872, 115] width 210 height 467
click at [786, 217] on div at bounding box center [872, 115] width 210 height 467
click at [954, 143] on div at bounding box center [872, 115] width 210 height 467
click at [818, 340] on div at bounding box center [872, 115] width 210 height 467
click at [817, 340] on div at bounding box center [872, 115] width 210 height 467
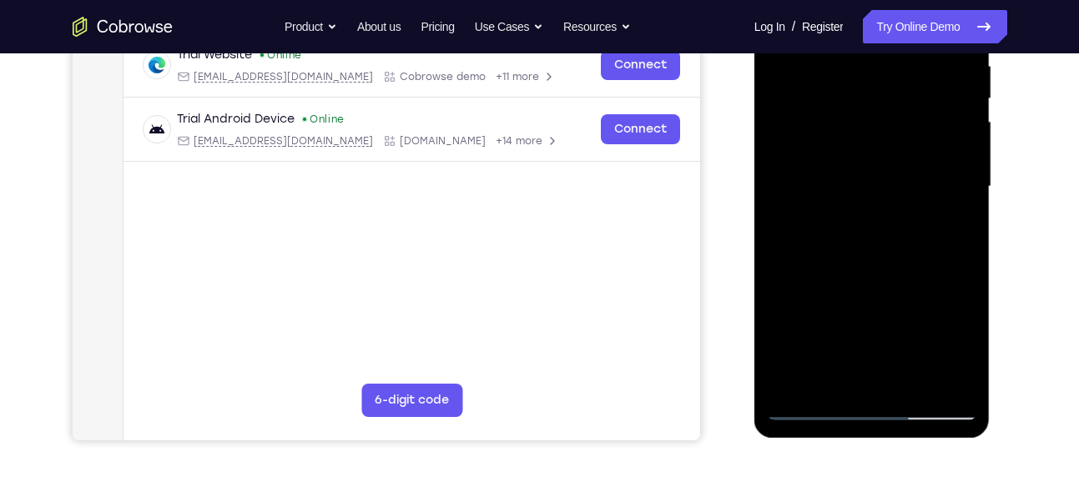
scroll to position [325, 0]
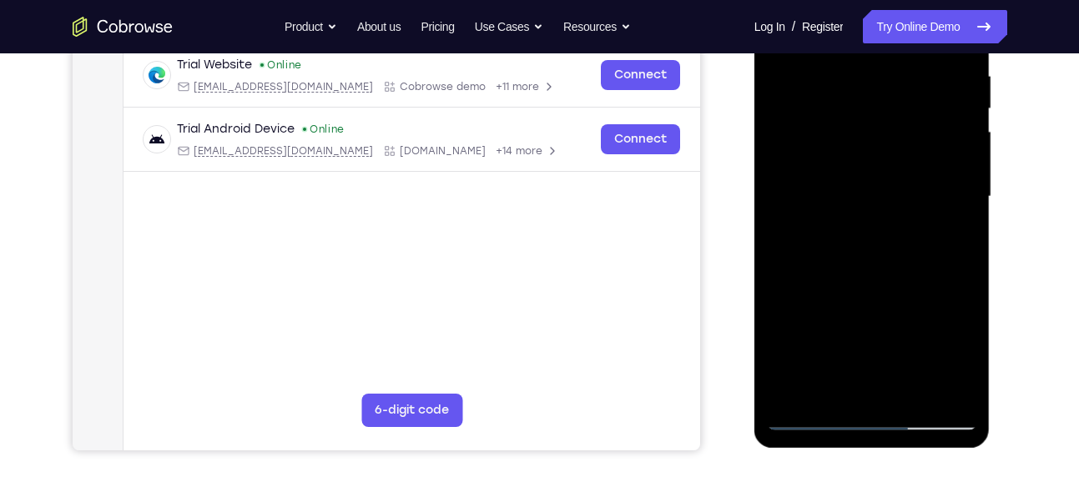
click at [873, 193] on div at bounding box center [872, 196] width 210 height 467
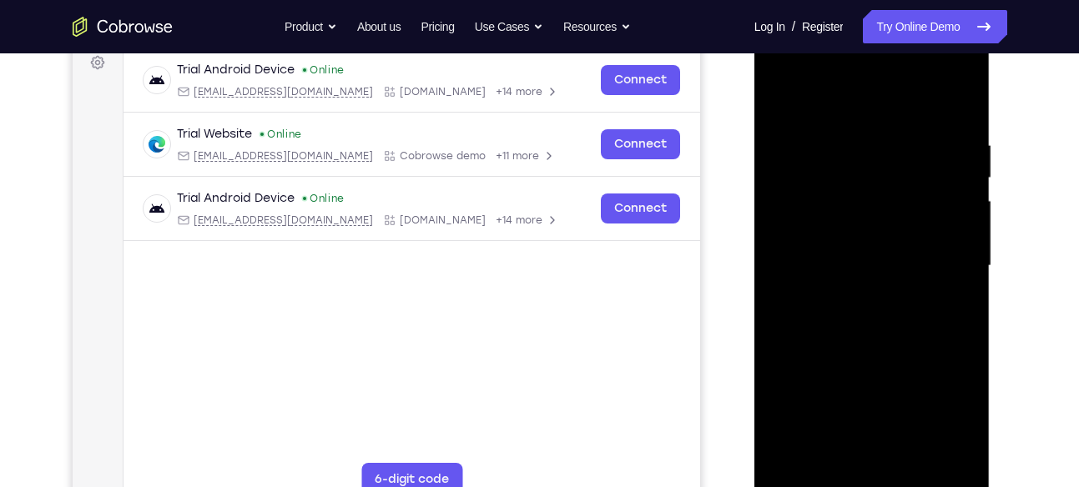
scroll to position [255, 0]
click at [782, 209] on div at bounding box center [872, 266] width 210 height 467
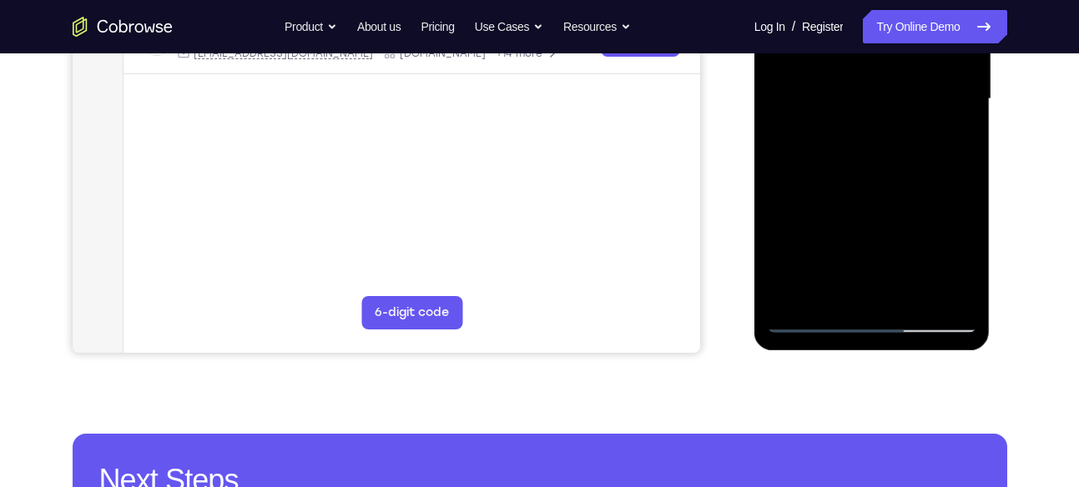
scroll to position [424, 0]
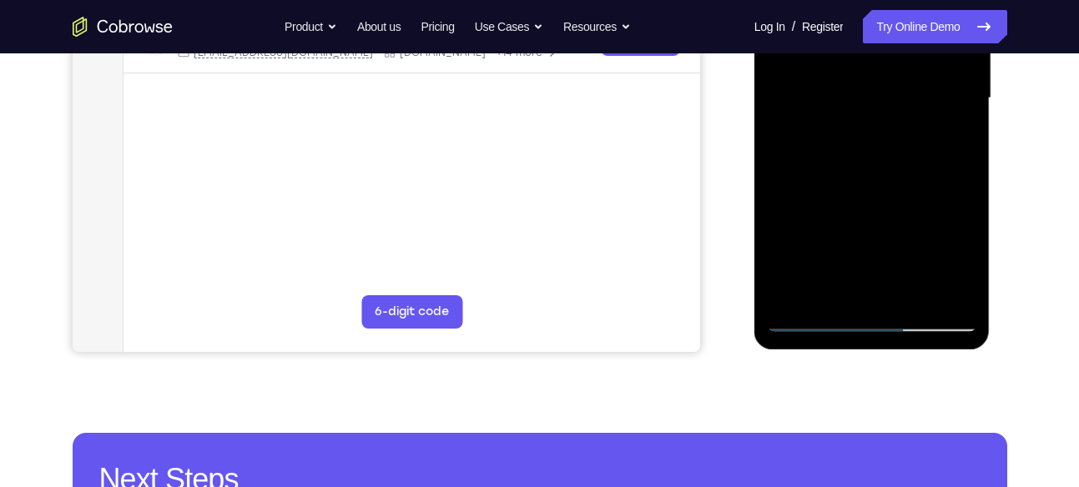
click at [824, 234] on div at bounding box center [872, 98] width 210 height 467
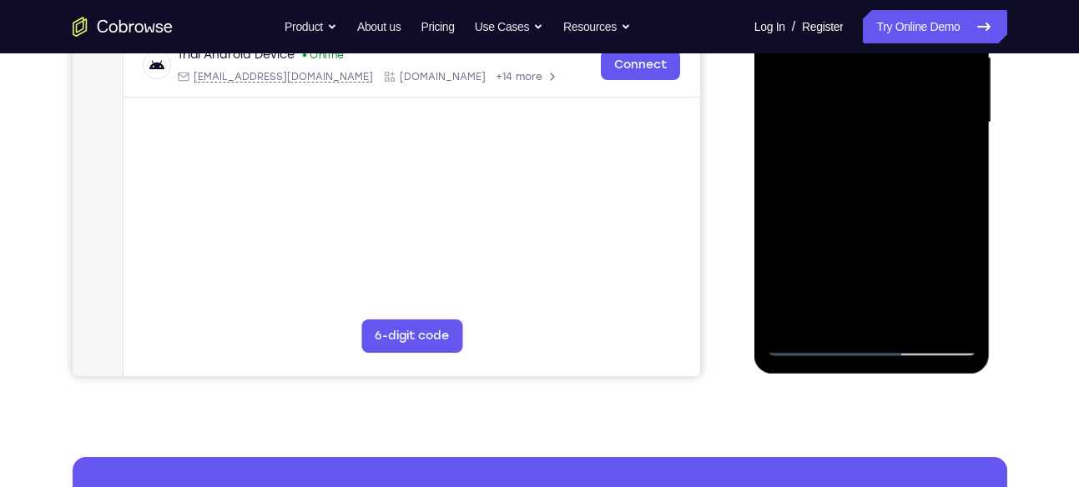
scroll to position [399, 0]
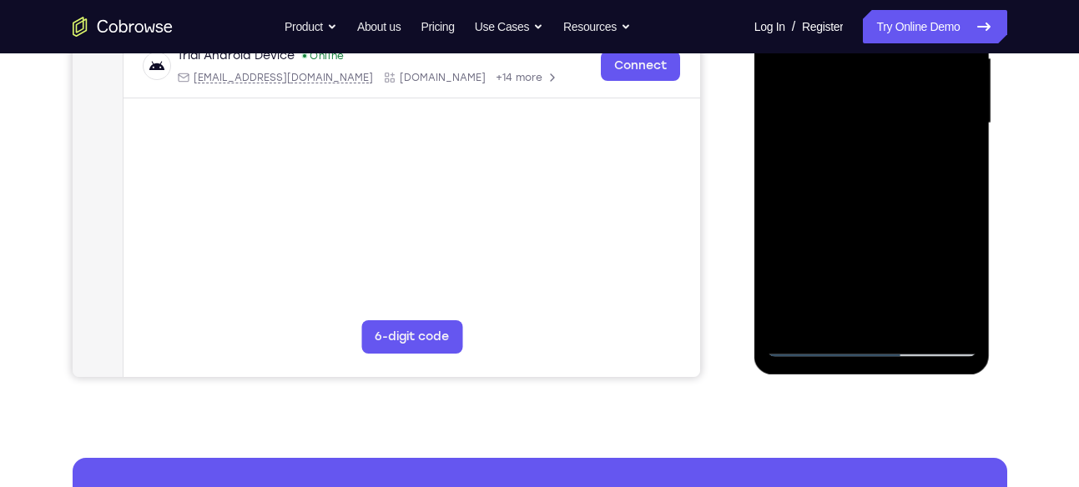
click at [966, 300] on div at bounding box center [872, 123] width 210 height 467
click at [960, 133] on div at bounding box center [872, 123] width 210 height 467
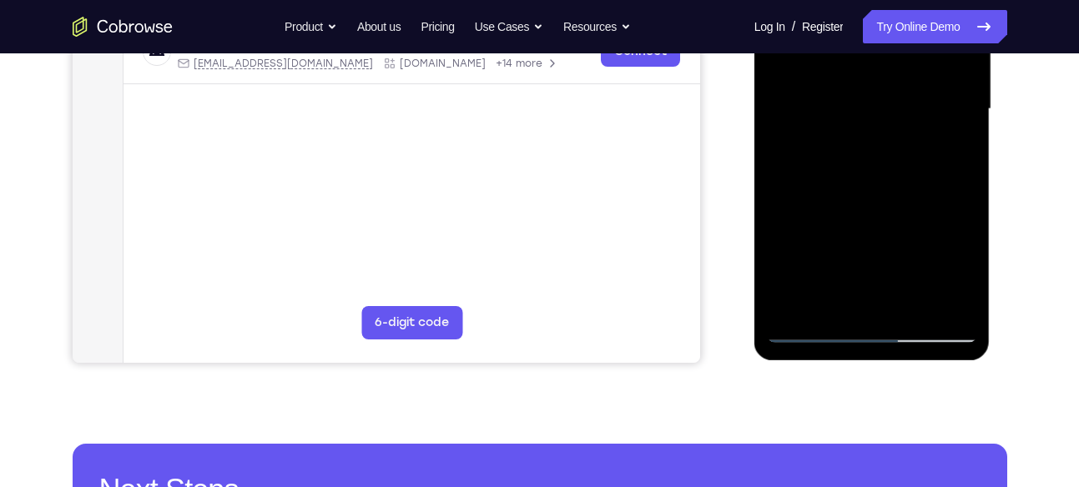
scroll to position [417, 0]
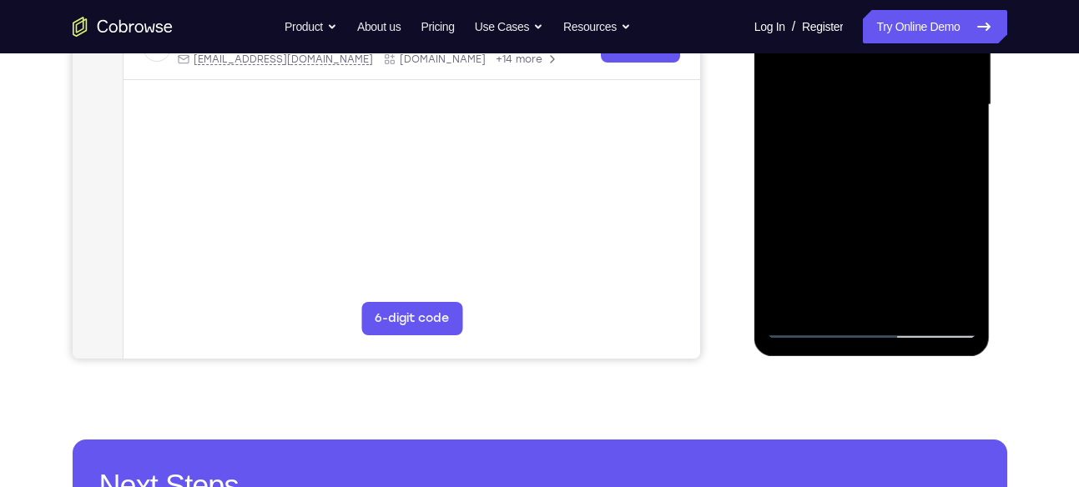
click at [911, 304] on div at bounding box center [872, 105] width 210 height 467
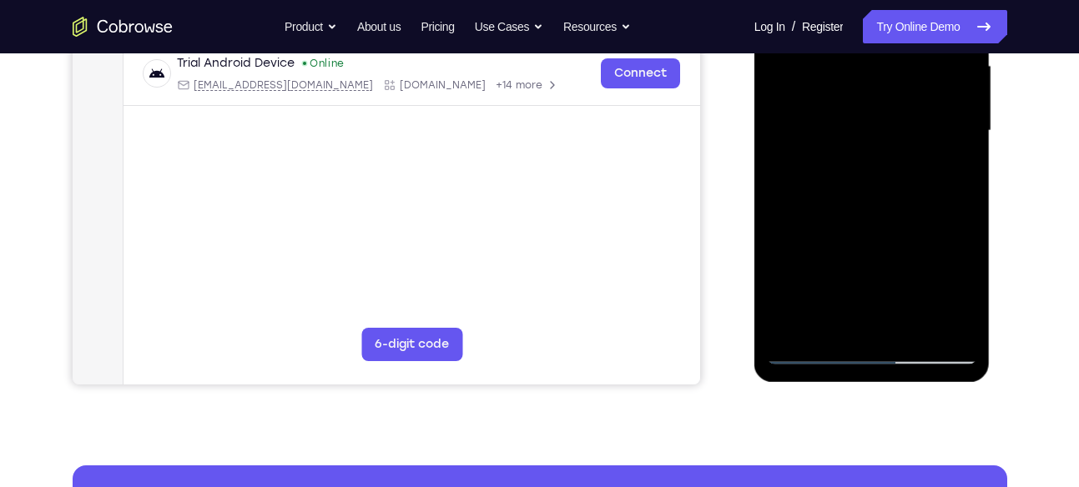
scroll to position [390, 0]
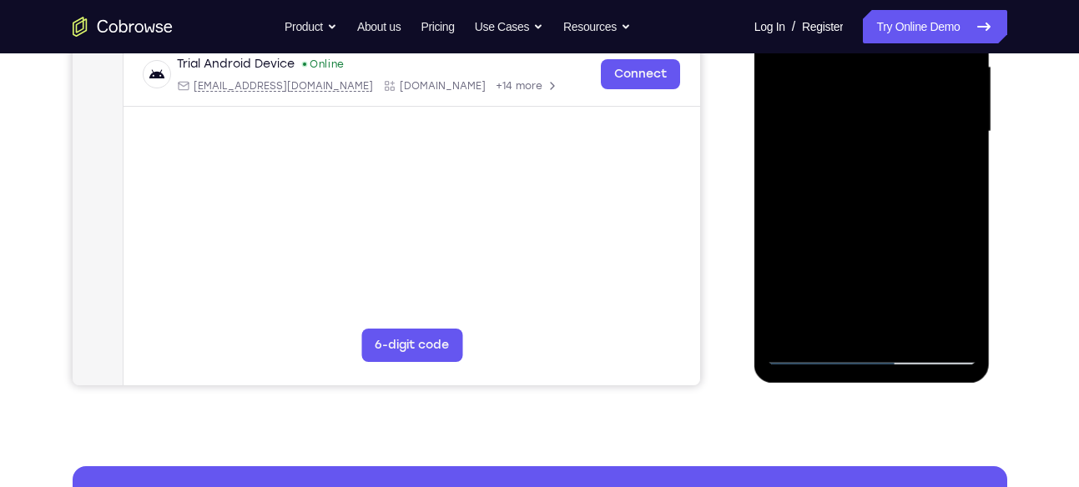
click at [837, 123] on div at bounding box center [872, 131] width 210 height 467
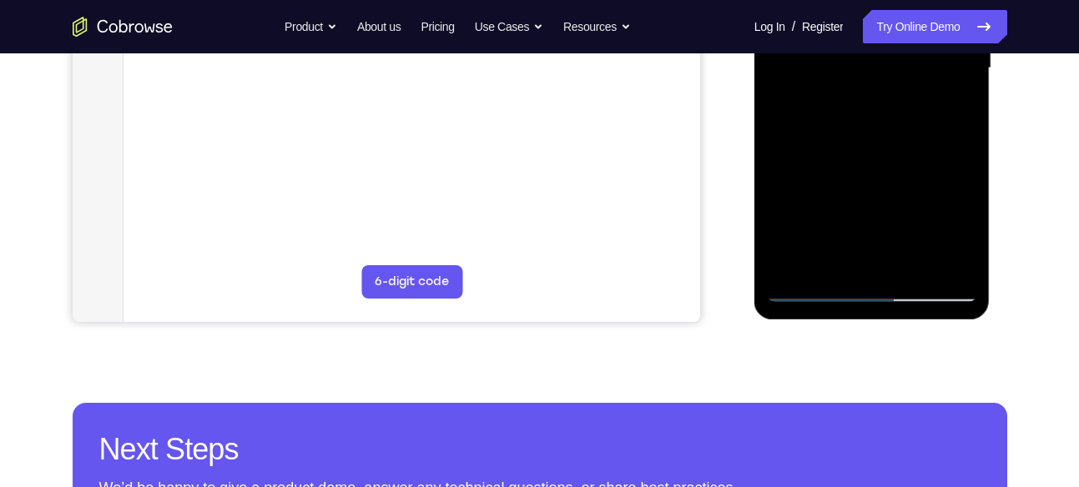
scroll to position [456, 0]
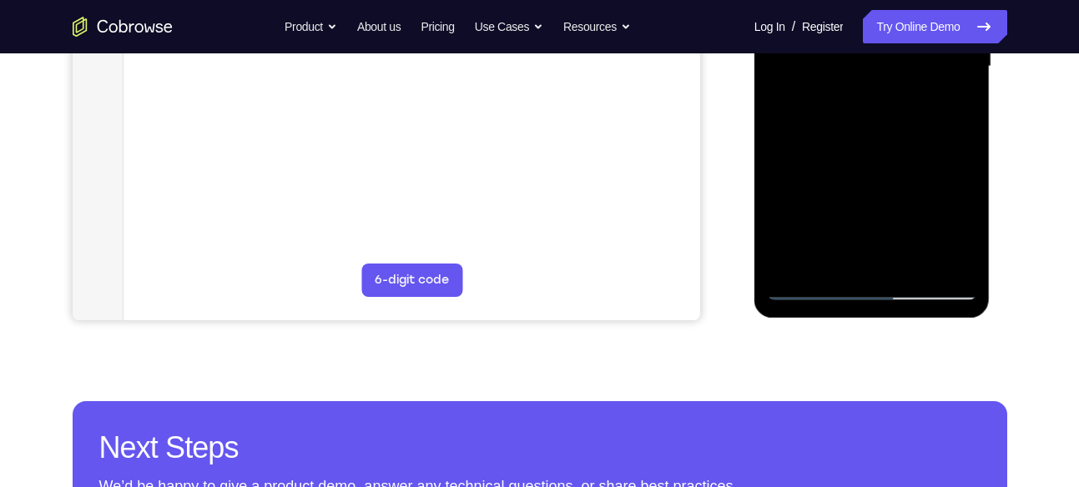
click at [818, 284] on div at bounding box center [872, 66] width 210 height 467
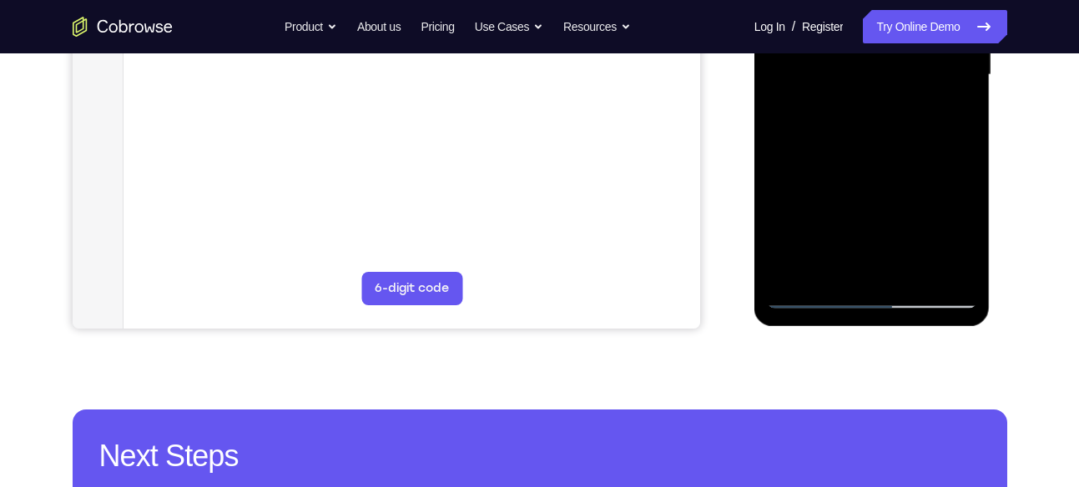
click at [842, 211] on div at bounding box center [872, 74] width 210 height 467
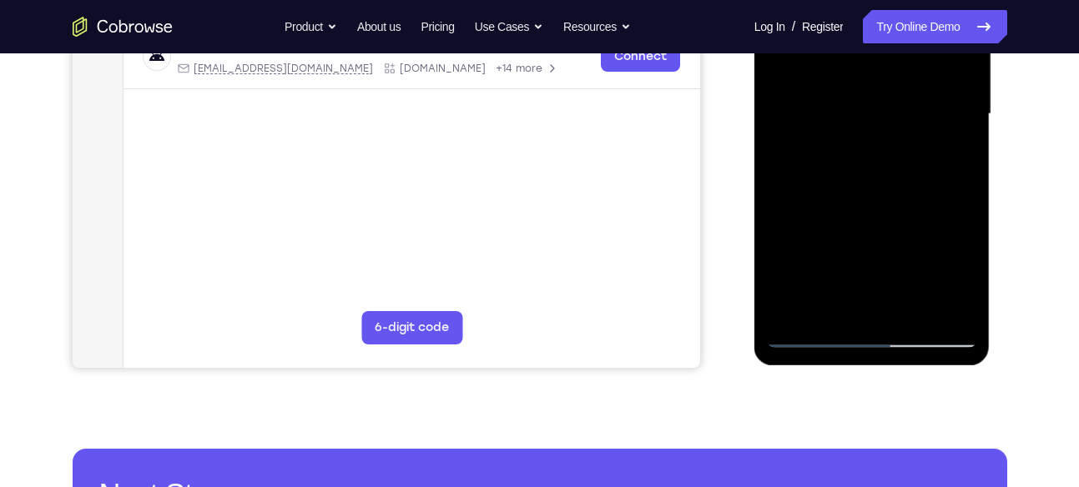
scroll to position [409, 0]
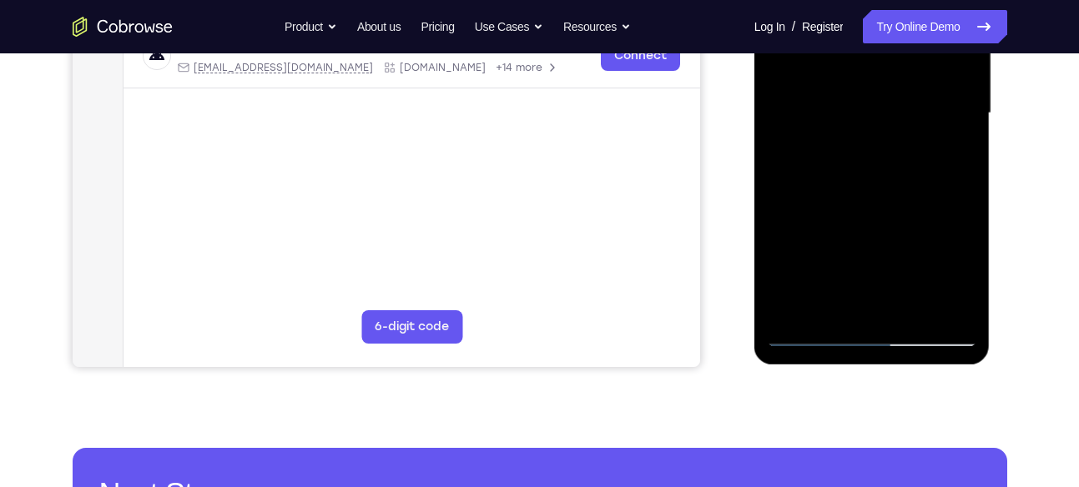
click at [784, 204] on div at bounding box center [872, 113] width 210 height 467
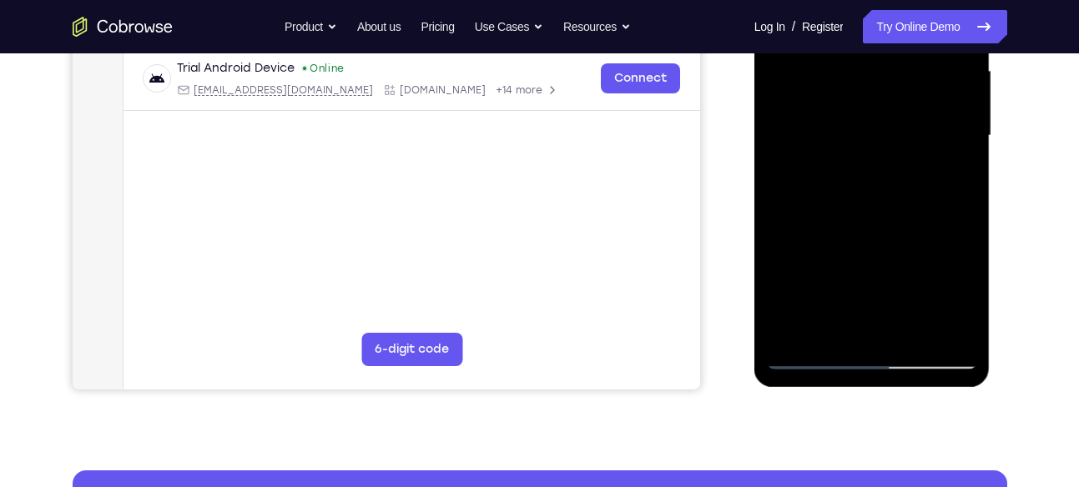
scroll to position [385, 0]
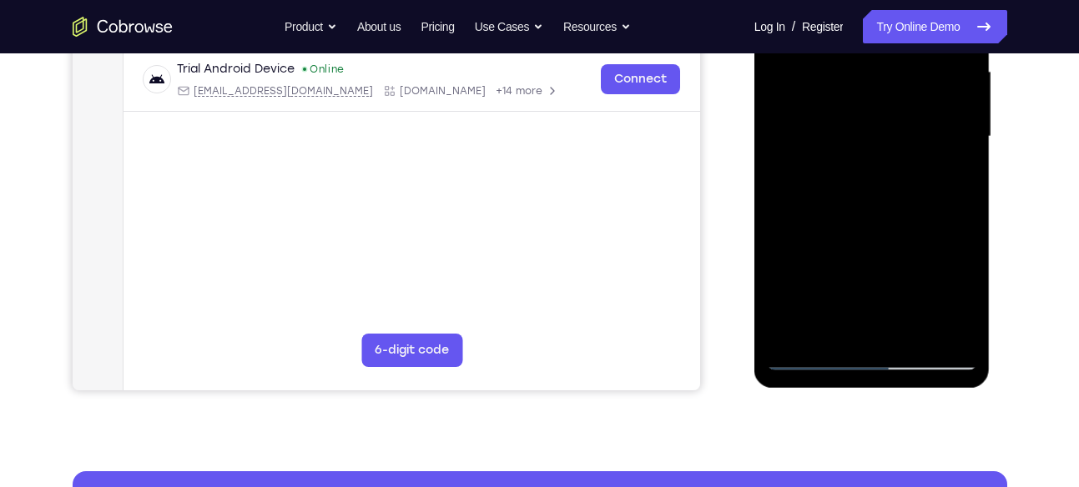
click at [791, 125] on div at bounding box center [872, 136] width 210 height 467
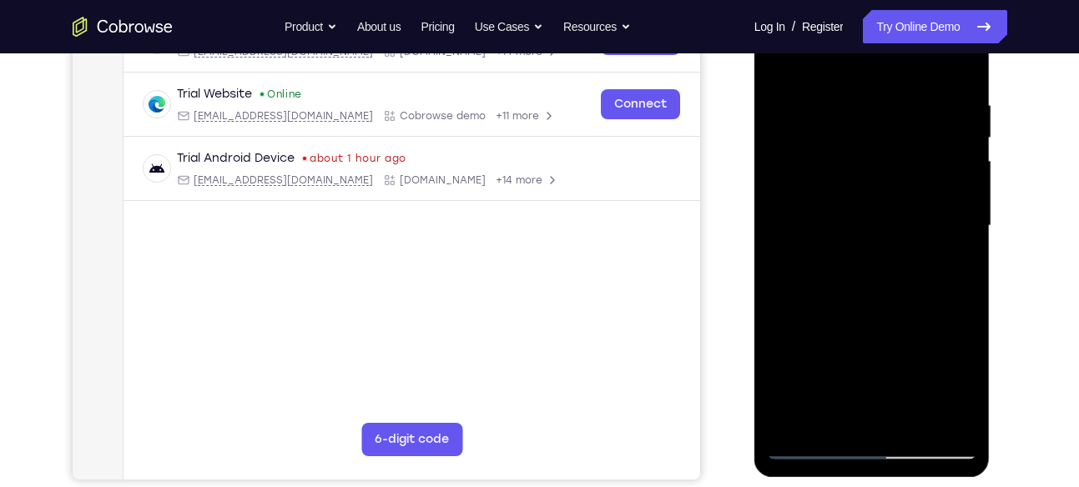
click at [955, 194] on div at bounding box center [872, 225] width 210 height 467
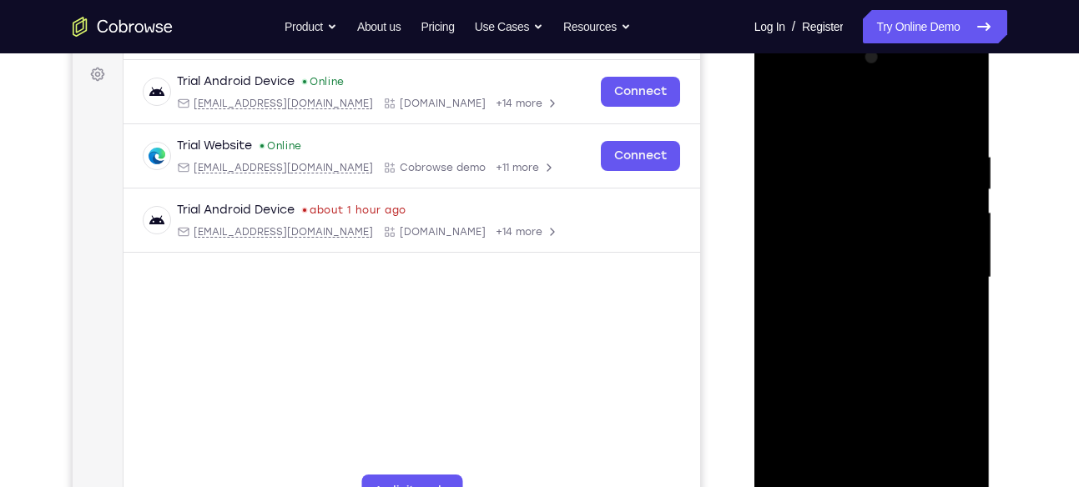
scroll to position [244, 0]
click at [955, 194] on div at bounding box center [872, 278] width 210 height 467
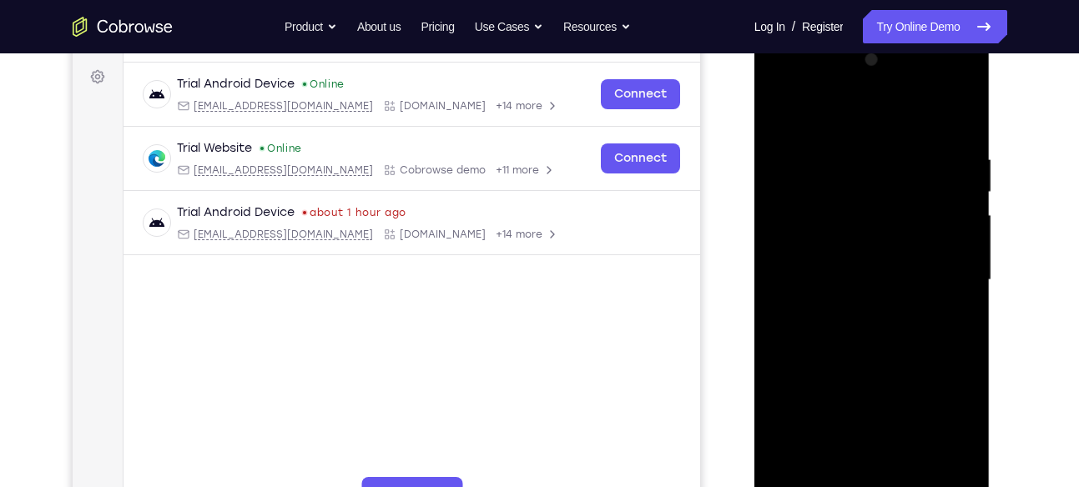
scroll to position [252, 0]
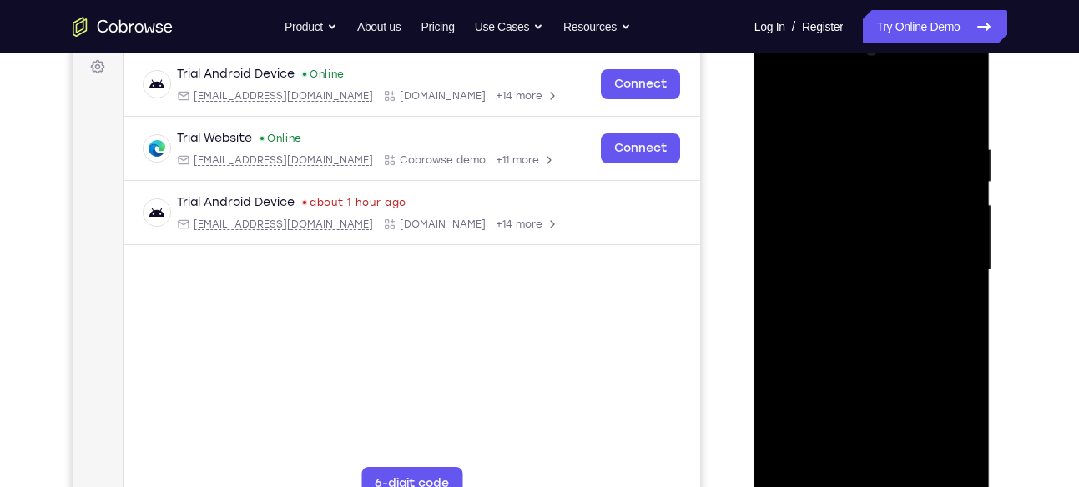
click at [942, 217] on div at bounding box center [872, 270] width 210 height 467
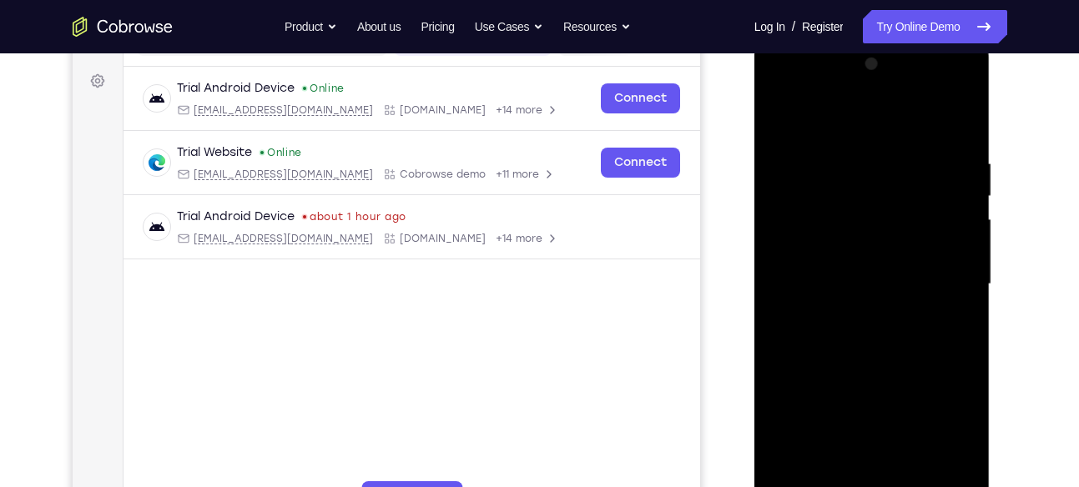
scroll to position [236, 0]
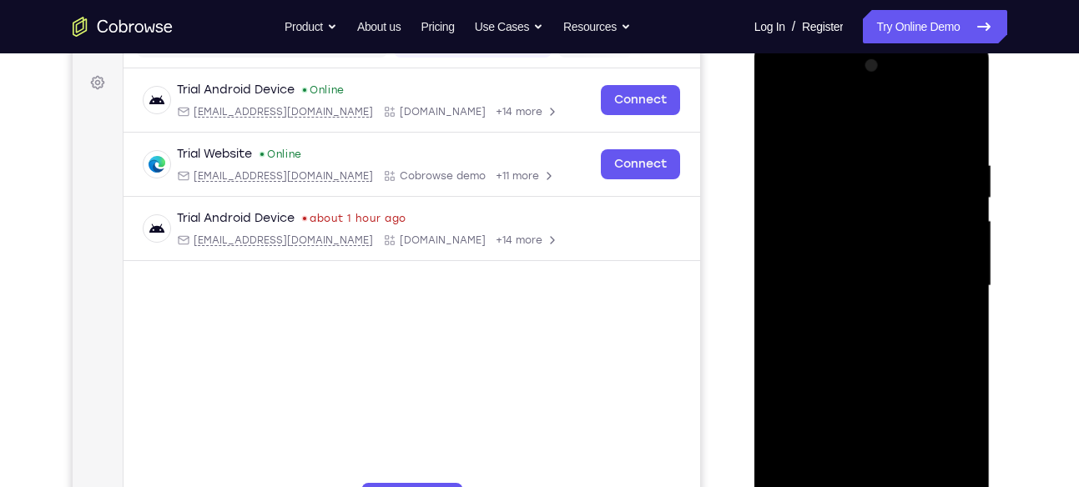
click at [953, 209] on div at bounding box center [872, 286] width 210 height 467
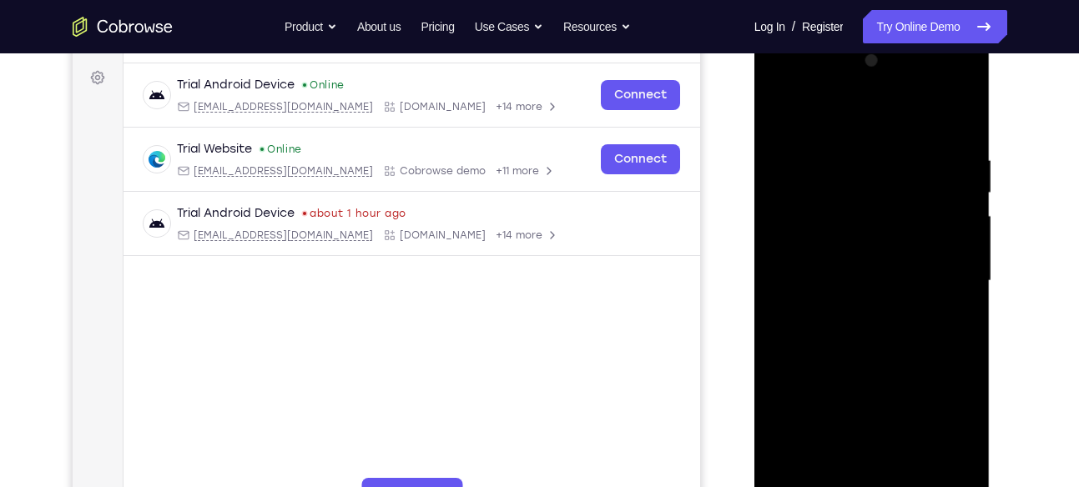
scroll to position [237, 0]
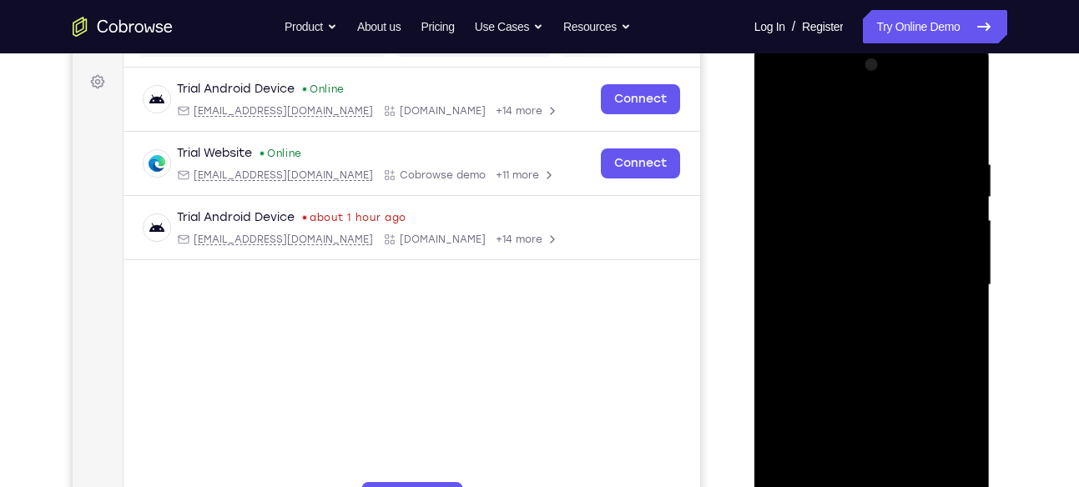
click at [957, 203] on div at bounding box center [872, 285] width 210 height 467
click at [956, 230] on div at bounding box center [872, 285] width 210 height 467
click at [955, 219] on div at bounding box center [872, 285] width 210 height 467
click at [934, 246] on div at bounding box center [872, 285] width 210 height 467
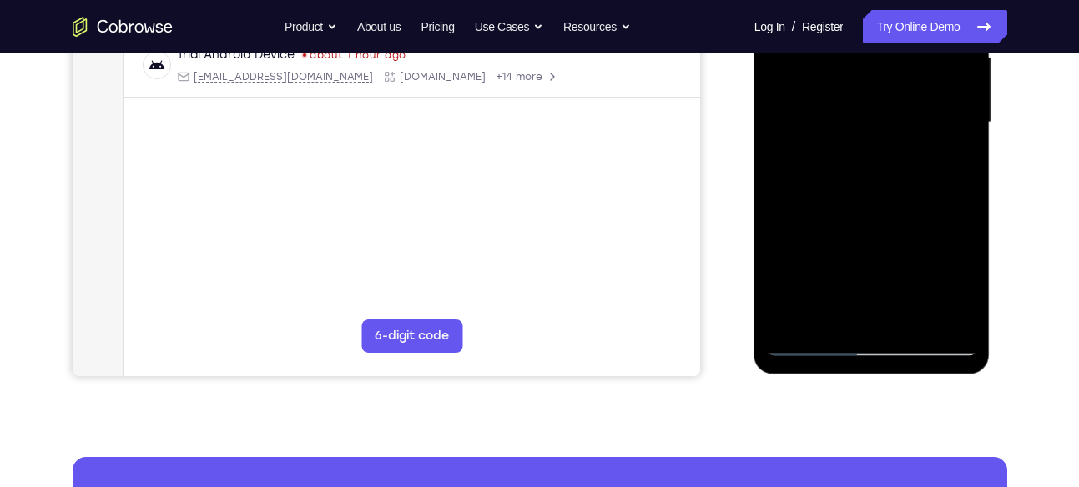
scroll to position [397, 0]
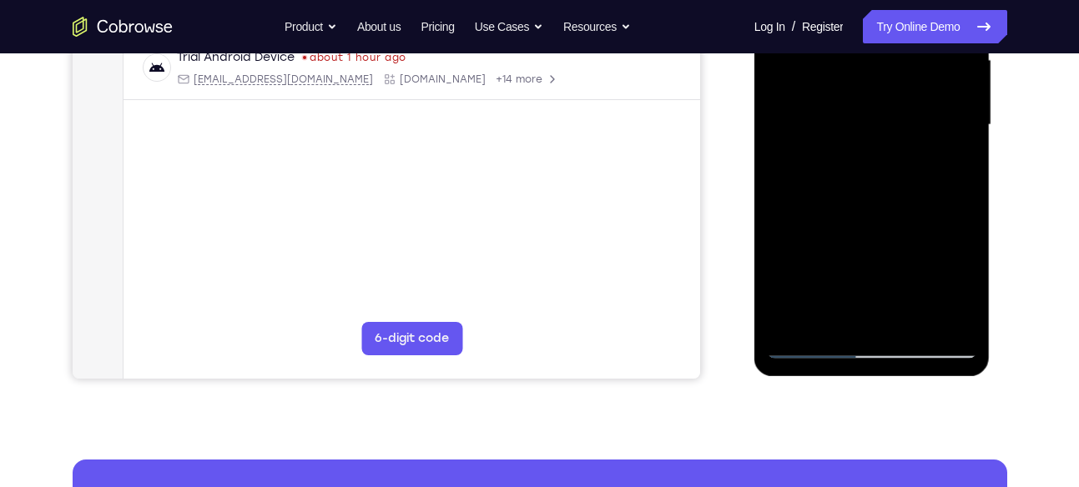
click at [950, 111] on div at bounding box center [872, 125] width 210 height 467
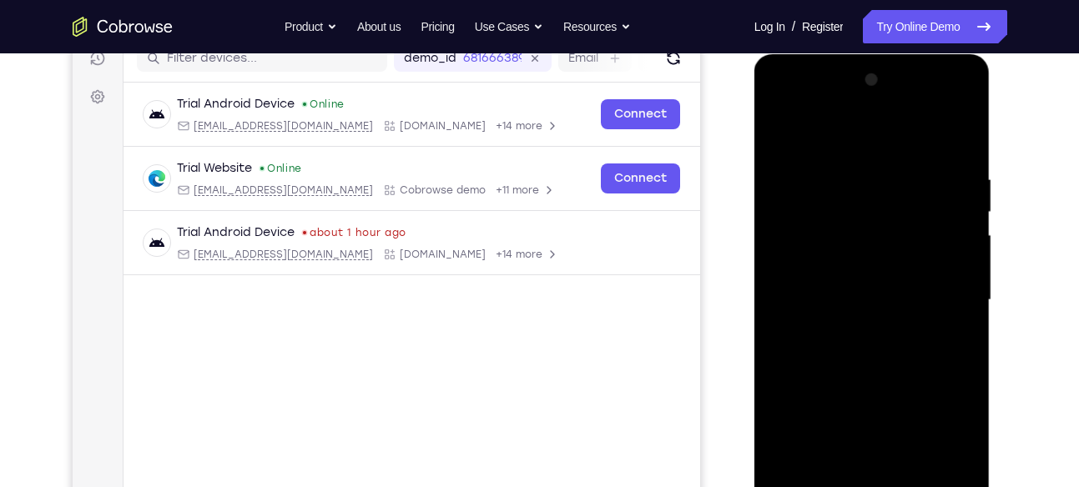
scroll to position [217, 0]
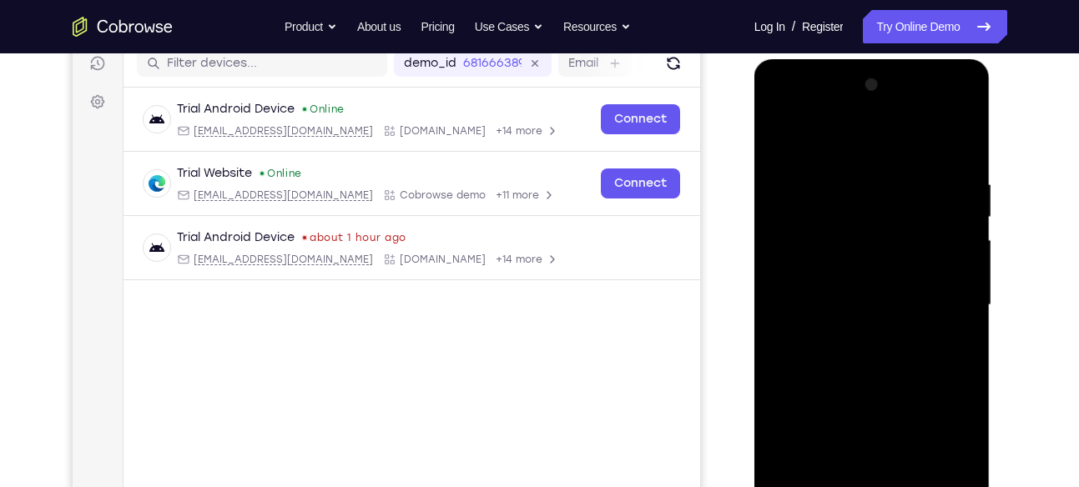
click at [960, 90] on div at bounding box center [872, 305] width 210 height 467
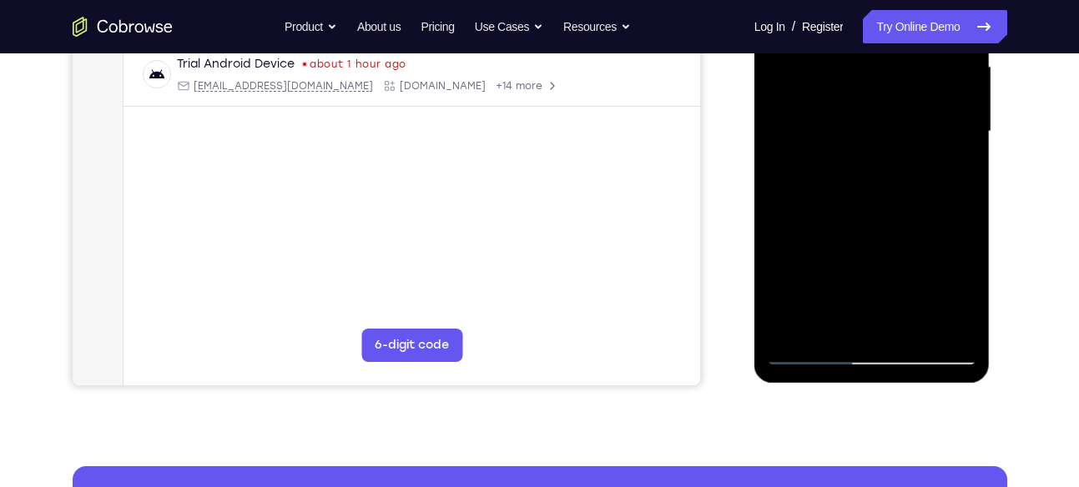
scroll to position [381, 0]
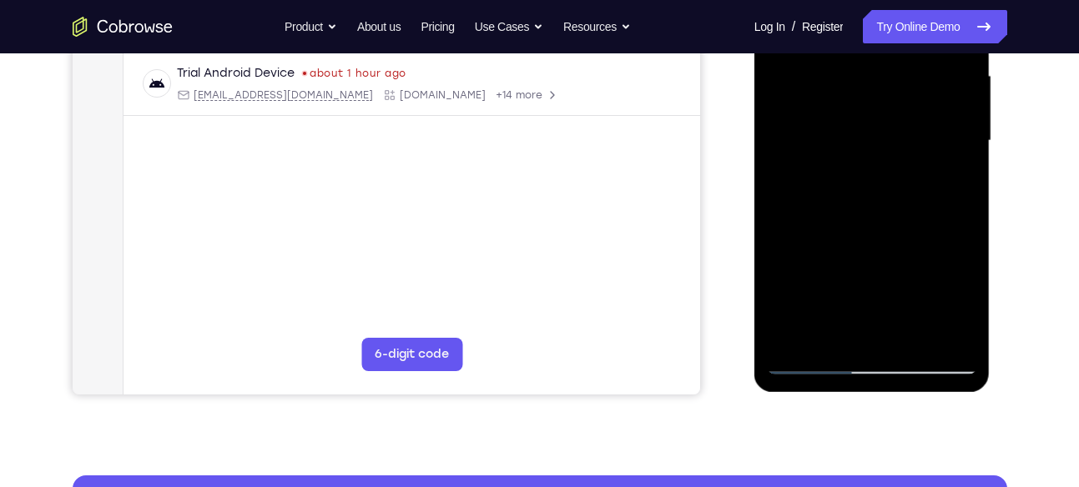
click at [866, 167] on div at bounding box center [872, 140] width 210 height 467
click at [835, 339] on div at bounding box center [872, 140] width 210 height 467
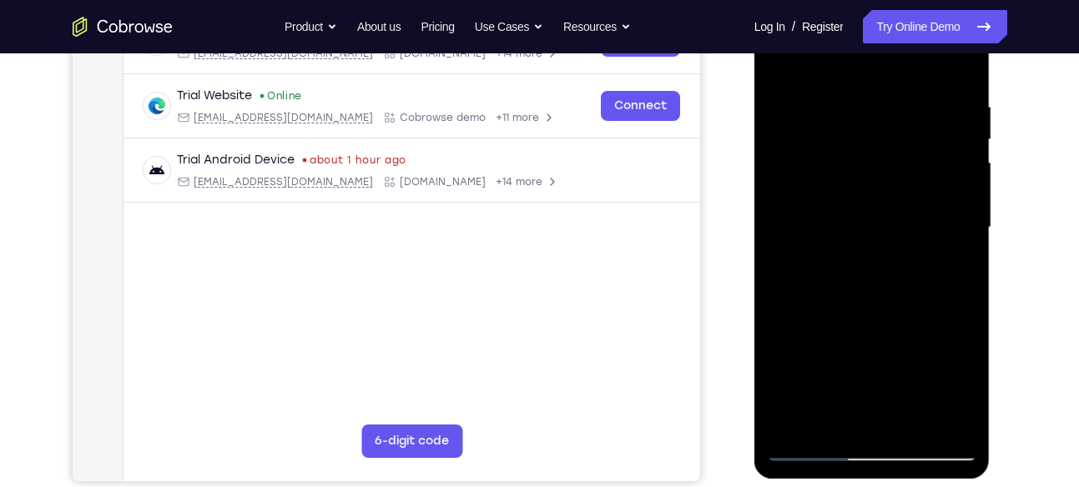
scroll to position [214, 0]
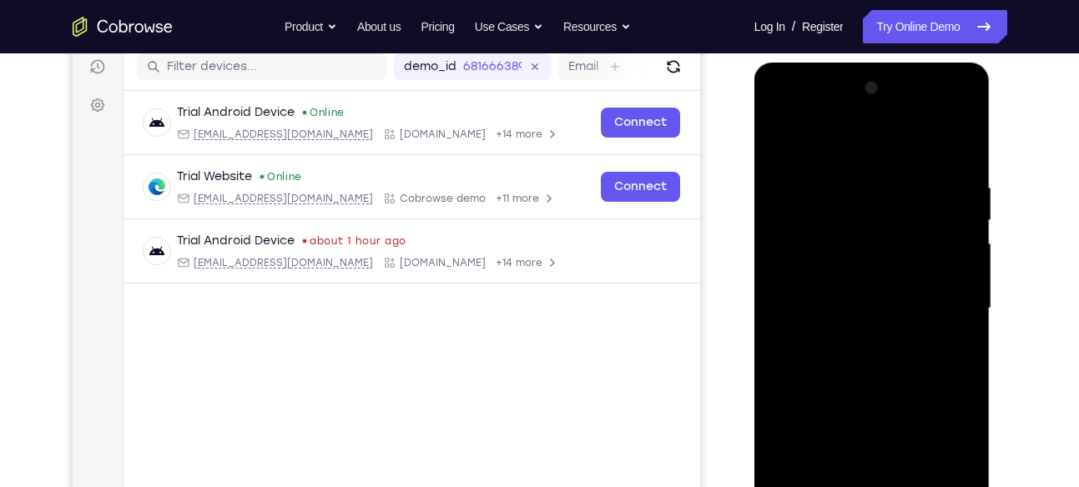
click at [841, 142] on div at bounding box center [872, 308] width 210 height 467
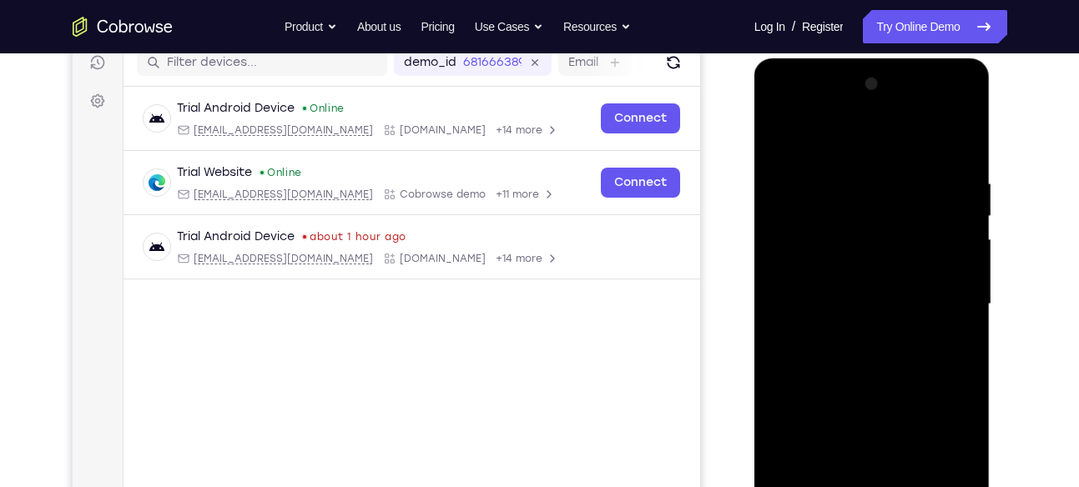
click at [860, 226] on div at bounding box center [872, 304] width 210 height 467
click at [781, 142] on div at bounding box center [872, 304] width 210 height 467
click at [833, 171] on div at bounding box center [872, 304] width 210 height 467
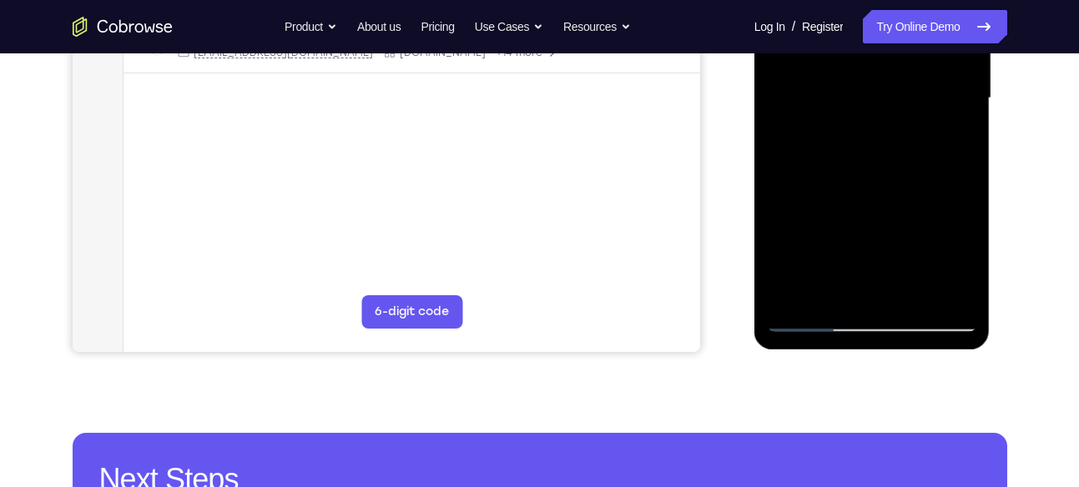
scroll to position [426, 0]
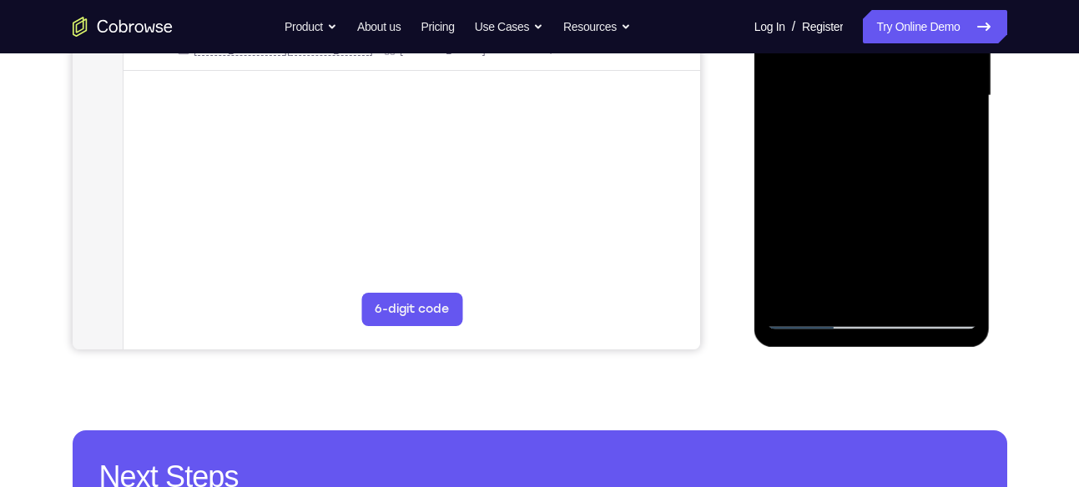
drag, startPoint x: 924, startPoint y: 239, endPoint x: 924, endPoint y: 219, distance: 20.9
click at [924, 219] on div at bounding box center [872, 95] width 210 height 467
click at [959, 235] on div at bounding box center [872, 95] width 210 height 467
click at [966, 236] on div at bounding box center [872, 95] width 210 height 467
click at [963, 235] on div at bounding box center [872, 95] width 210 height 467
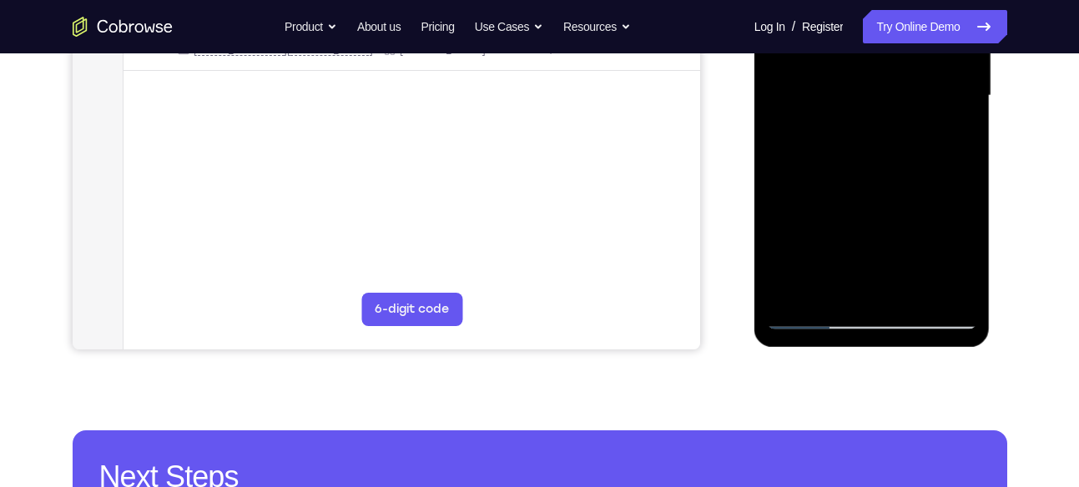
click at [963, 235] on div at bounding box center [872, 95] width 210 height 467
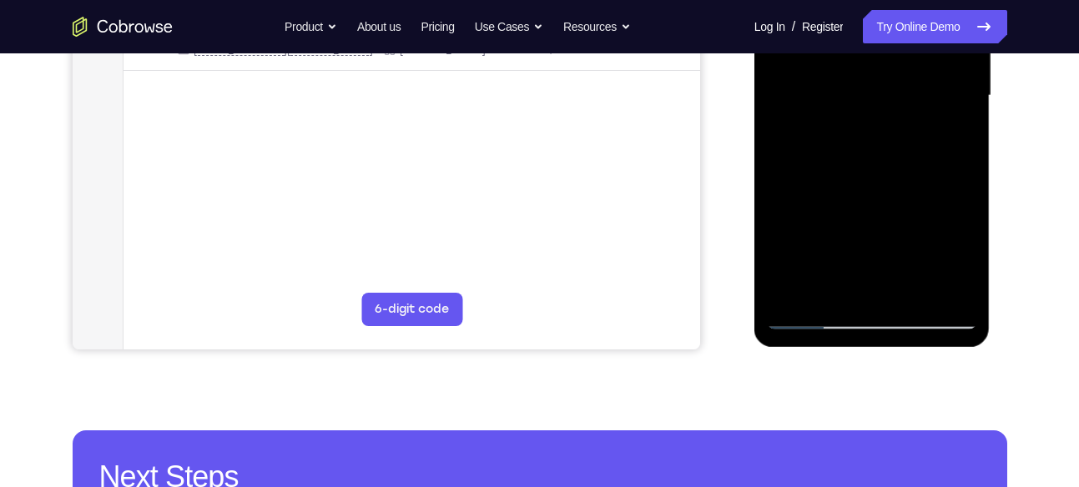
click at [969, 238] on div at bounding box center [872, 95] width 210 height 467
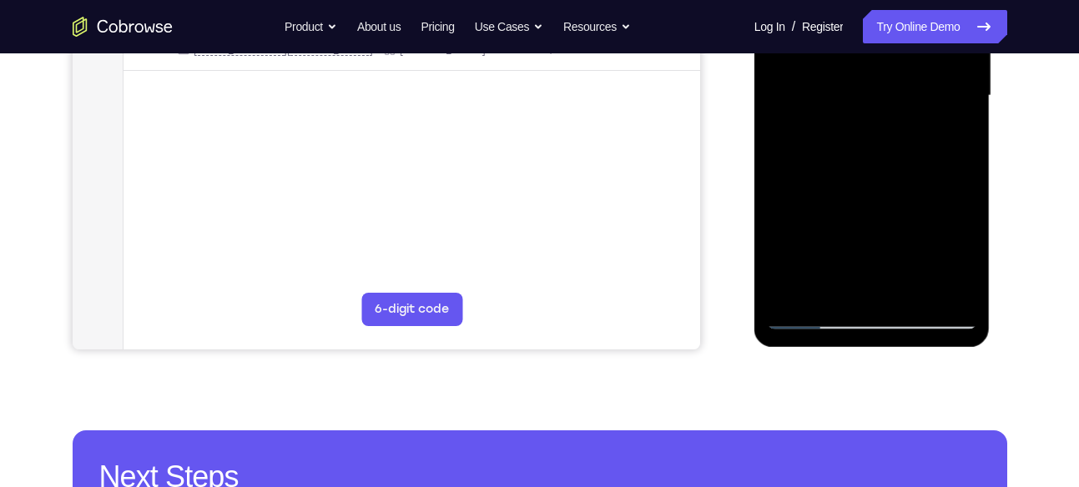
click at [969, 238] on div at bounding box center [872, 95] width 210 height 467
click at [774, 238] on div at bounding box center [872, 95] width 210 height 467
click at [809, 232] on div at bounding box center [872, 95] width 210 height 467
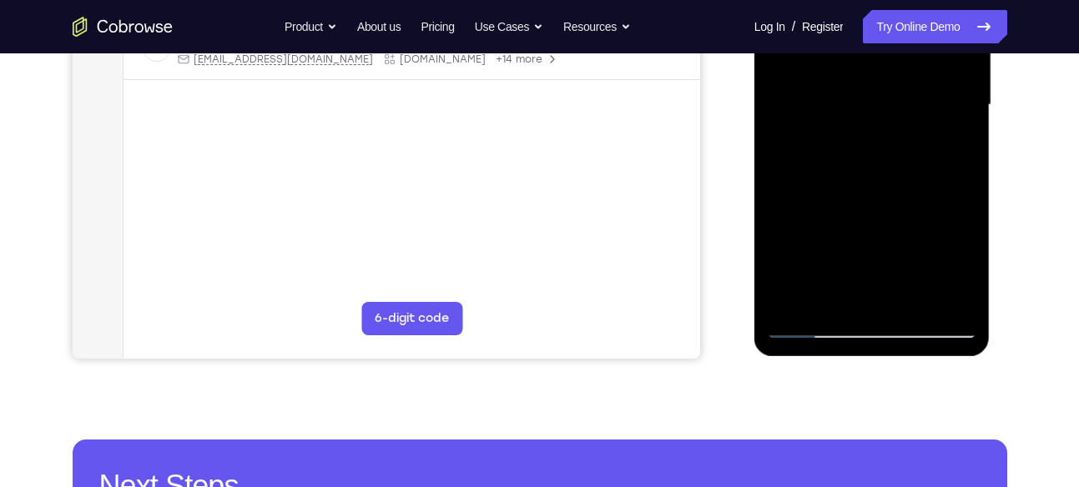
scroll to position [415, 0]
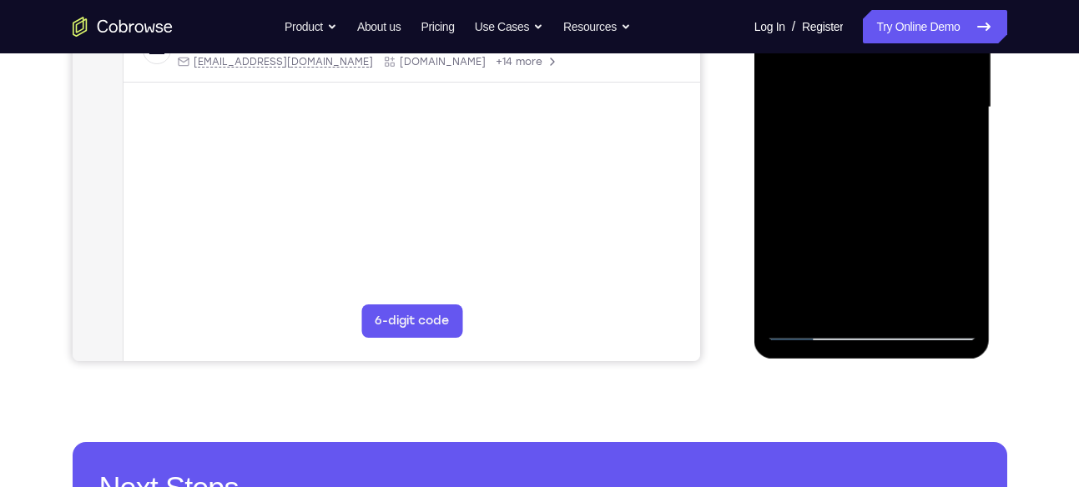
click at [965, 214] on div at bounding box center [872, 107] width 210 height 467
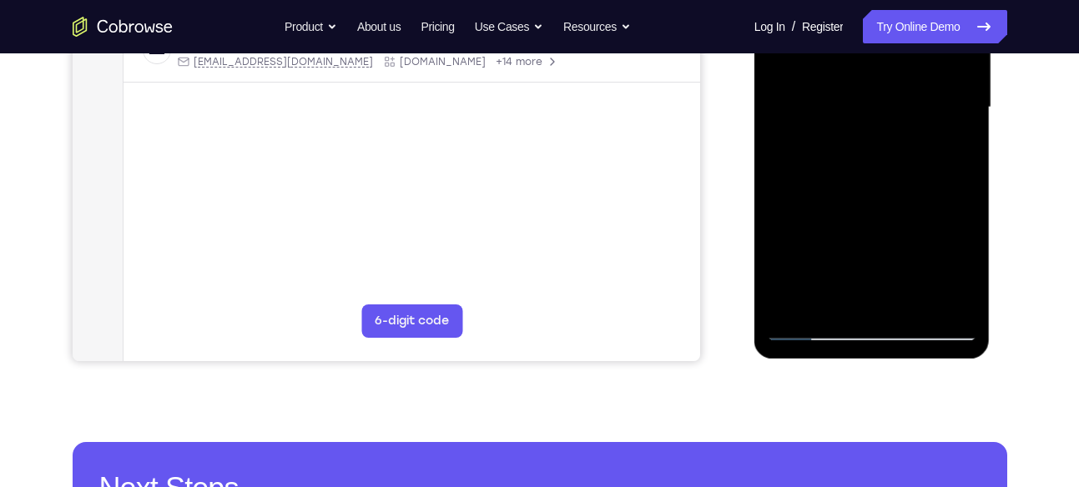
click at [965, 214] on div at bounding box center [872, 107] width 210 height 467
click at [959, 208] on div at bounding box center [872, 107] width 210 height 467
click at [963, 209] on div at bounding box center [872, 107] width 210 height 467
click at [962, 209] on div at bounding box center [872, 107] width 210 height 467
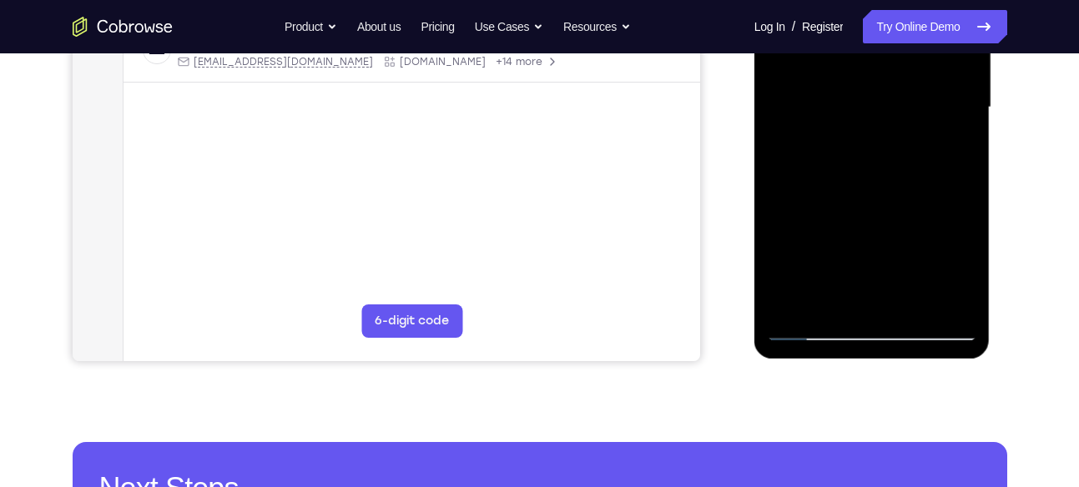
click at [962, 209] on div at bounding box center [872, 107] width 210 height 467
click at [776, 219] on div at bounding box center [872, 107] width 210 height 467
click at [796, 213] on div at bounding box center [872, 107] width 210 height 467
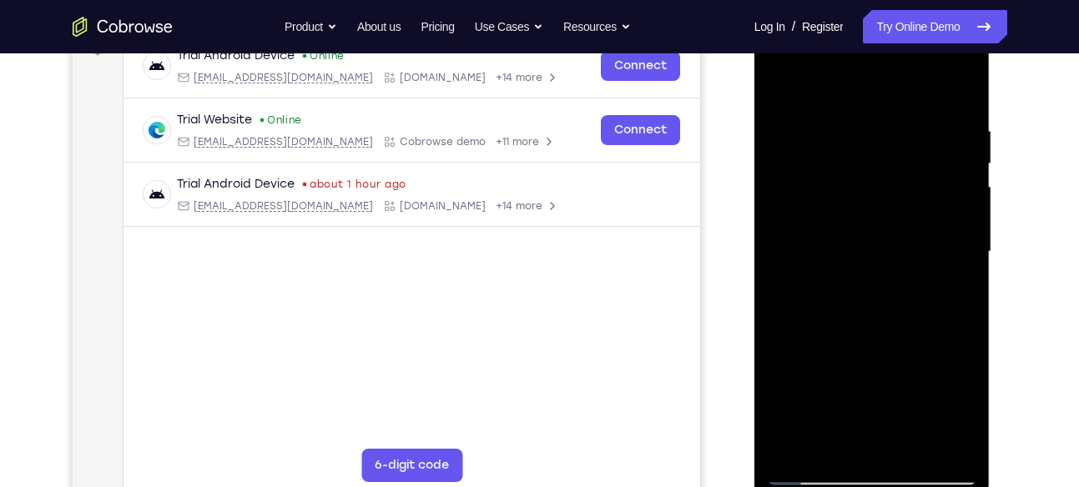
scroll to position [243, 0]
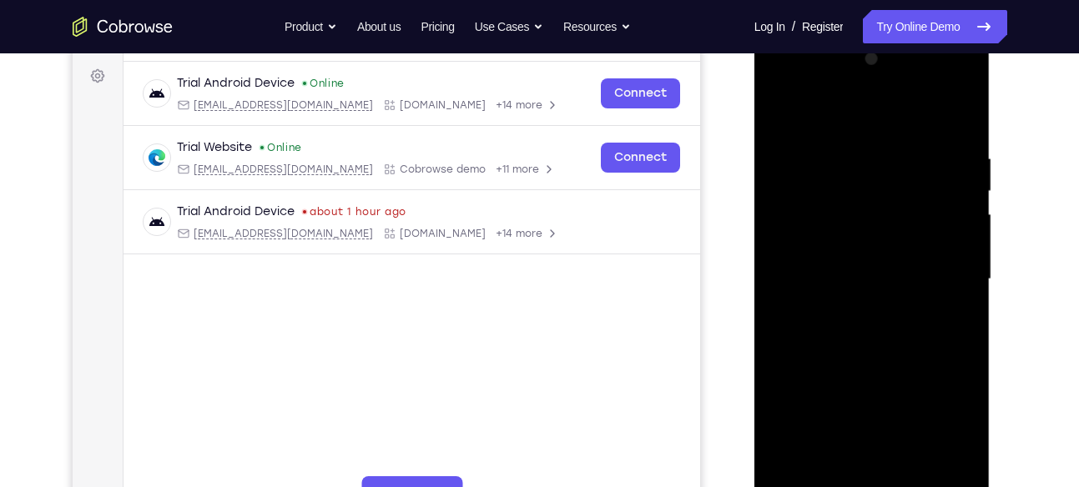
drag, startPoint x: 884, startPoint y: 204, endPoint x: 869, endPoint y: 242, distance: 41.2
click at [869, 242] on div at bounding box center [872, 279] width 210 height 467
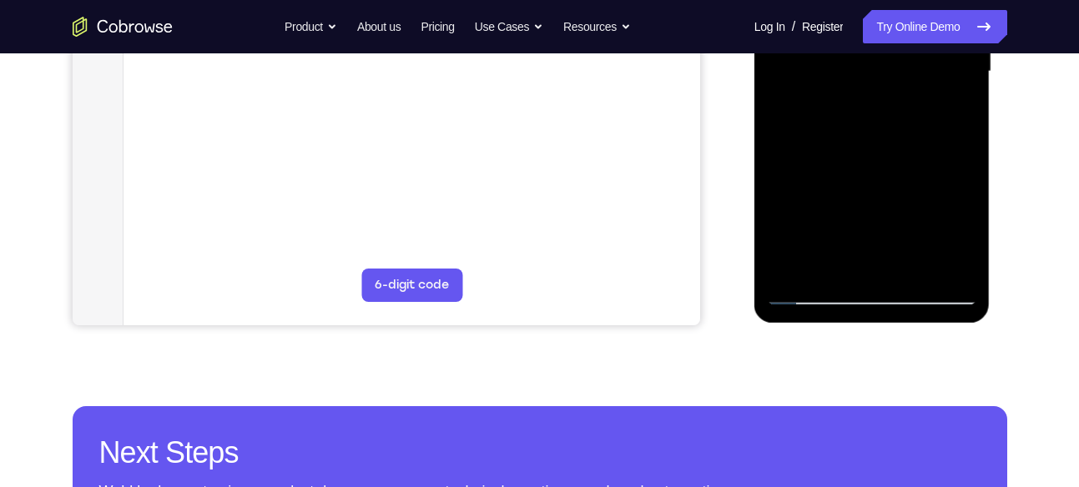
scroll to position [467, 0]
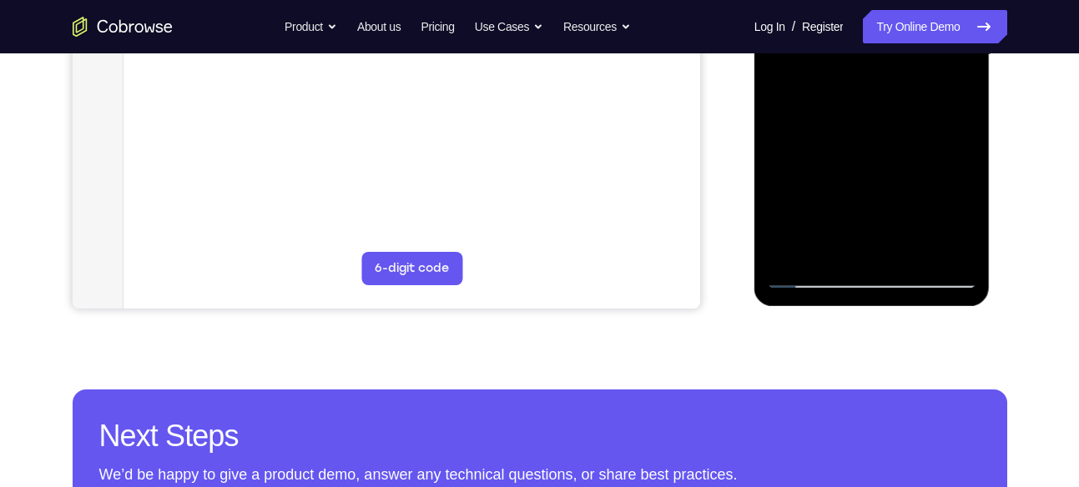
click at [811, 278] on div at bounding box center [872, 54] width 210 height 467
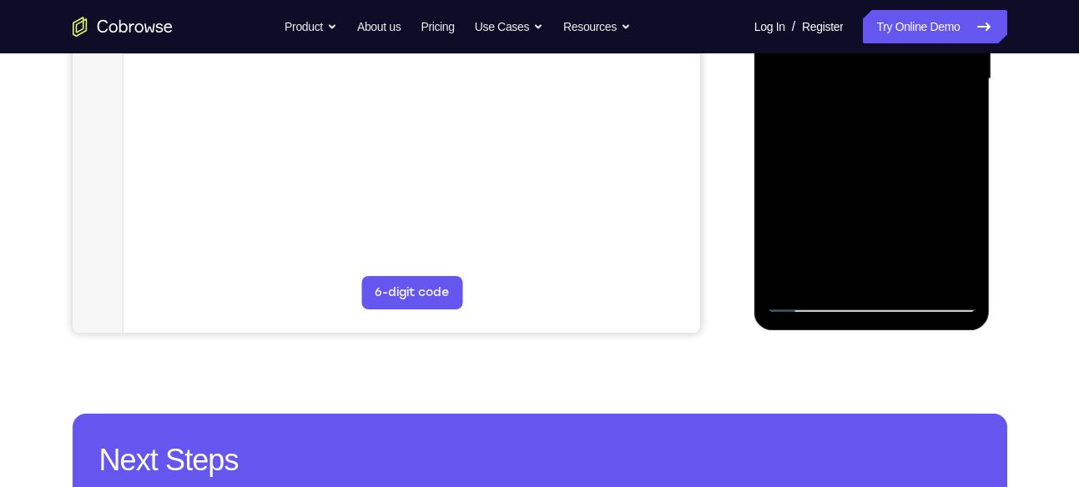
scroll to position [441, 0]
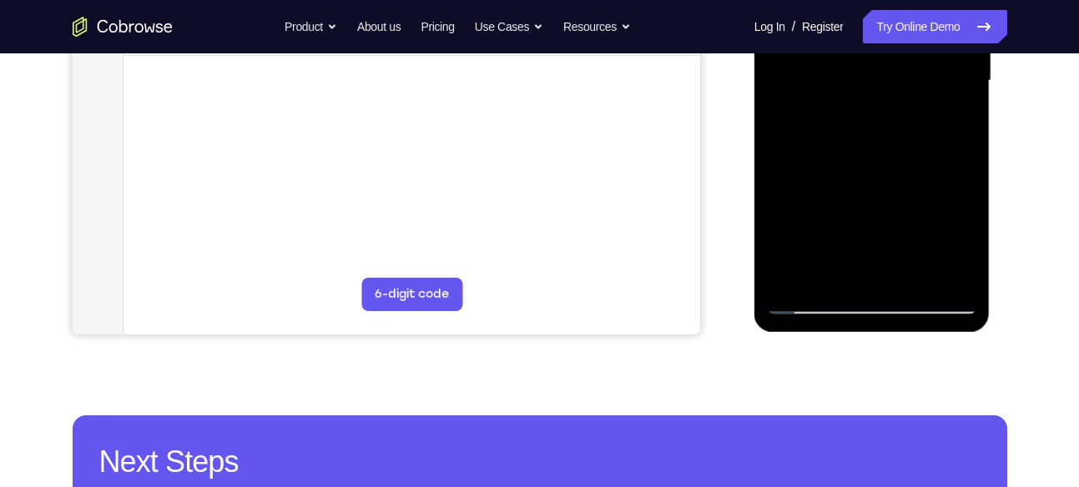
click at [961, 205] on div at bounding box center [872, 80] width 210 height 467
click at [965, 209] on div at bounding box center [872, 80] width 210 height 467
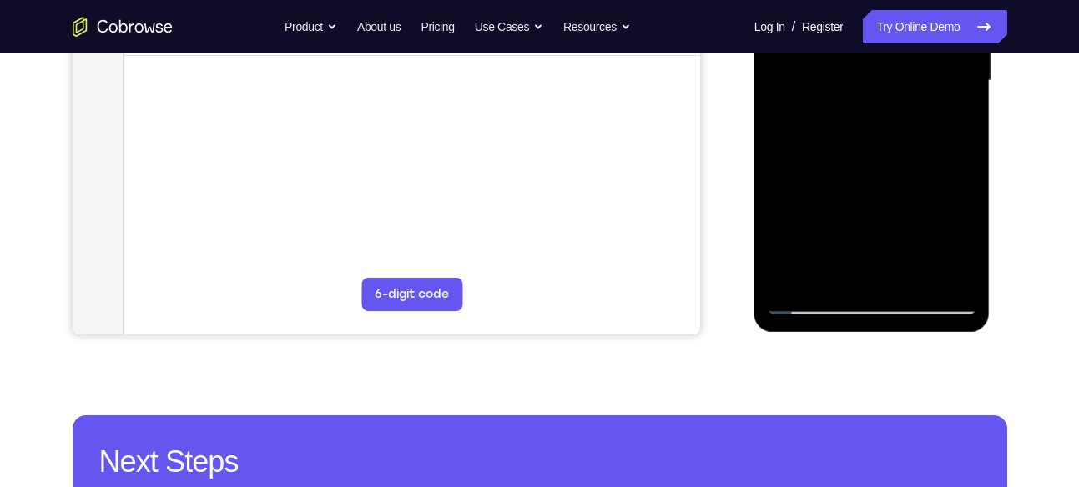
click at [965, 209] on div at bounding box center [872, 80] width 210 height 467
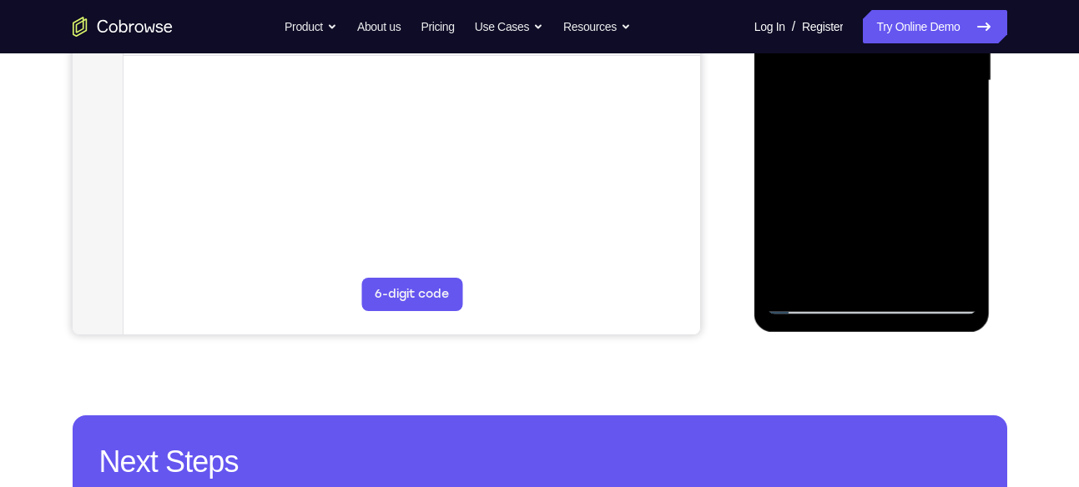
click at [965, 209] on div at bounding box center [872, 80] width 210 height 467
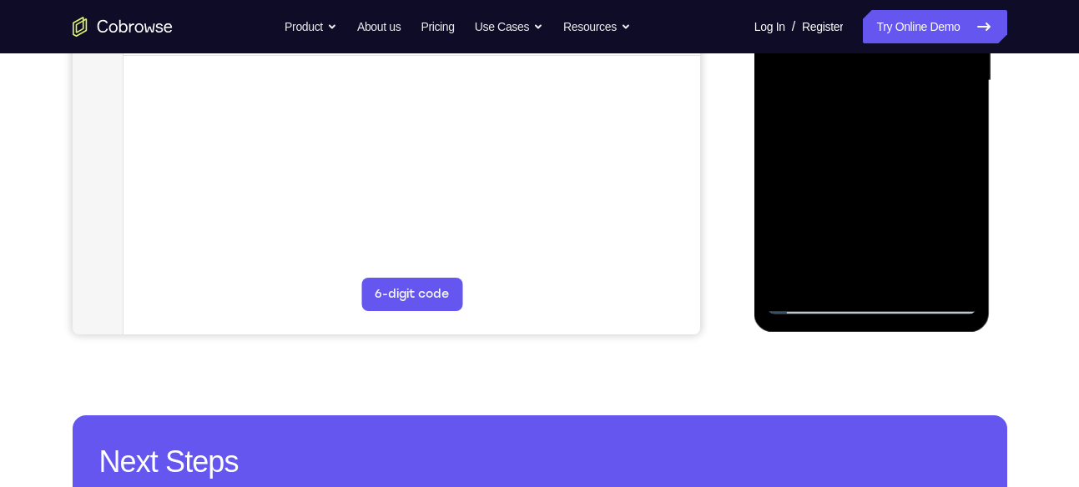
click at [965, 209] on div at bounding box center [872, 80] width 210 height 467
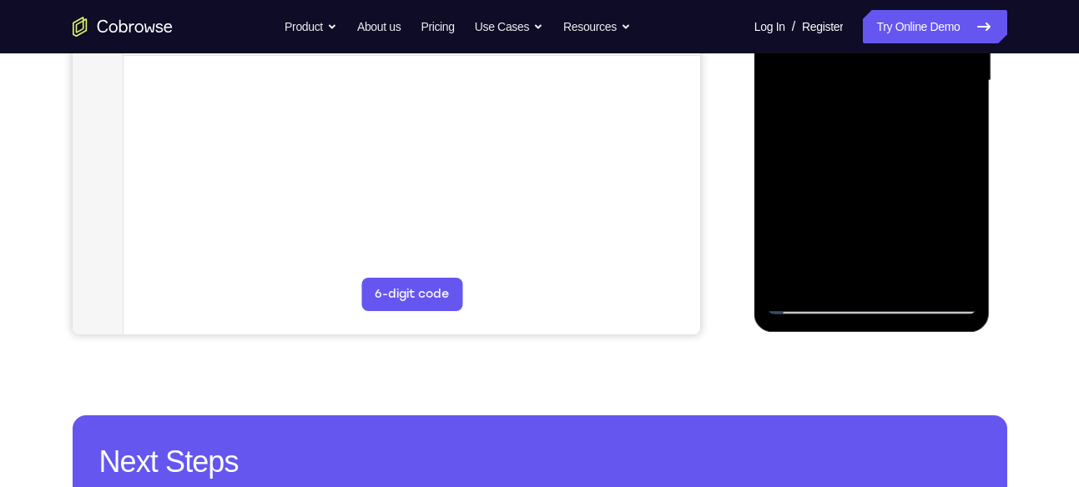
click at [965, 209] on div at bounding box center [872, 80] width 210 height 467
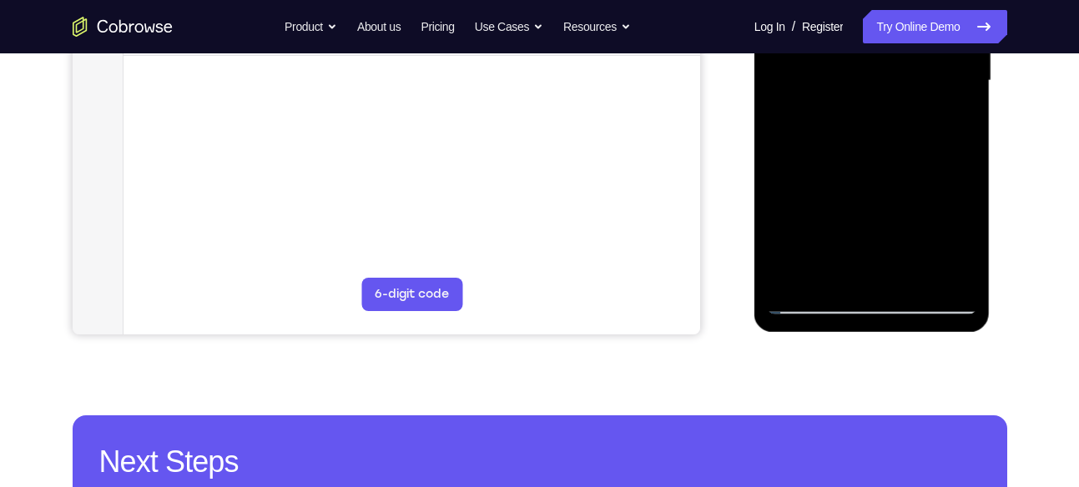
click at [965, 209] on div at bounding box center [872, 80] width 210 height 467
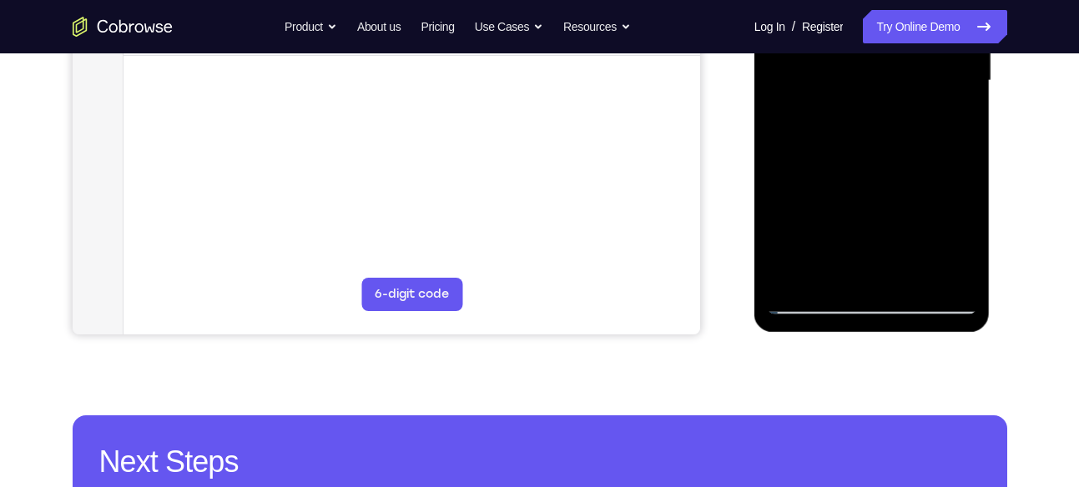
click at [965, 209] on div at bounding box center [872, 80] width 210 height 467
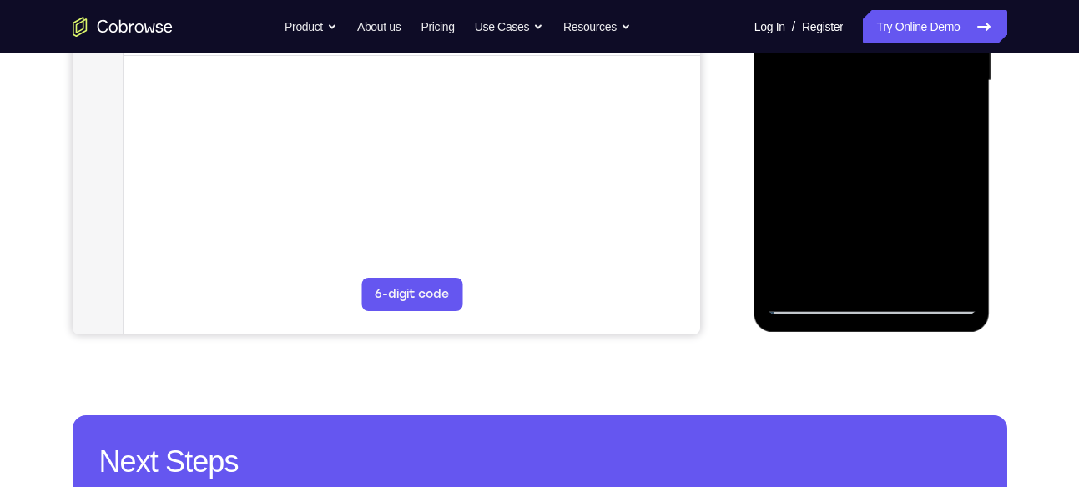
click at [965, 209] on div at bounding box center [872, 80] width 210 height 467
click at [962, 211] on div at bounding box center [872, 80] width 210 height 467
click at [964, 211] on div at bounding box center [872, 80] width 210 height 467
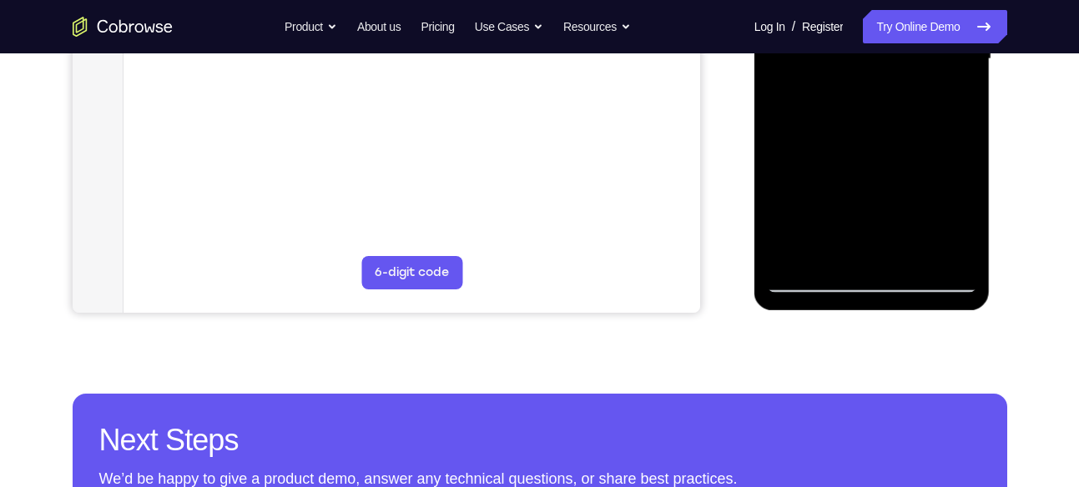
scroll to position [464, 0]
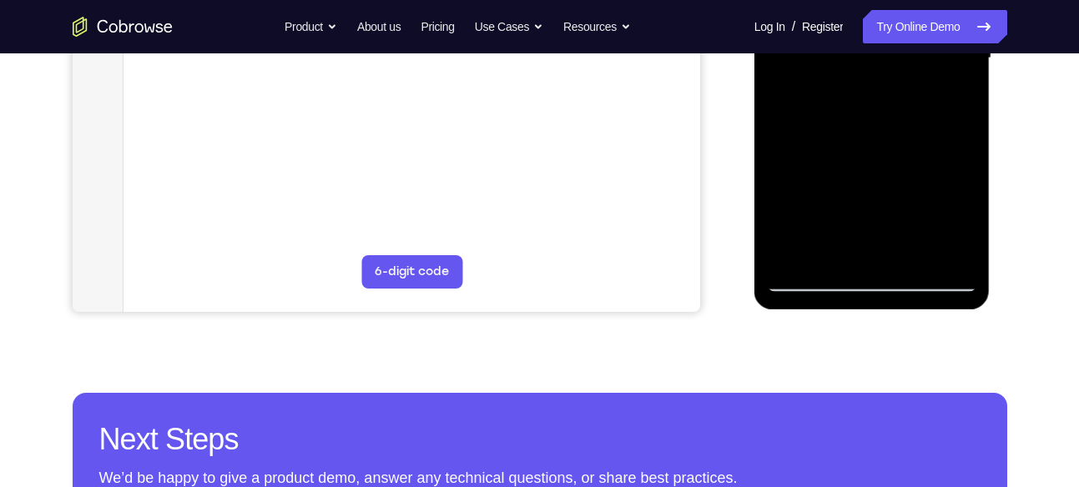
click at [808, 276] on div at bounding box center [872, 58] width 210 height 467
click at [824, 251] on div at bounding box center [872, 58] width 210 height 467
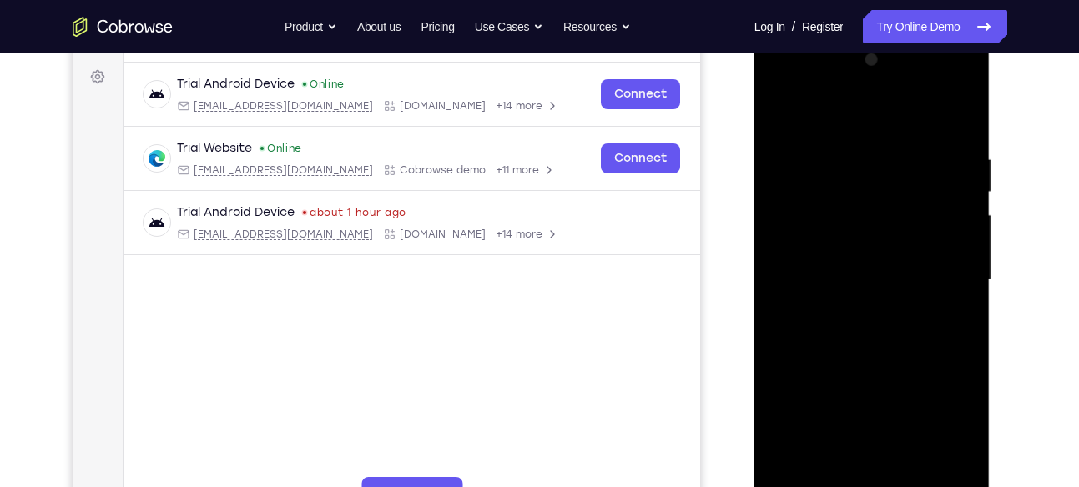
scroll to position [238, 0]
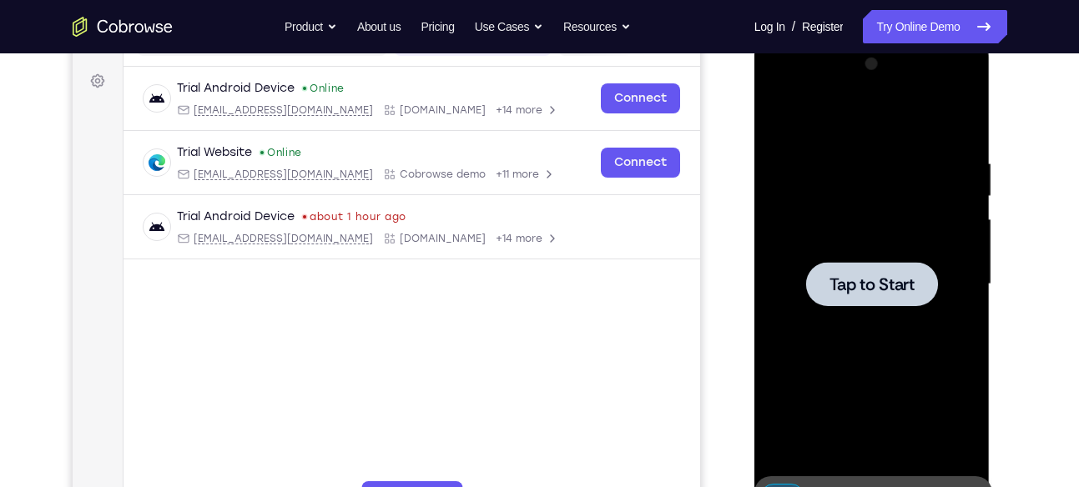
click at [919, 148] on div at bounding box center [872, 284] width 210 height 467
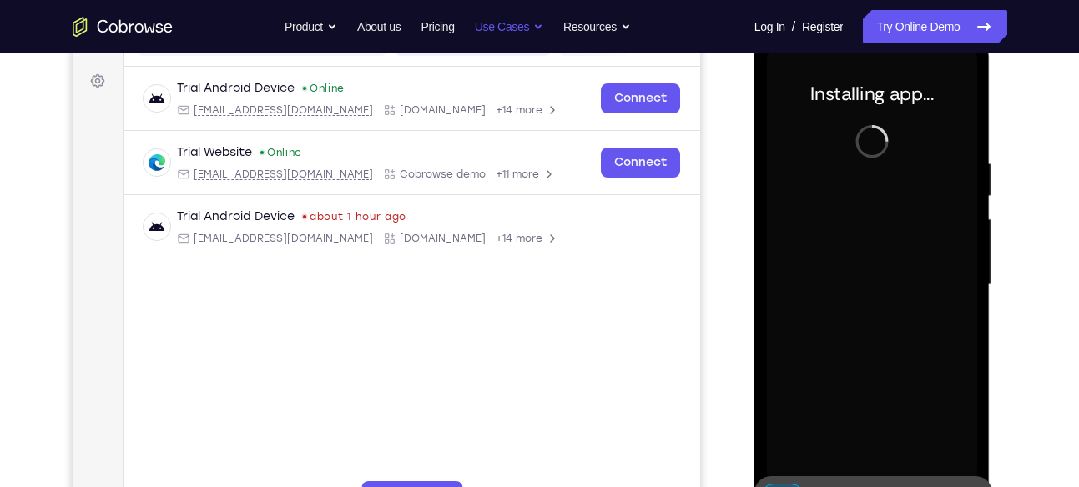
scroll to position [234, 0]
